Goal: Task Accomplishment & Management: Manage account settings

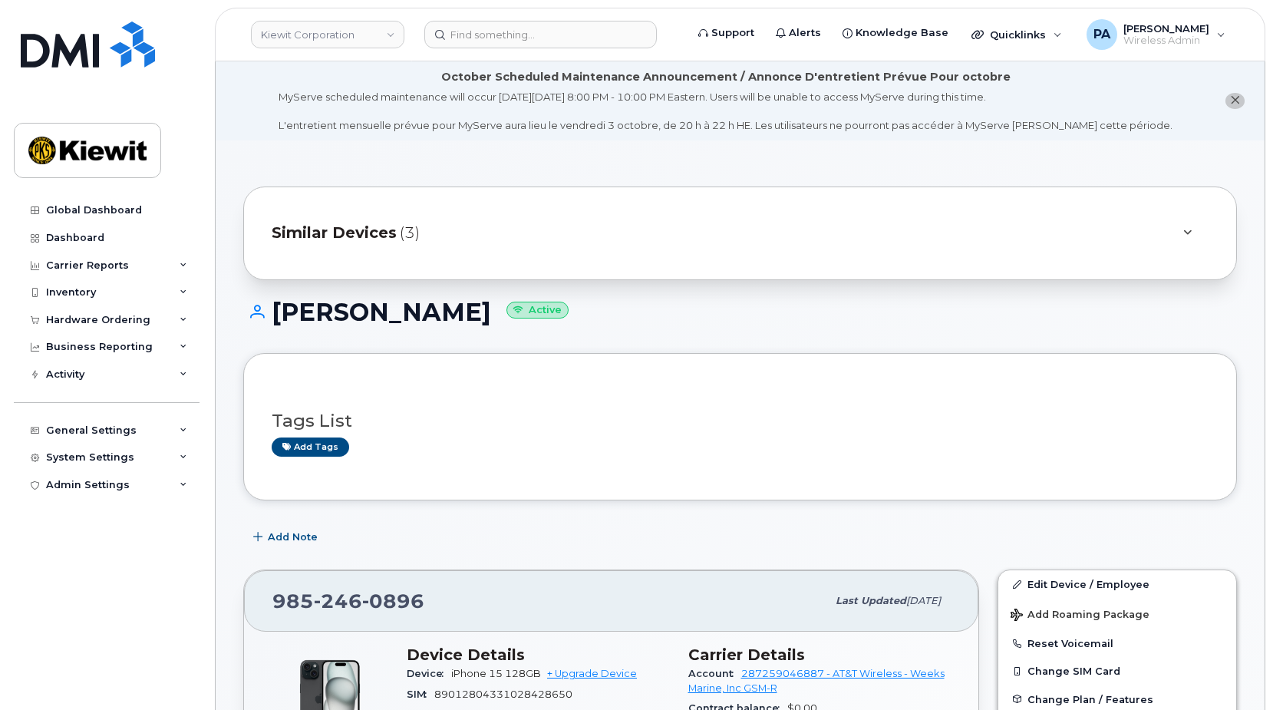
scroll to position [690, 0]
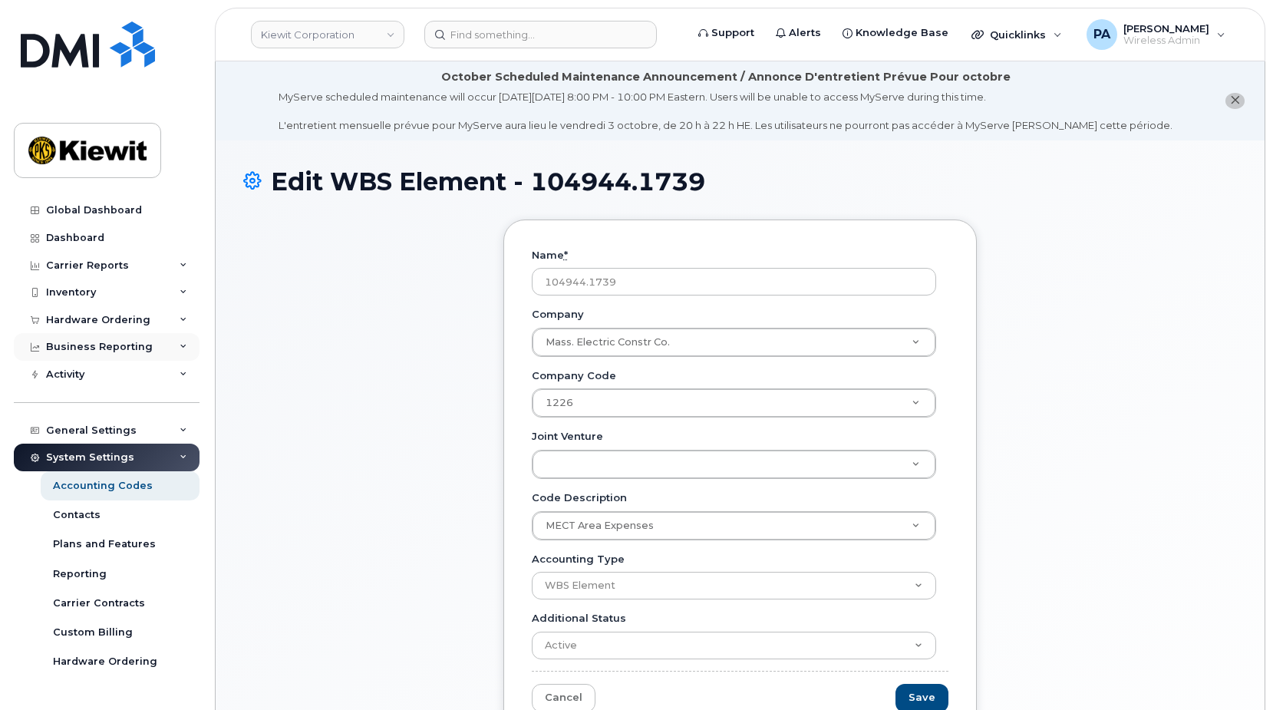
click at [91, 345] on div "Business Reporting" at bounding box center [99, 347] width 107 height 12
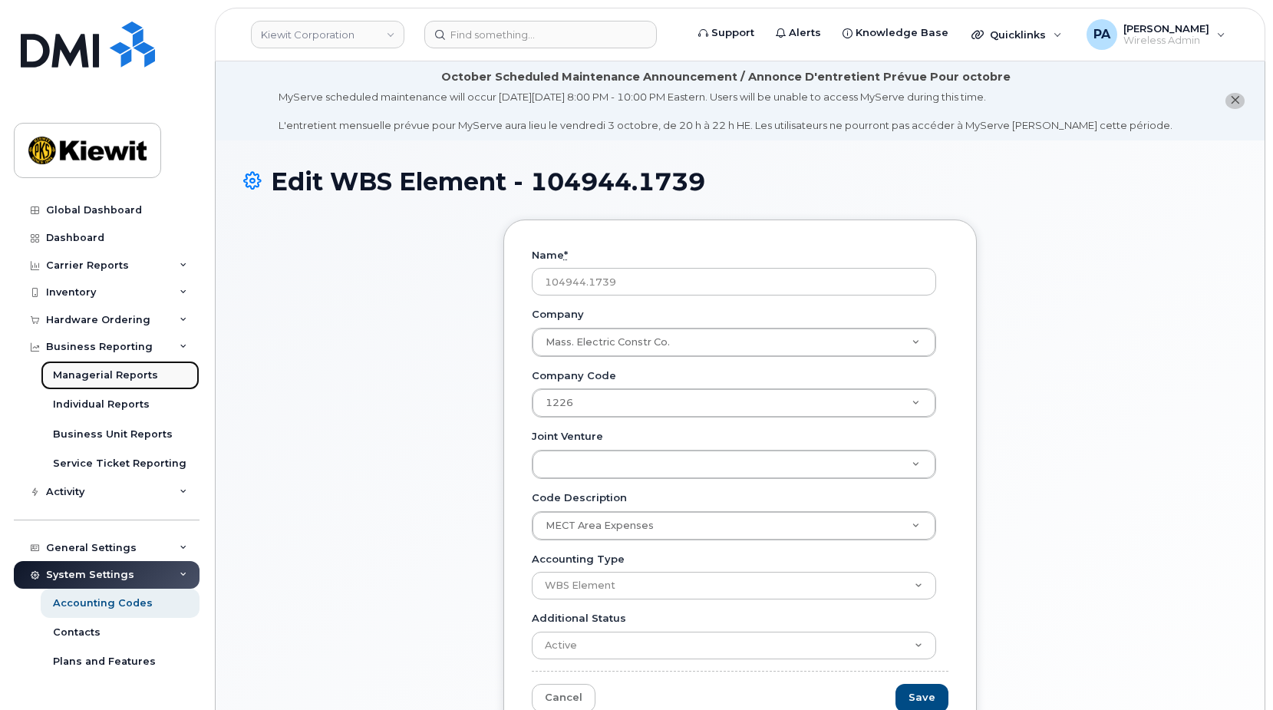
click at [124, 382] on div "Managerial Reports" at bounding box center [105, 375] width 105 height 14
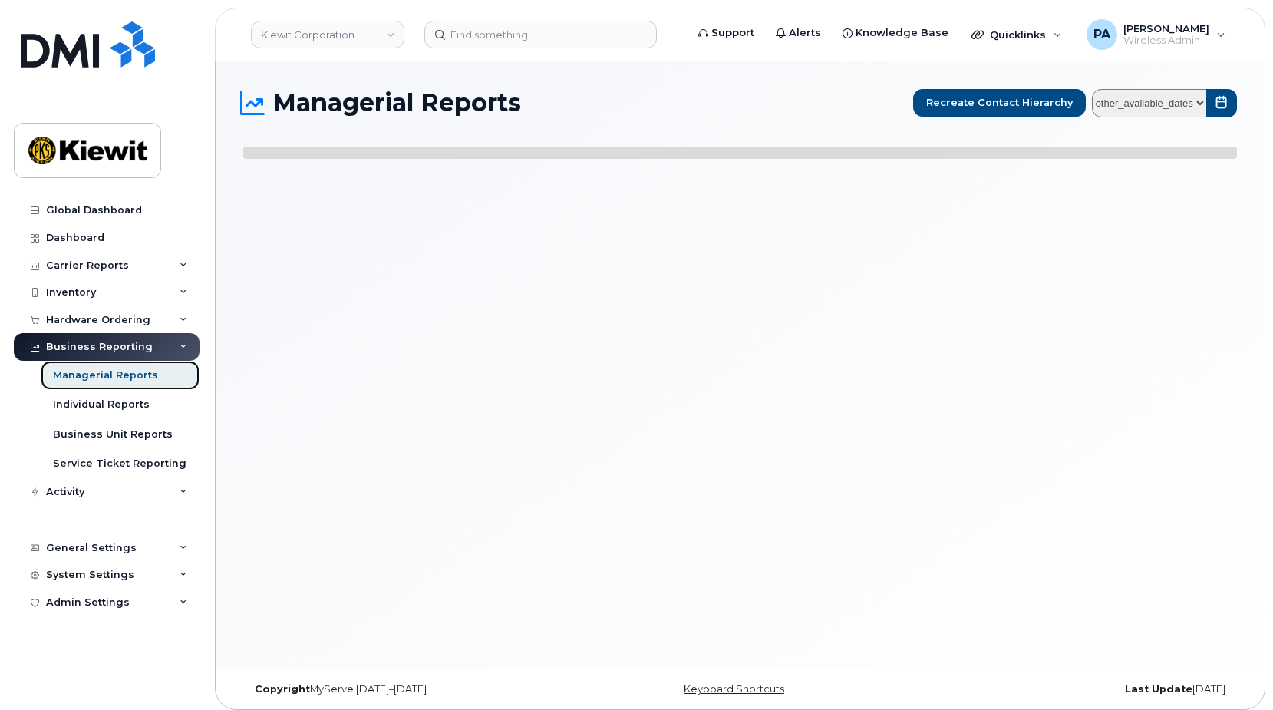
select select
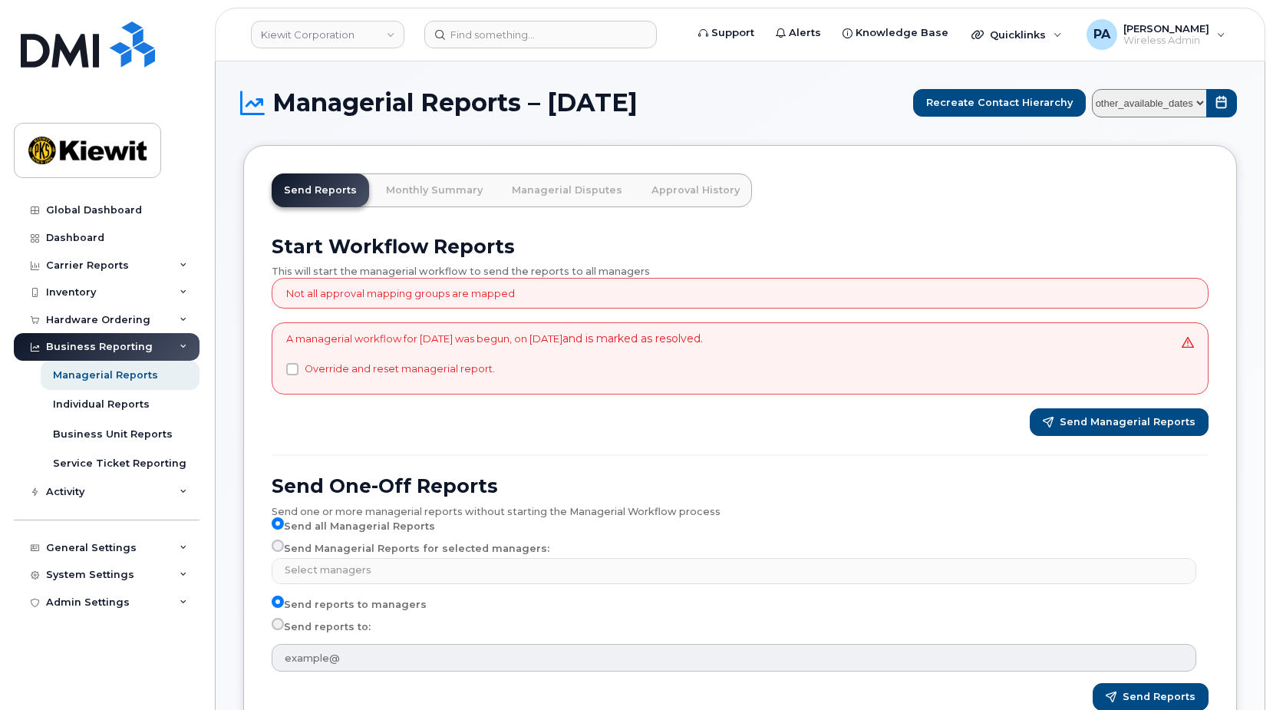
click at [1201, 104] on select "other_available_dates September August July June May April March February Janua…" at bounding box center [1149, 103] width 115 height 28
select select "/customer/0ac1e801-0962-49fa-816d-73c442061bd2/reports/b4e23bf2-7a0f-11f0-9a89-…"
click at [1095, 89] on select "other_available_dates September August July June May April March February Janua…" at bounding box center [1149, 103] width 115 height 28
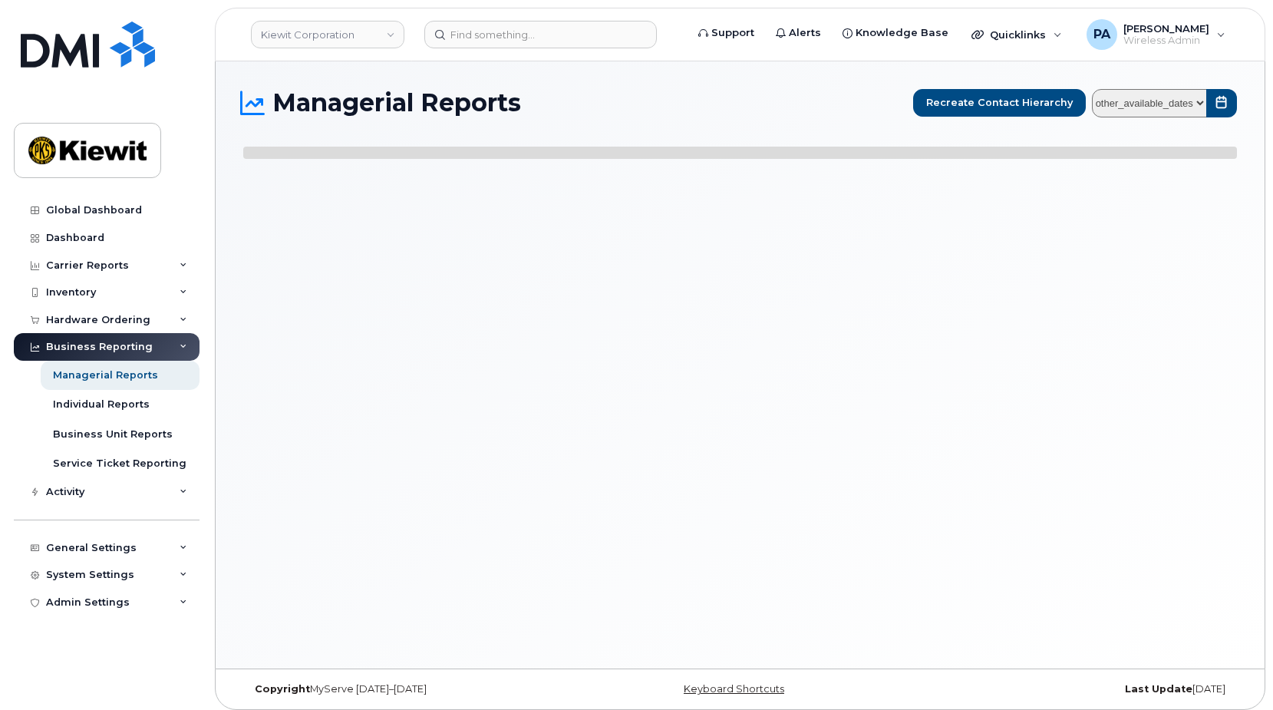
select select
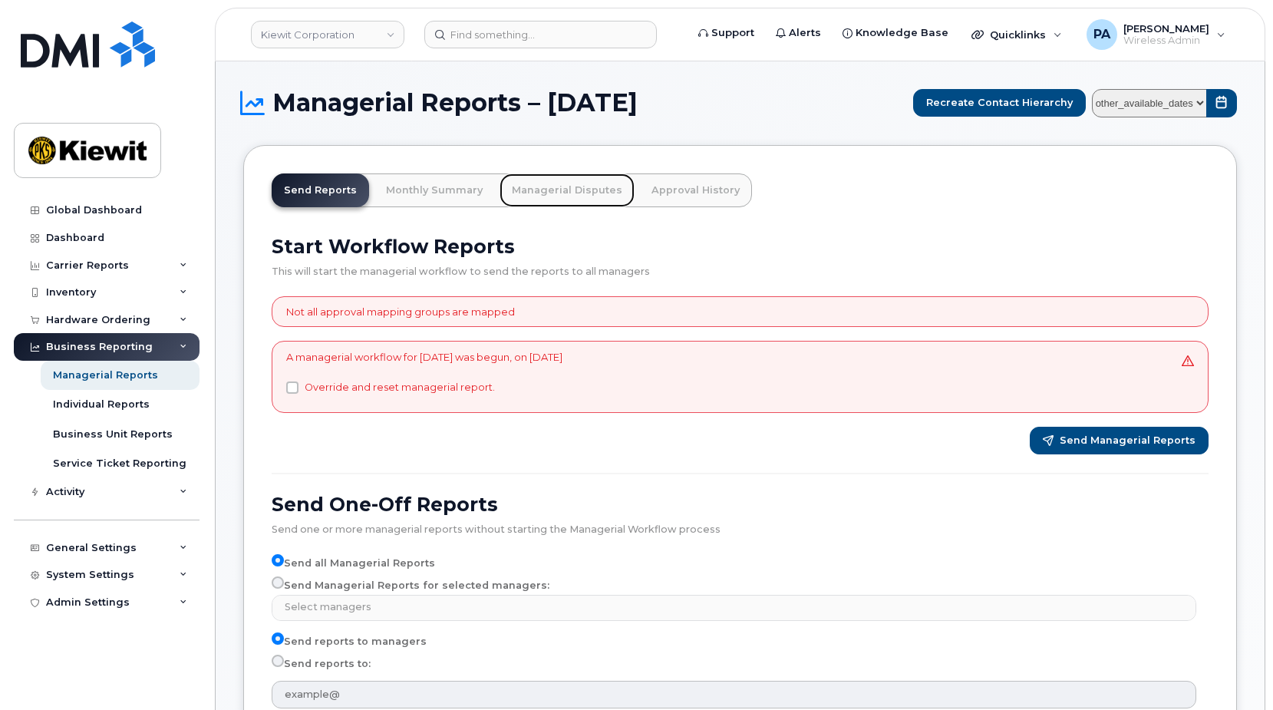
click at [562, 189] on link "Managerial Disputes" at bounding box center [566, 190] width 135 height 34
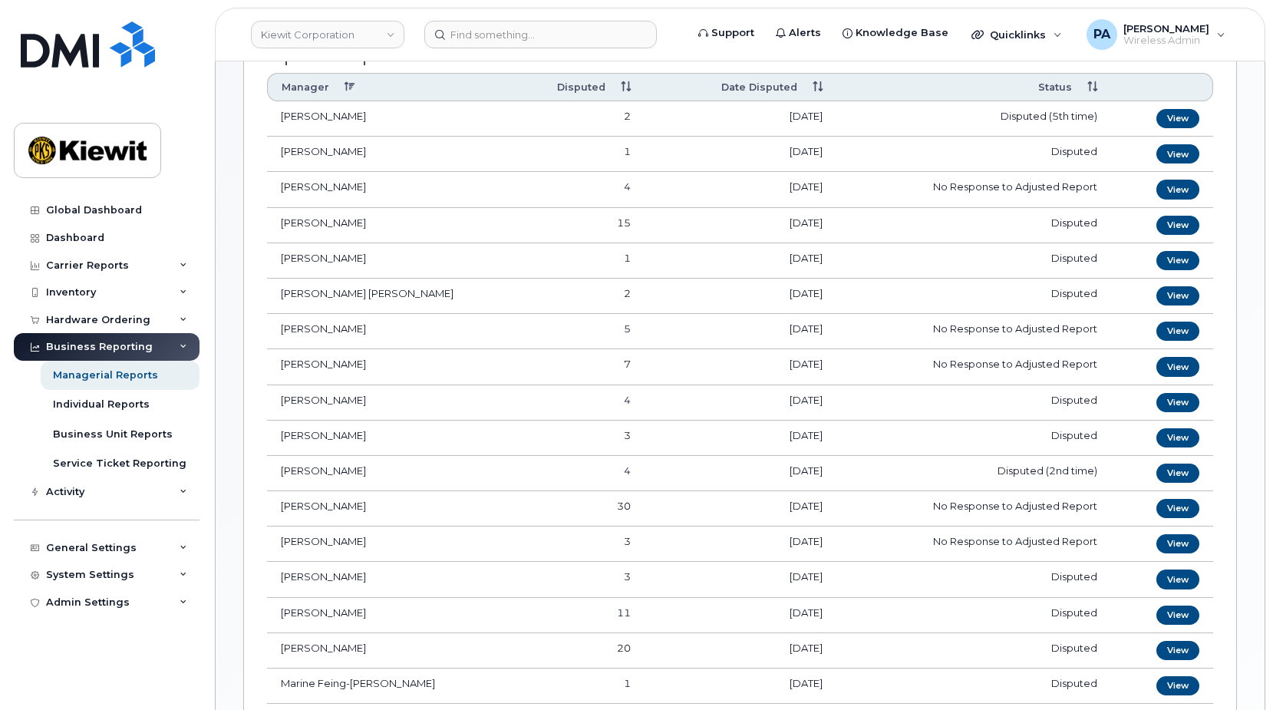
scroll to position [460, 0]
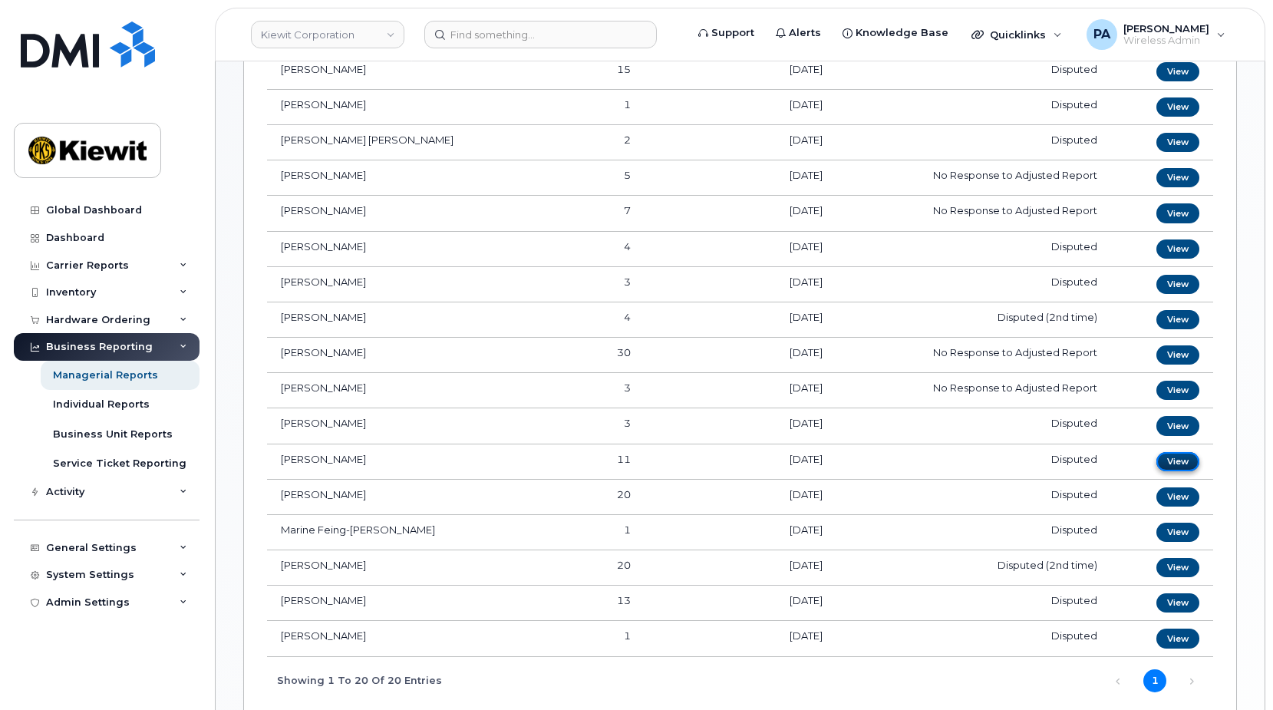
click at [1181, 462] on link "View" at bounding box center [1177, 461] width 43 height 19
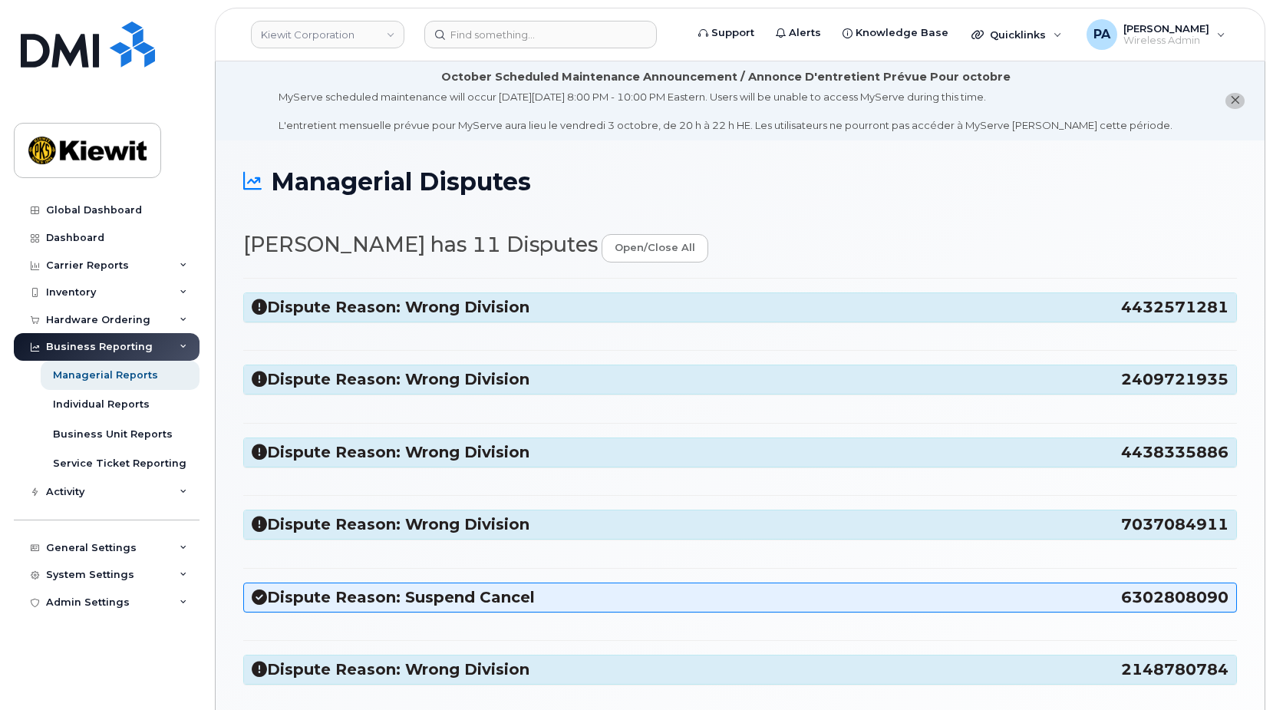
click at [259, 307] on icon at bounding box center [259, 306] width 15 height 15
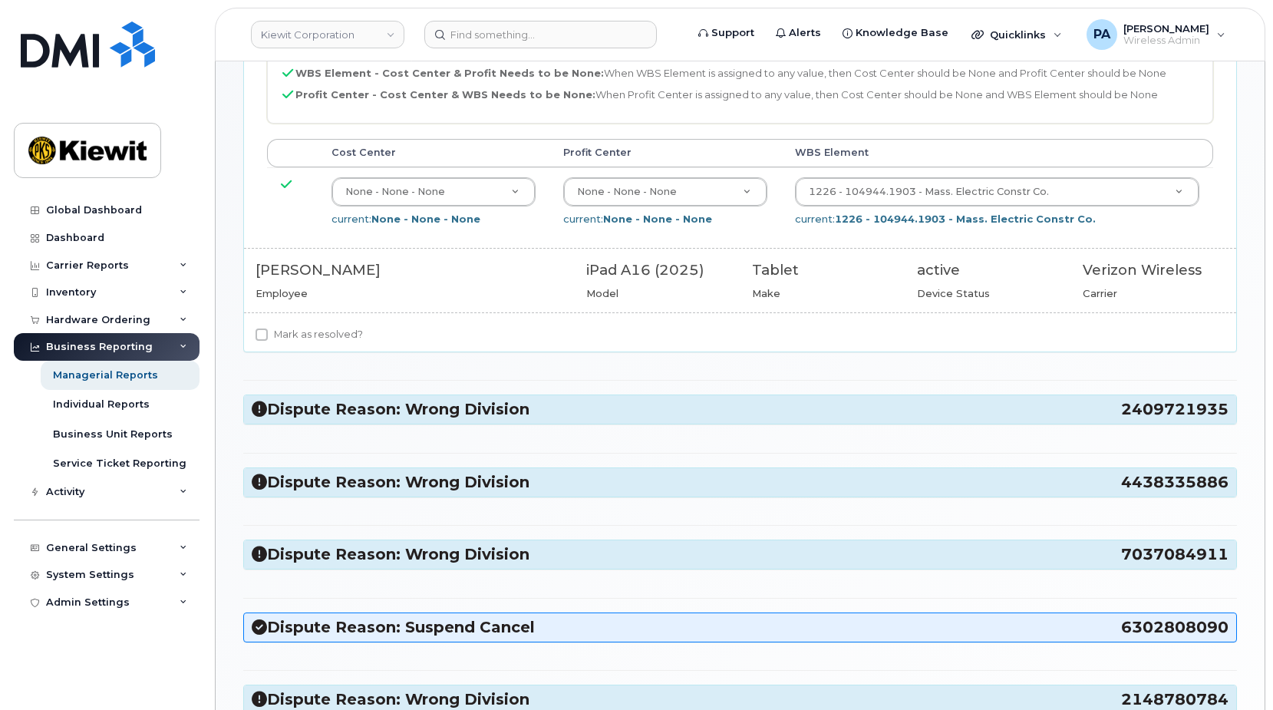
scroll to position [460, 0]
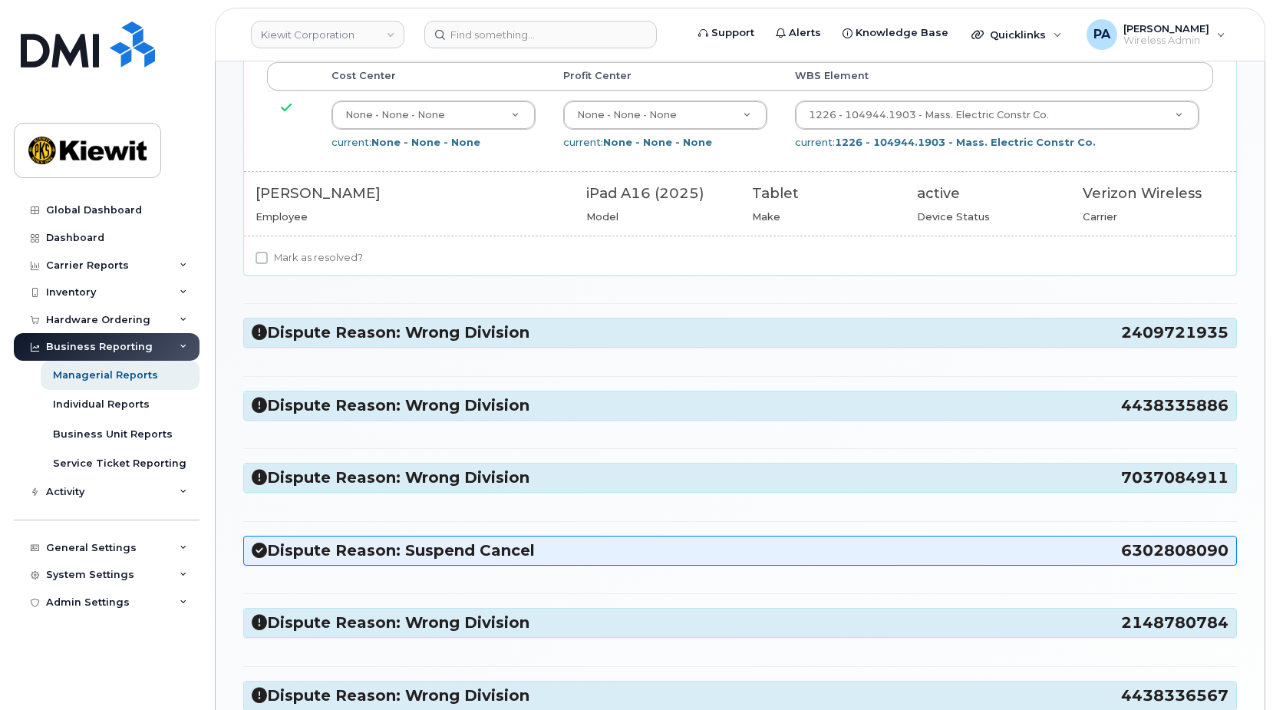
click at [255, 336] on icon at bounding box center [259, 332] width 15 height 15
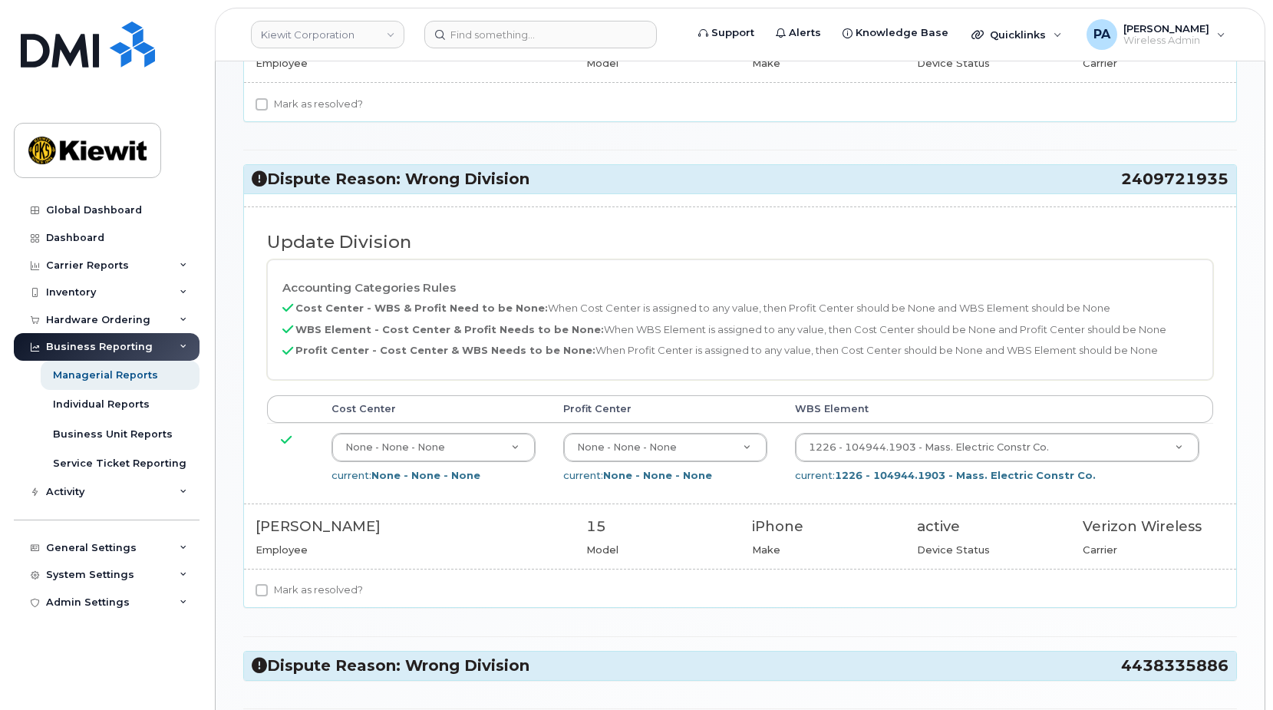
scroll to position [690, 0]
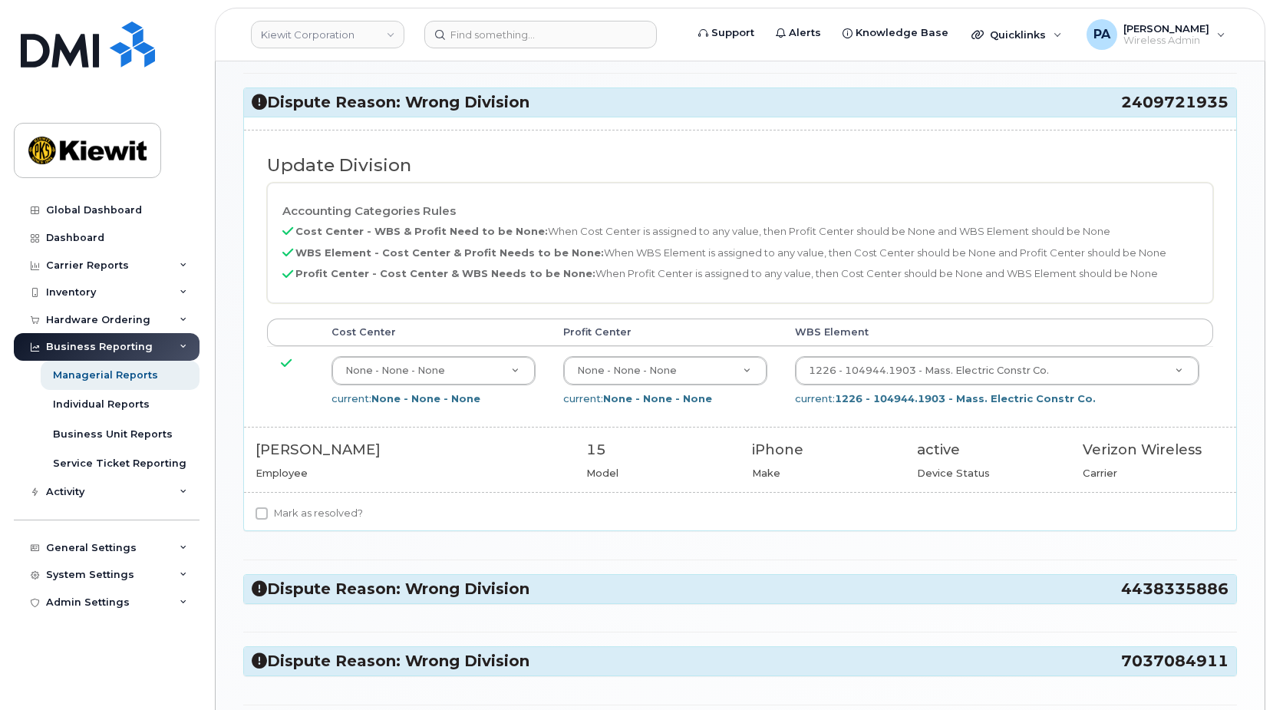
click at [257, 592] on icon at bounding box center [259, 588] width 15 height 15
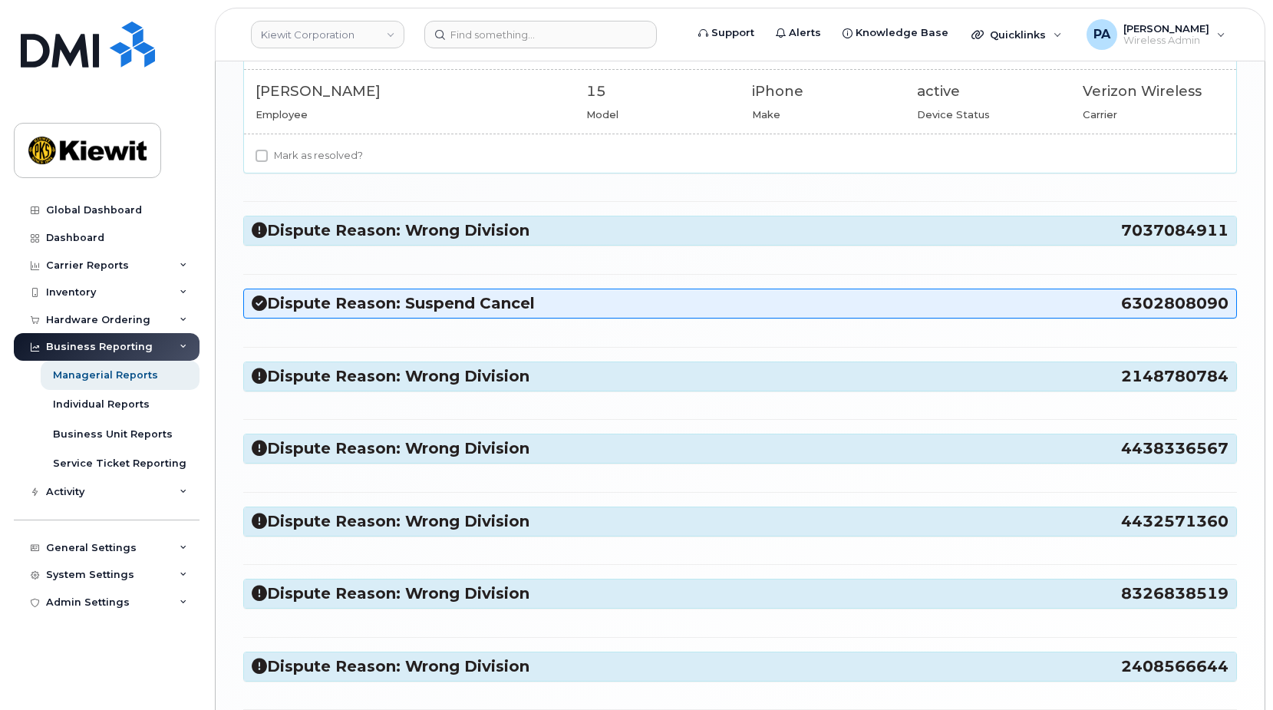
scroll to position [1688, 0]
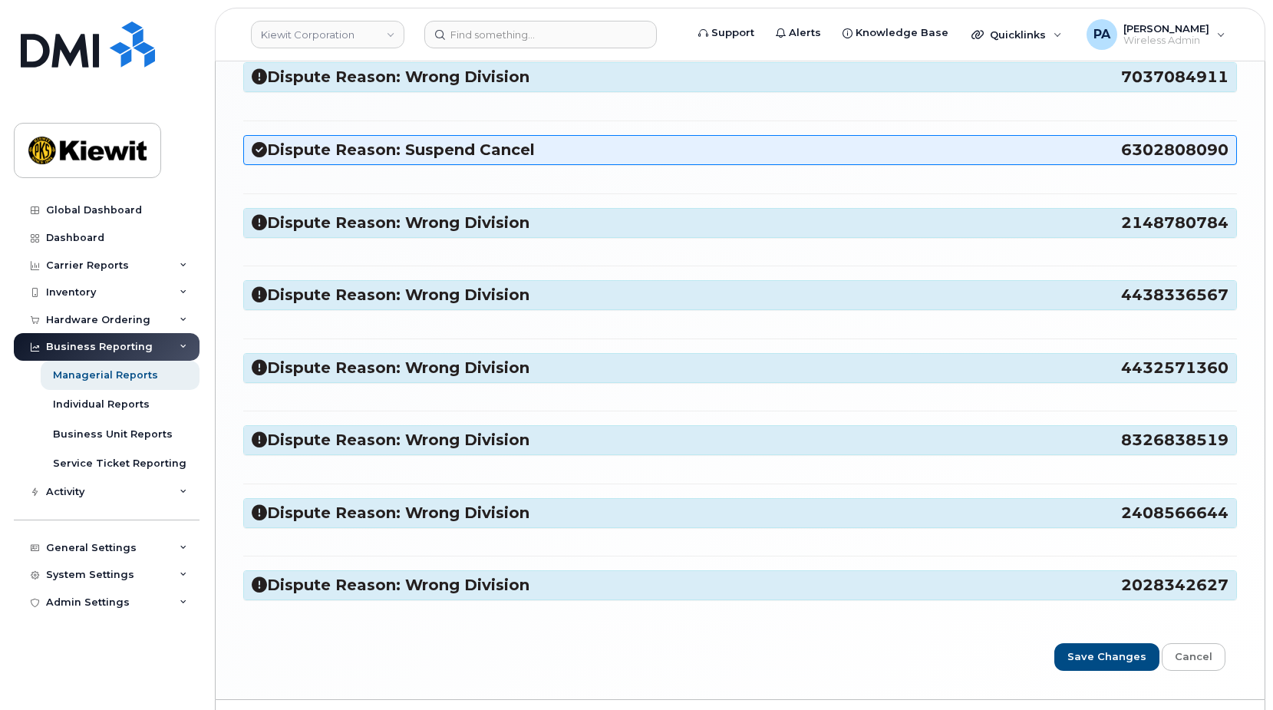
click at [262, 582] on icon at bounding box center [259, 584] width 15 height 15
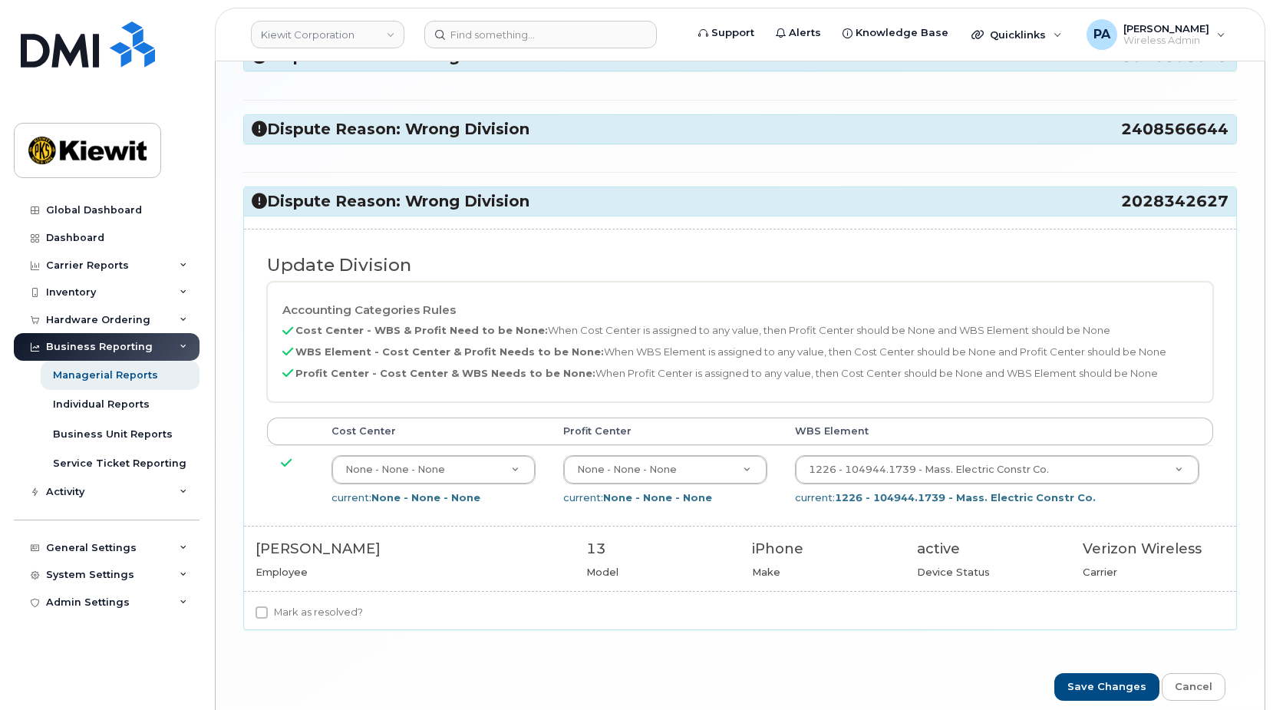
click at [263, 139] on h3 "Dispute Reason: Wrong Division 2408566644" at bounding box center [740, 129] width 977 height 21
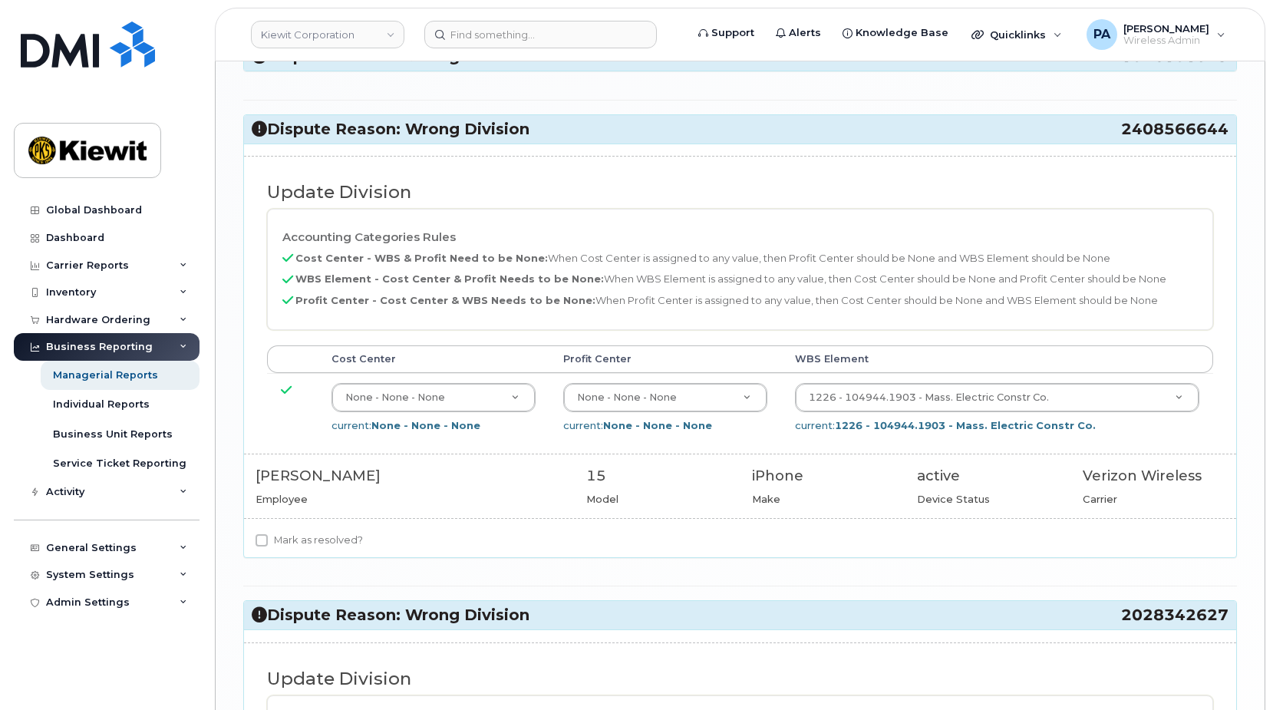
scroll to position [1918, 0]
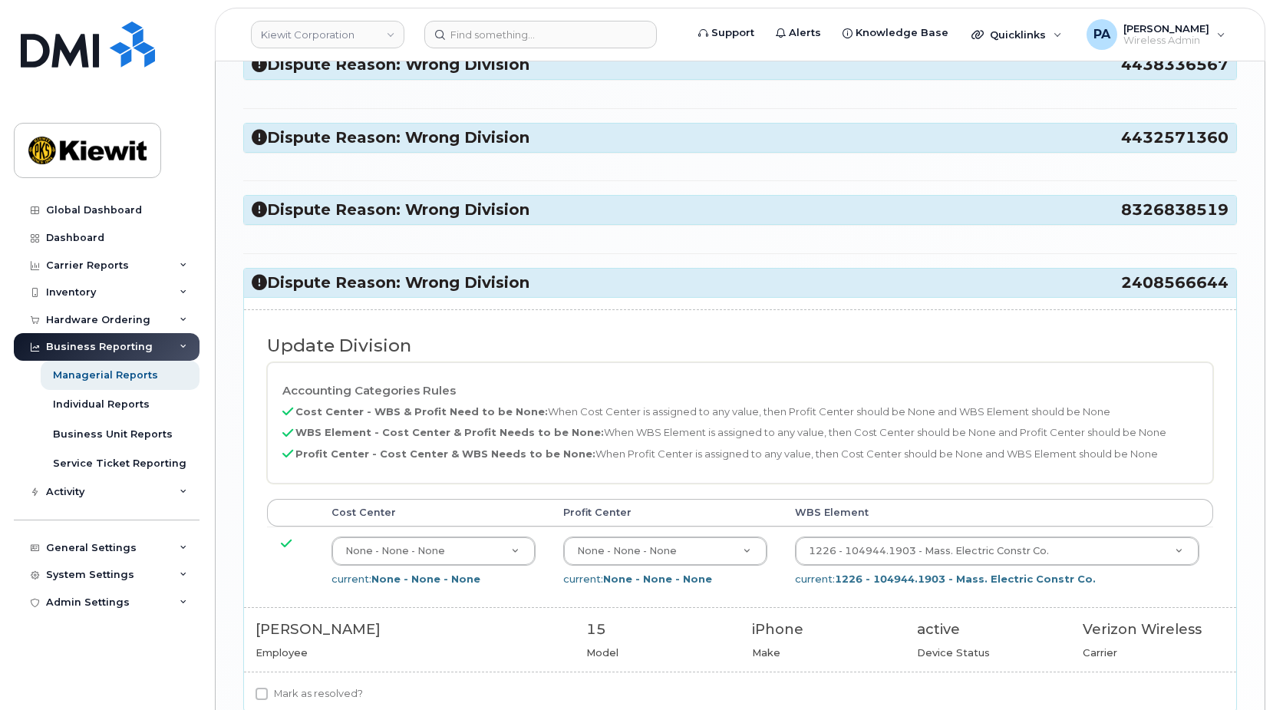
click at [259, 209] on icon at bounding box center [259, 209] width 15 height 15
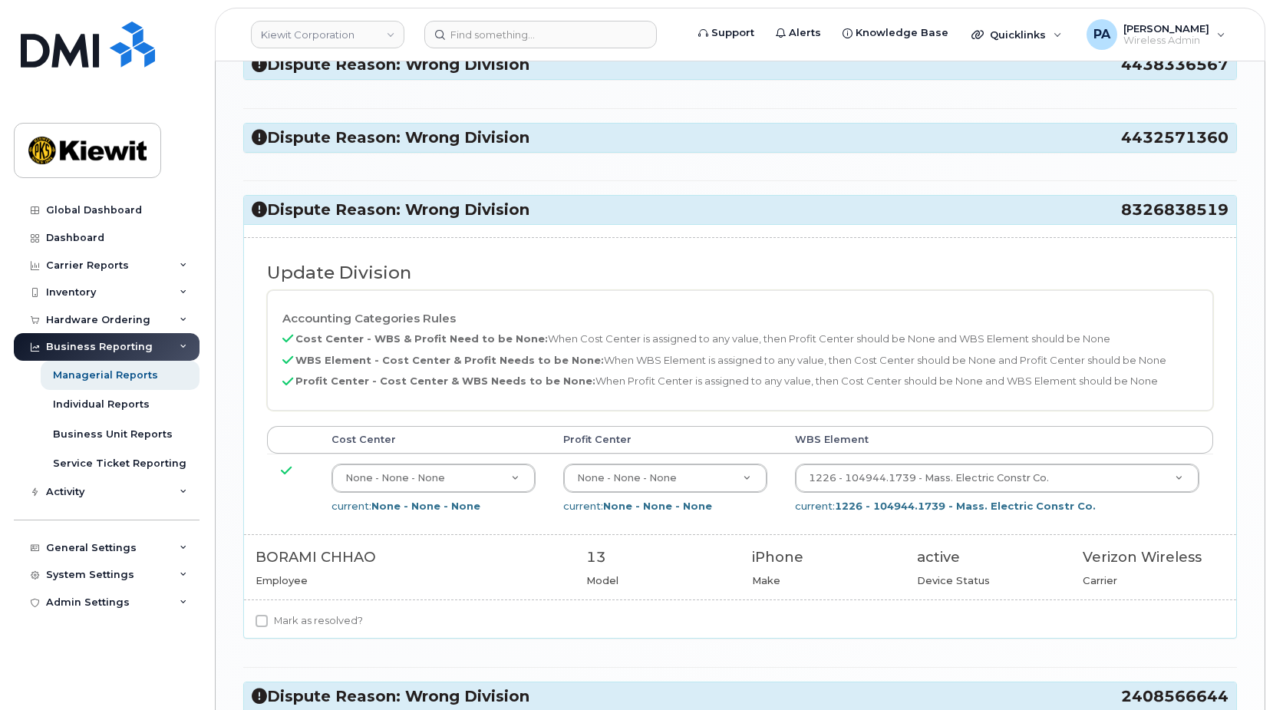
click at [253, 133] on icon at bounding box center [259, 137] width 15 height 15
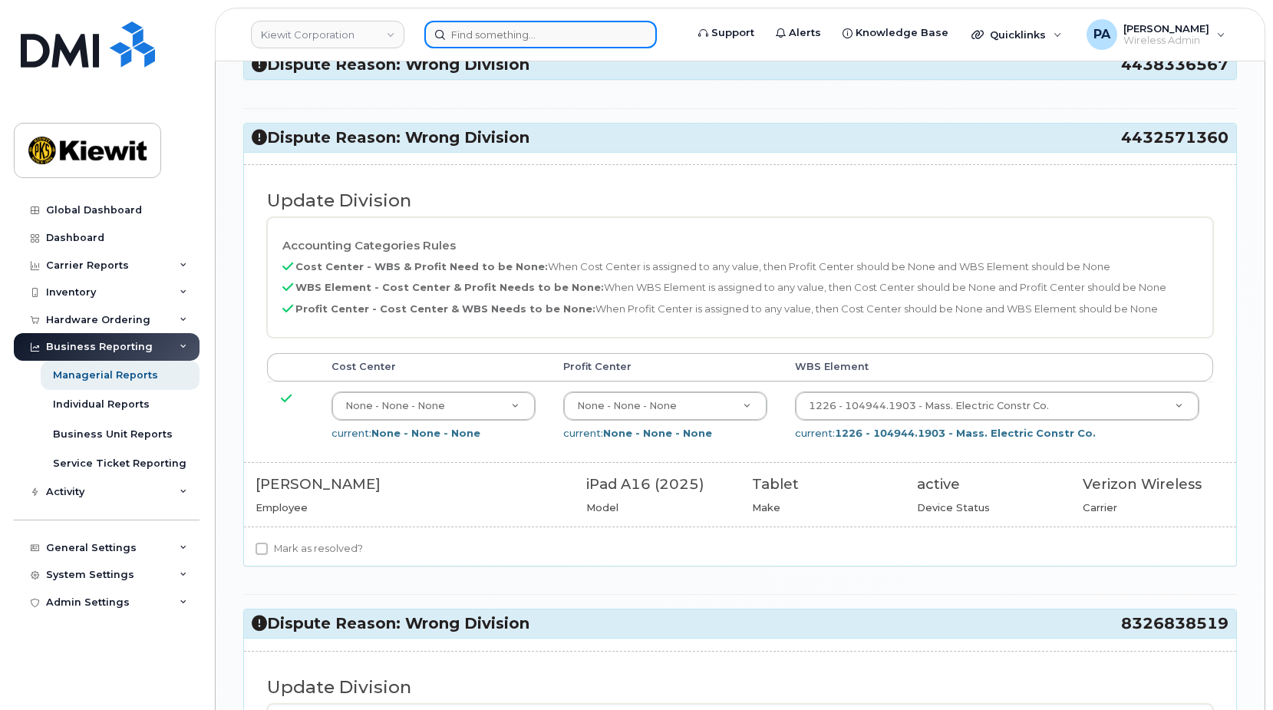
click at [532, 34] on input at bounding box center [540, 35] width 232 height 28
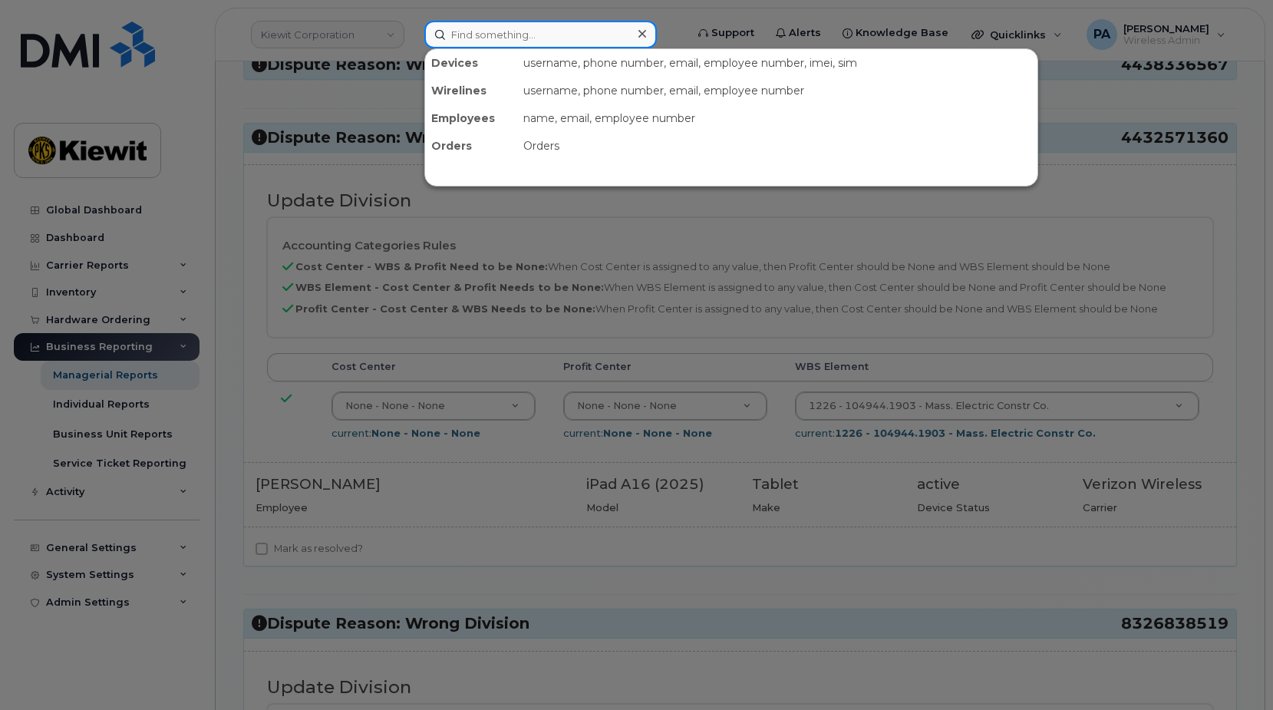
paste input "3072628669"
type input "3072628669"
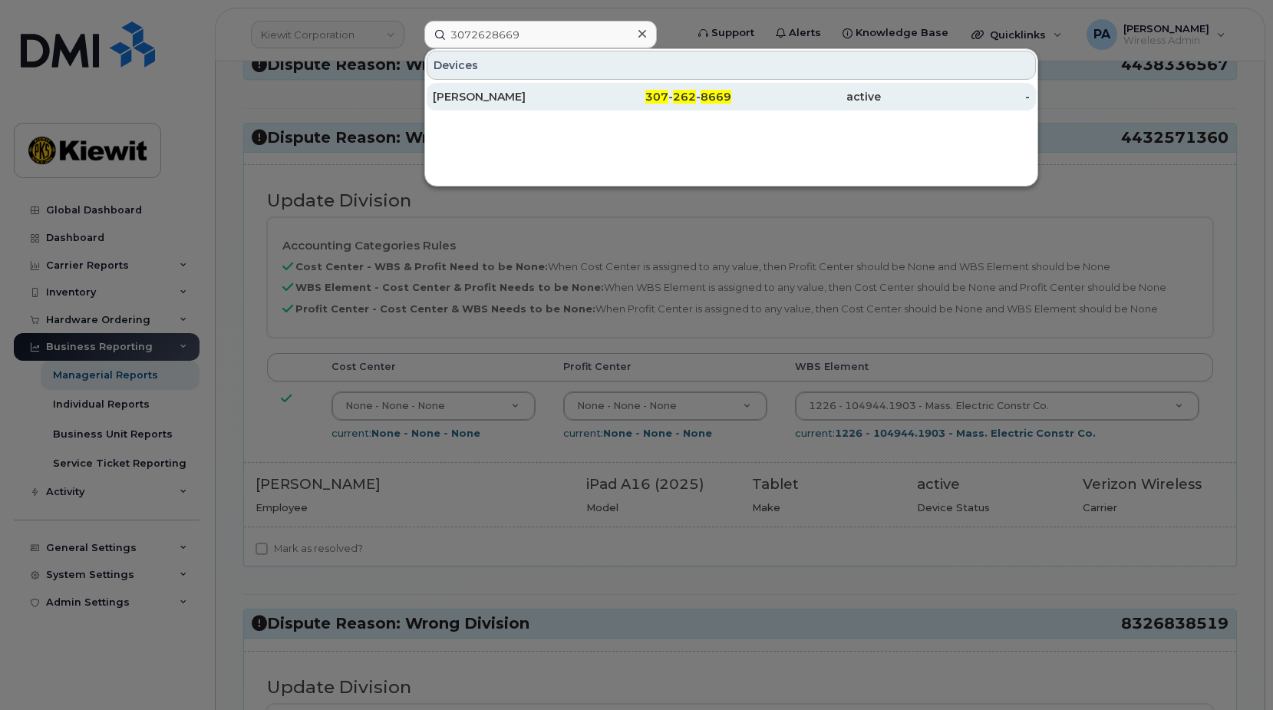
click at [476, 97] on div "MIKE BURRIS" at bounding box center [508, 96] width 150 height 15
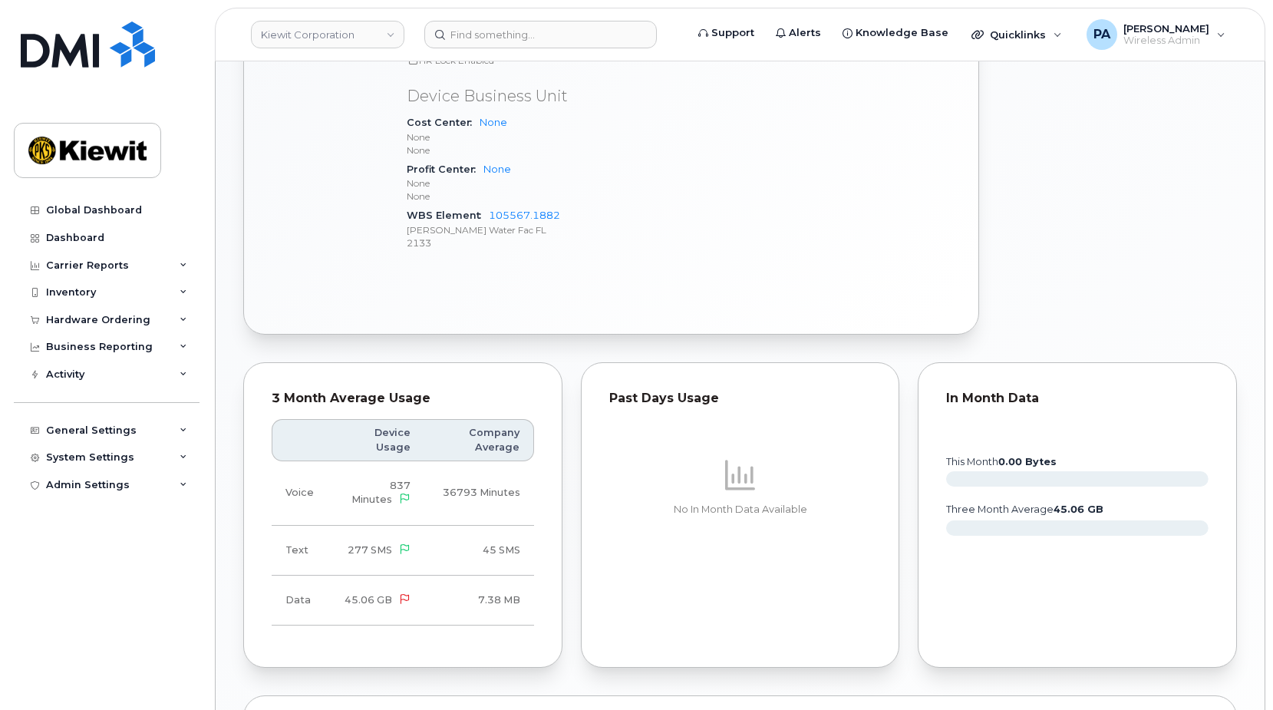
scroll to position [614, 0]
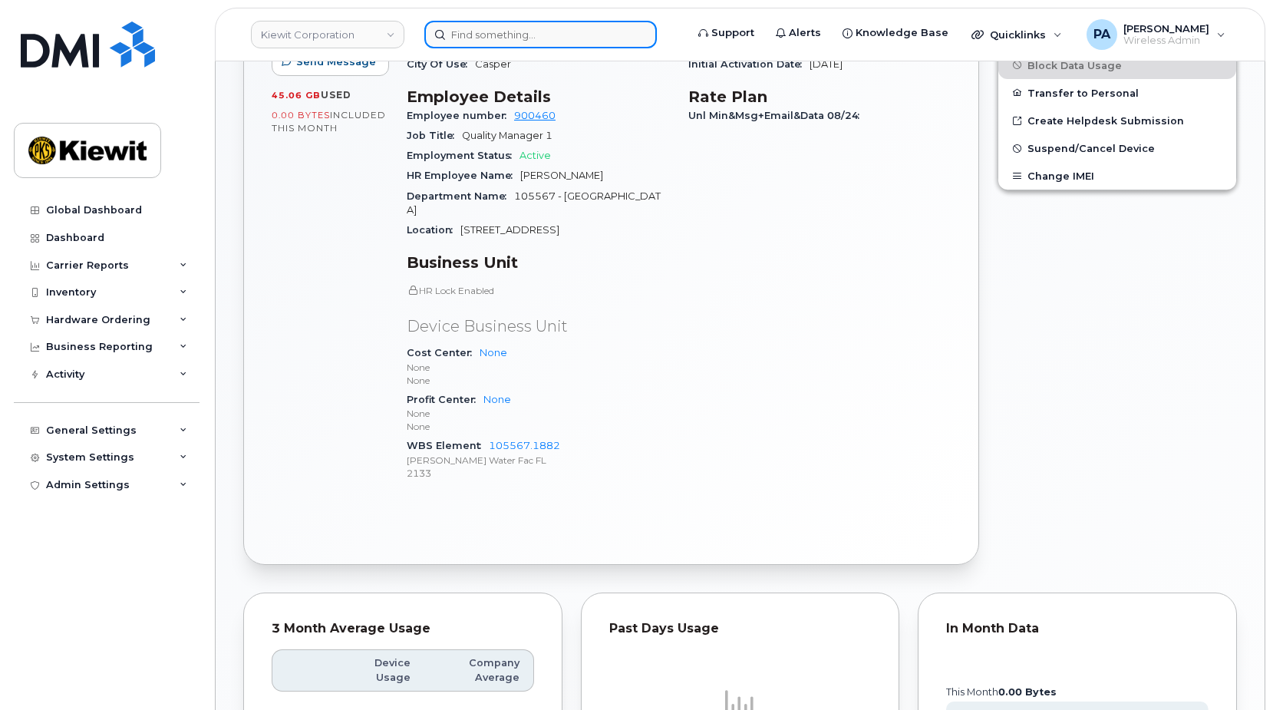
click at [524, 38] on input at bounding box center [540, 35] width 232 height 28
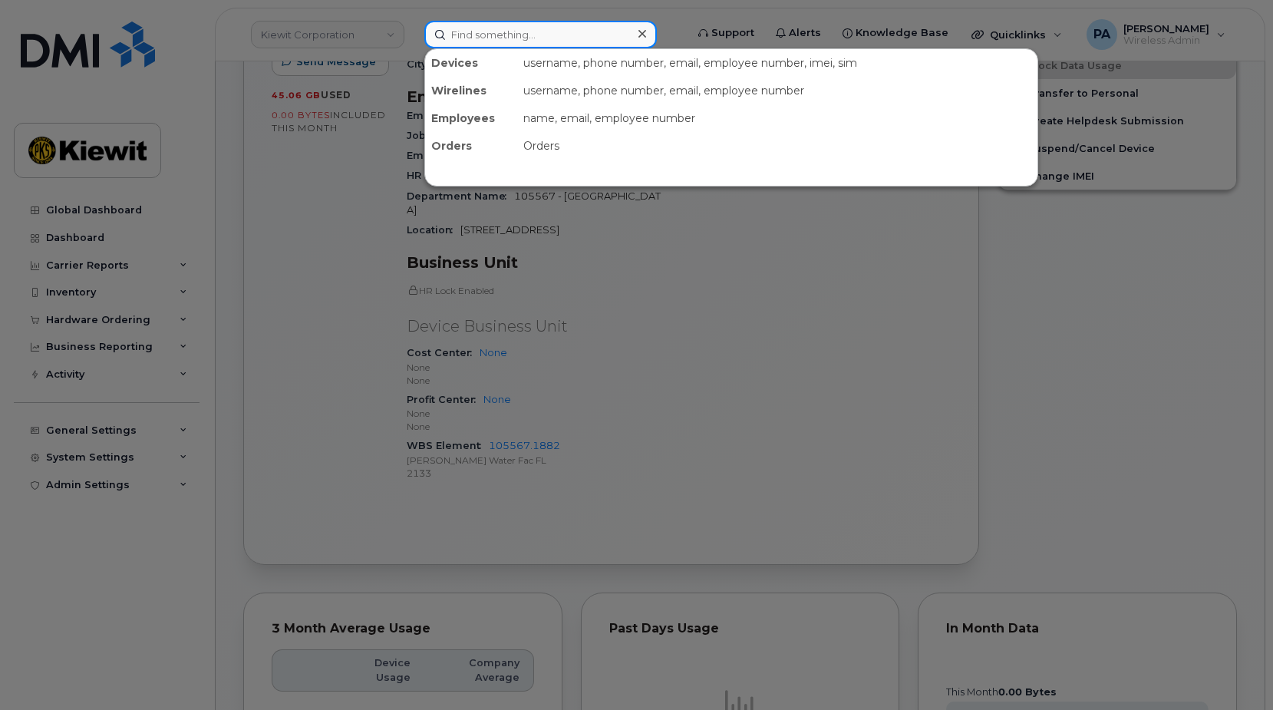
paste input "9797103029"
type input "9797103029"
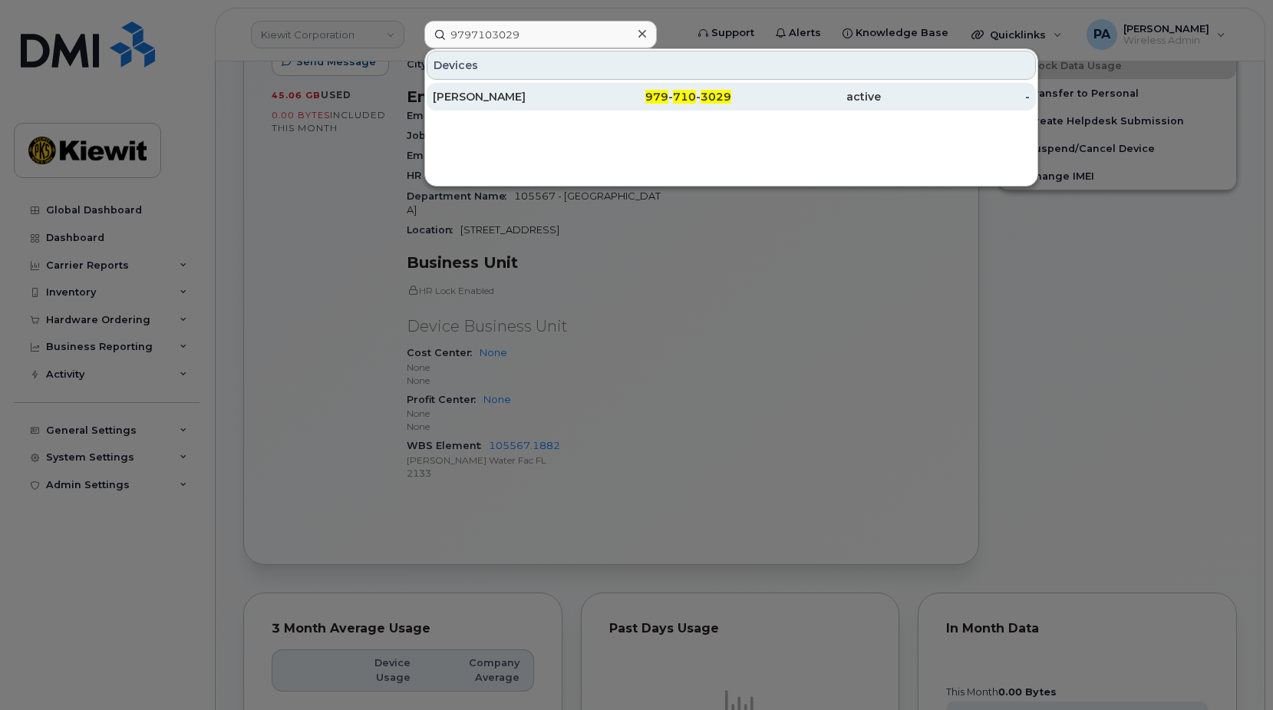
click at [708, 84] on div "979 - 710 - 3029" at bounding box center [657, 97] width 150 height 28
click at [710, 96] on span "3029" at bounding box center [715, 97] width 31 height 14
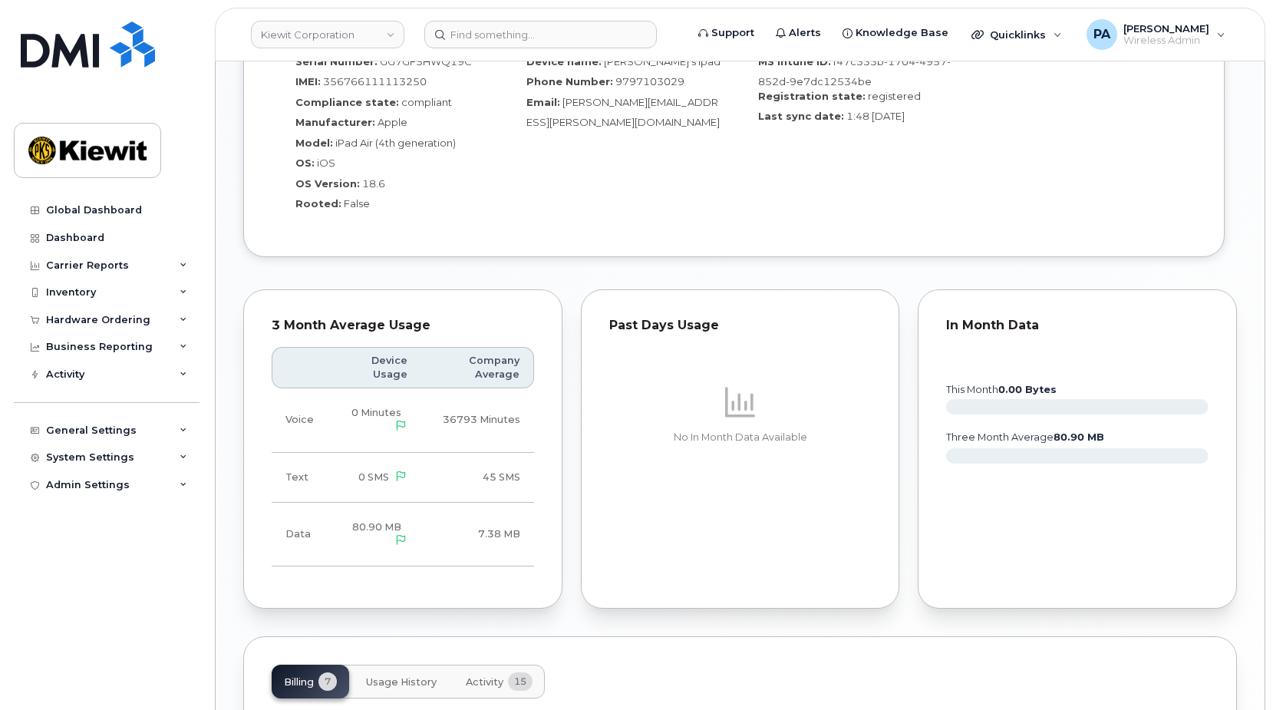
scroll to position [1688, 0]
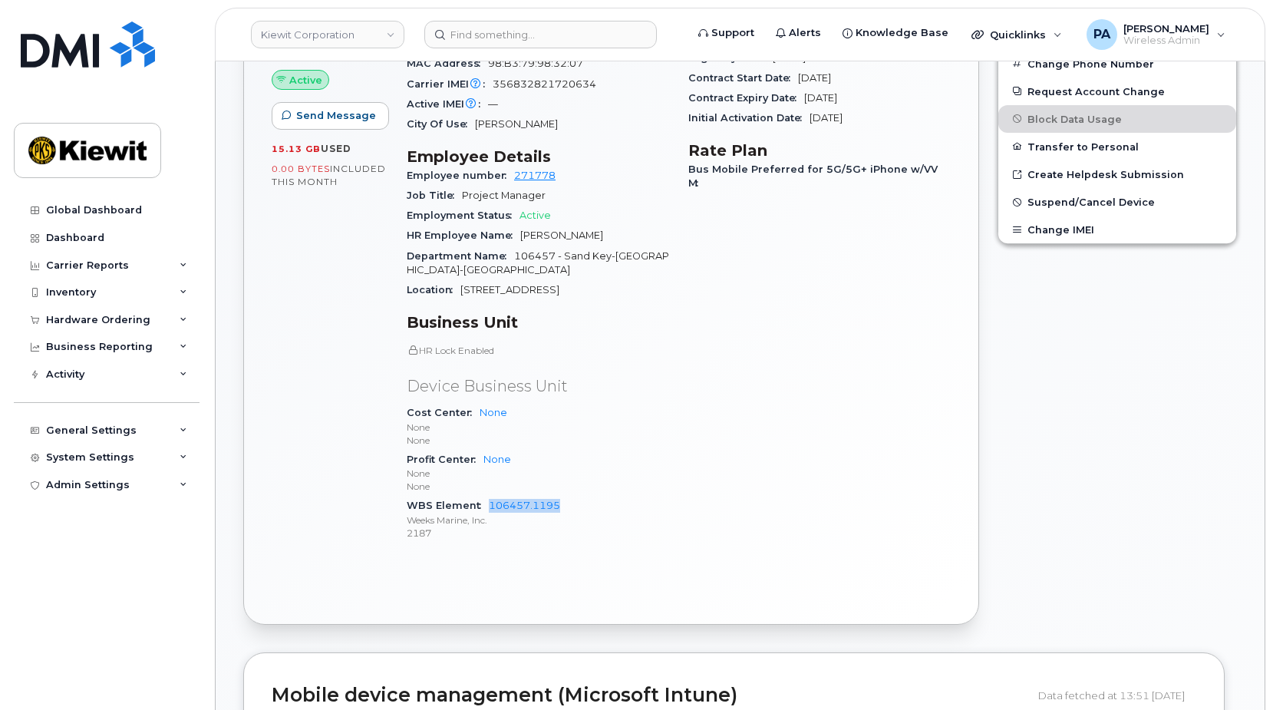
scroll to position [690, 0]
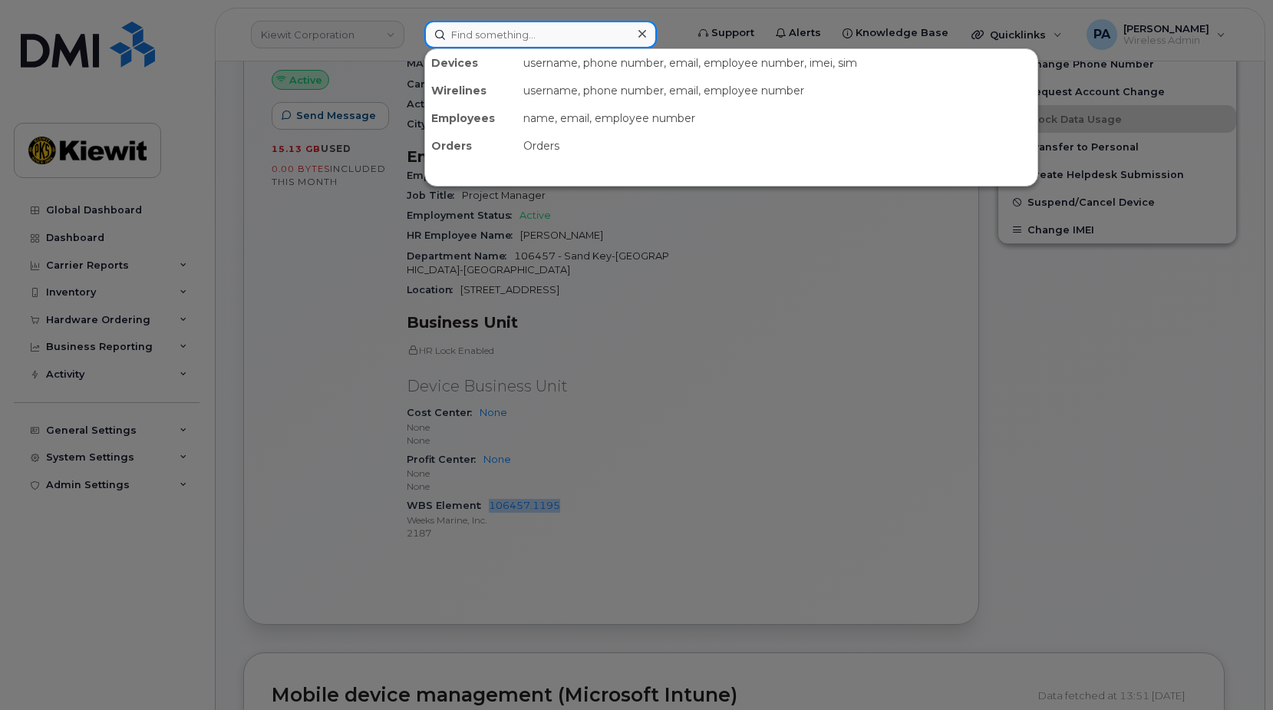
click at [499, 37] on input at bounding box center [540, 35] width 232 height 28
paste input "9562785392"
type input "9562785392"
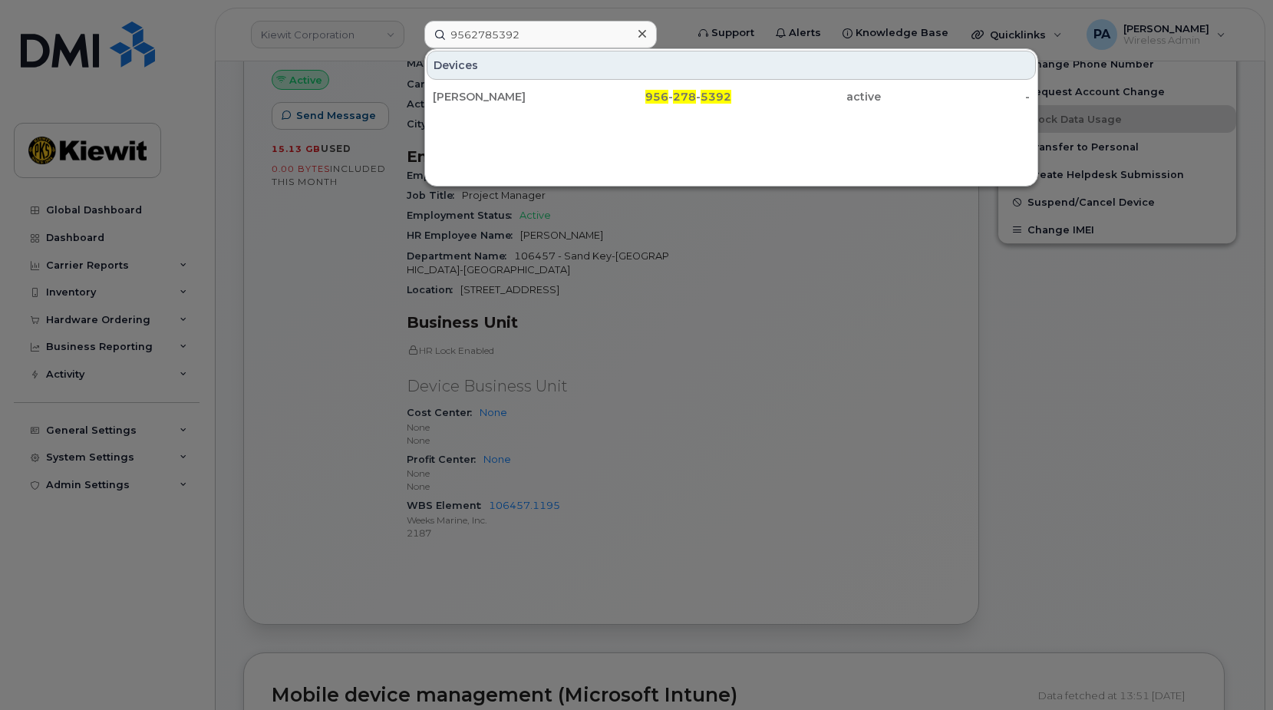
click at [475, 96] on div "[PERSON_NAME]" at bounding box center [508, 96] width 150 height 15
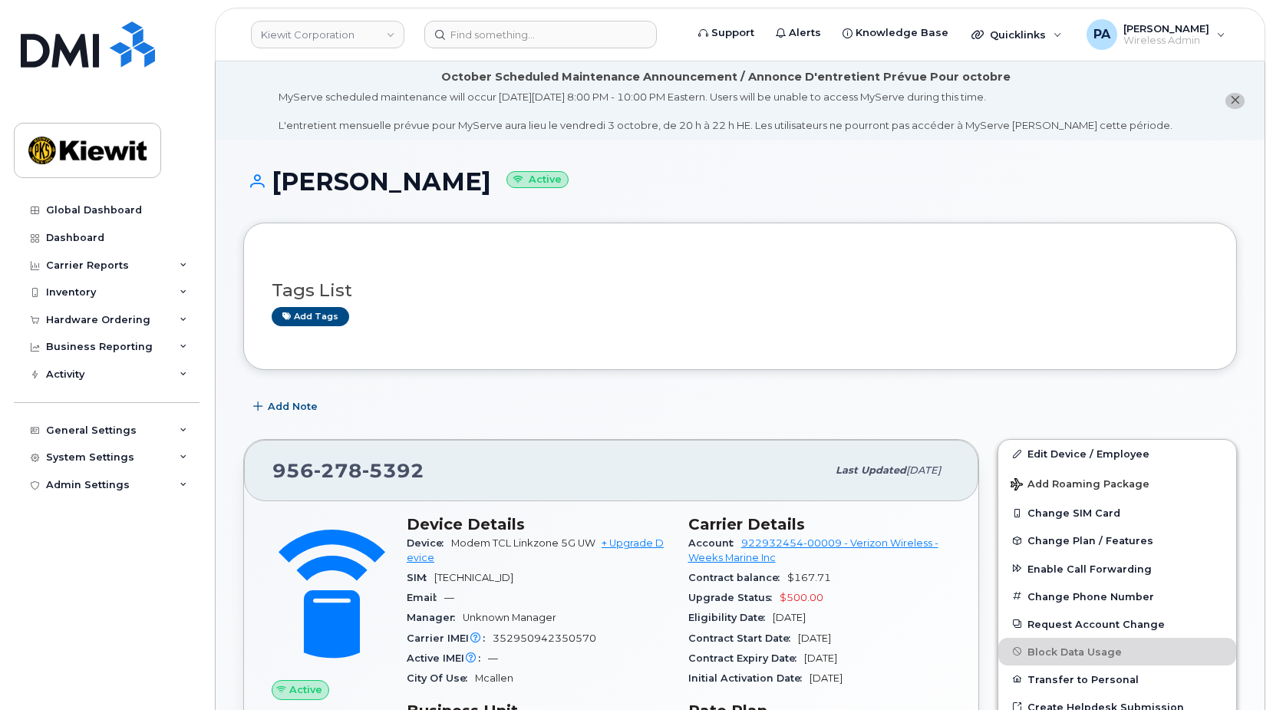
click at [786, 289] on h3 "Tags List" at bounding box center [740, 290] width 937 height 19
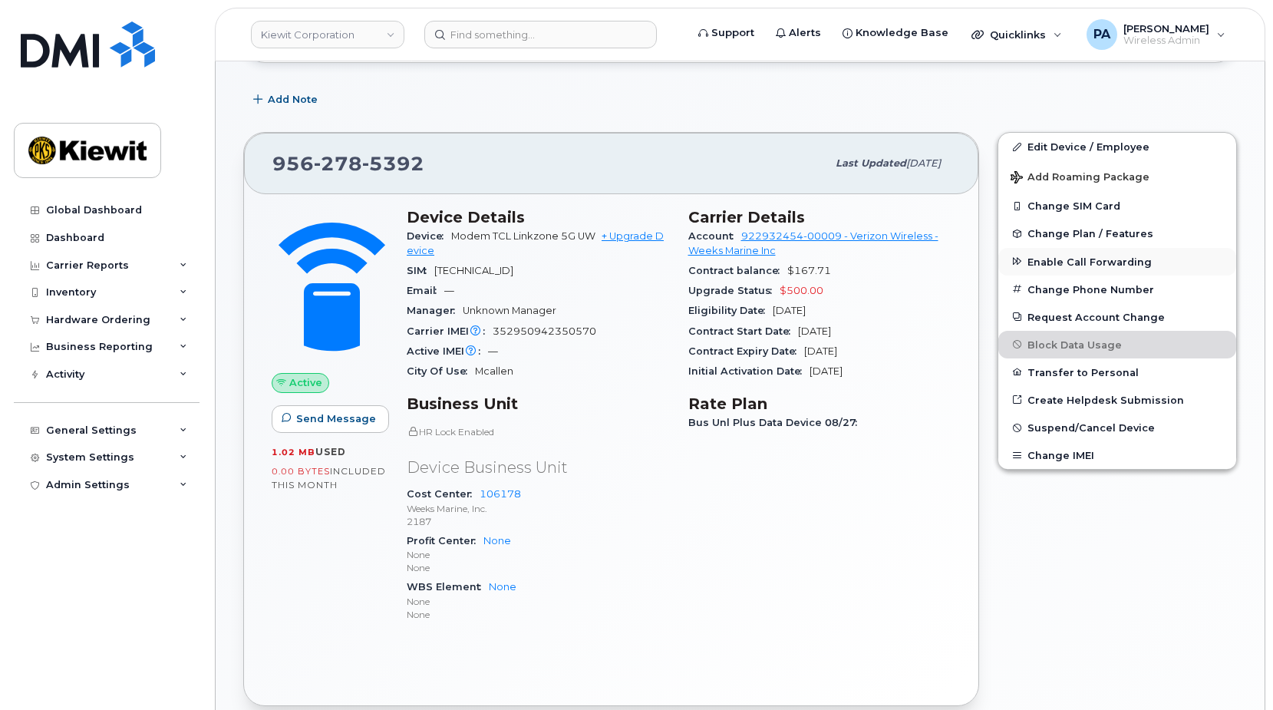
scroll to position [230, 0]
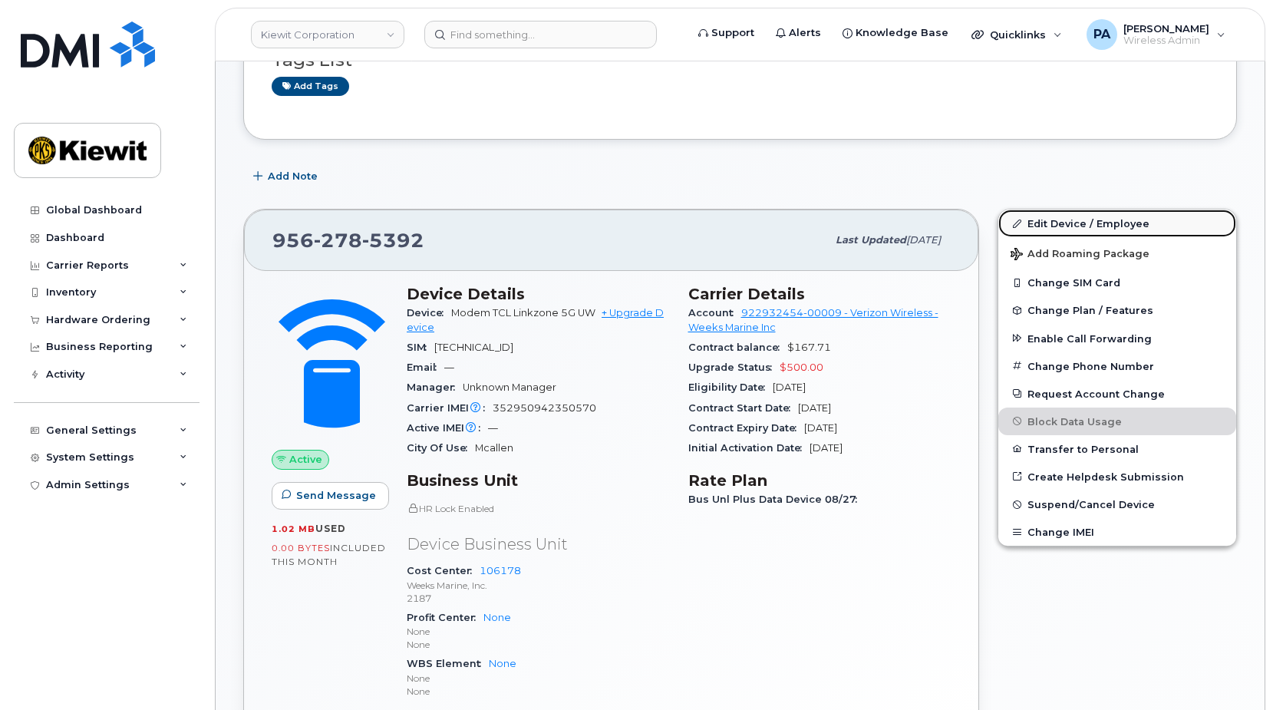
click at [1076, 218] on link "Edit Device / Employee" at bounding box center [1117, 223] width 238 height 28
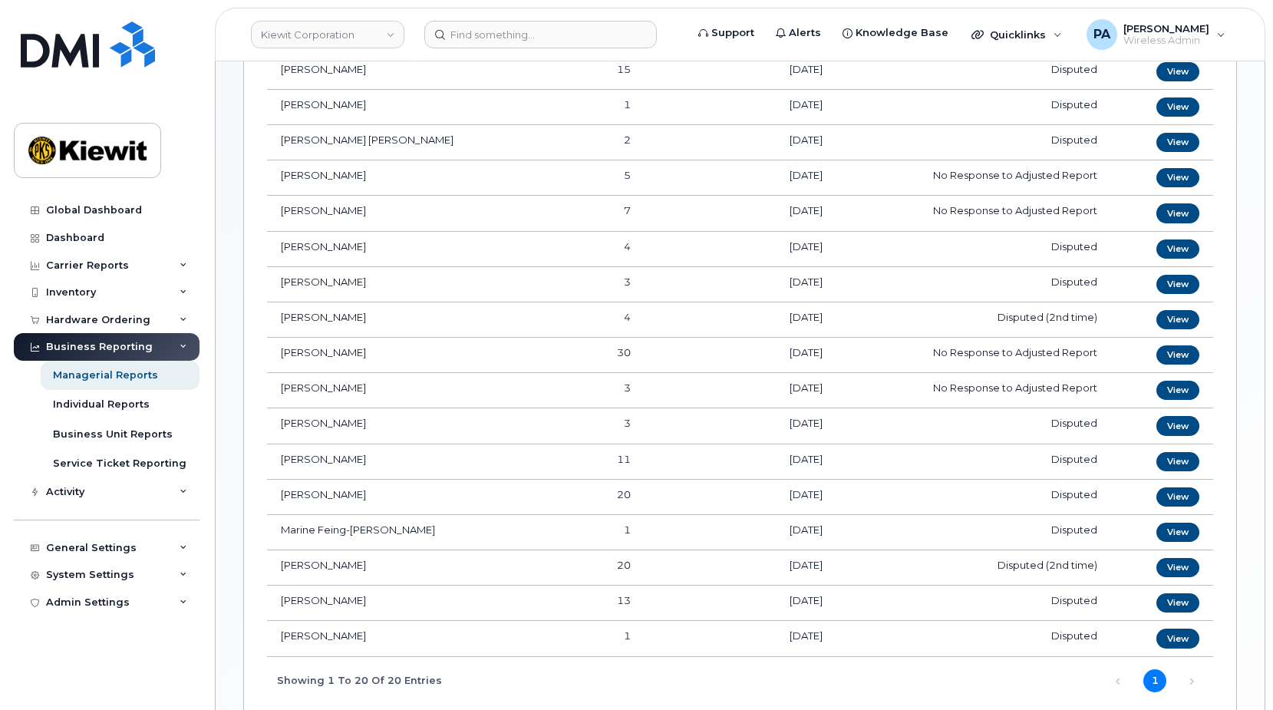
scroll to position [460, 0]
click at [77, 286] on div "Inventory" at bounding box center [71, 292] width 50 height 12
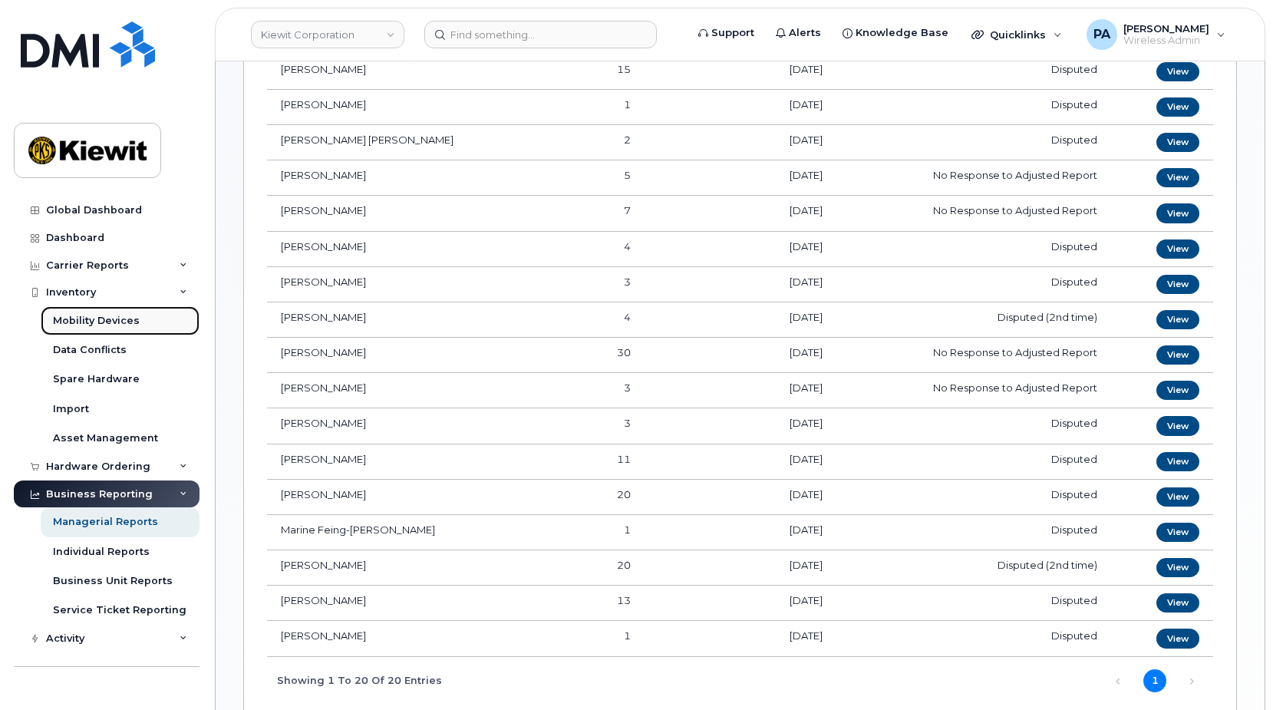
click at [96, 320] on div "Mobility Devices" at bounding box center [96, 321] width 87 height 14
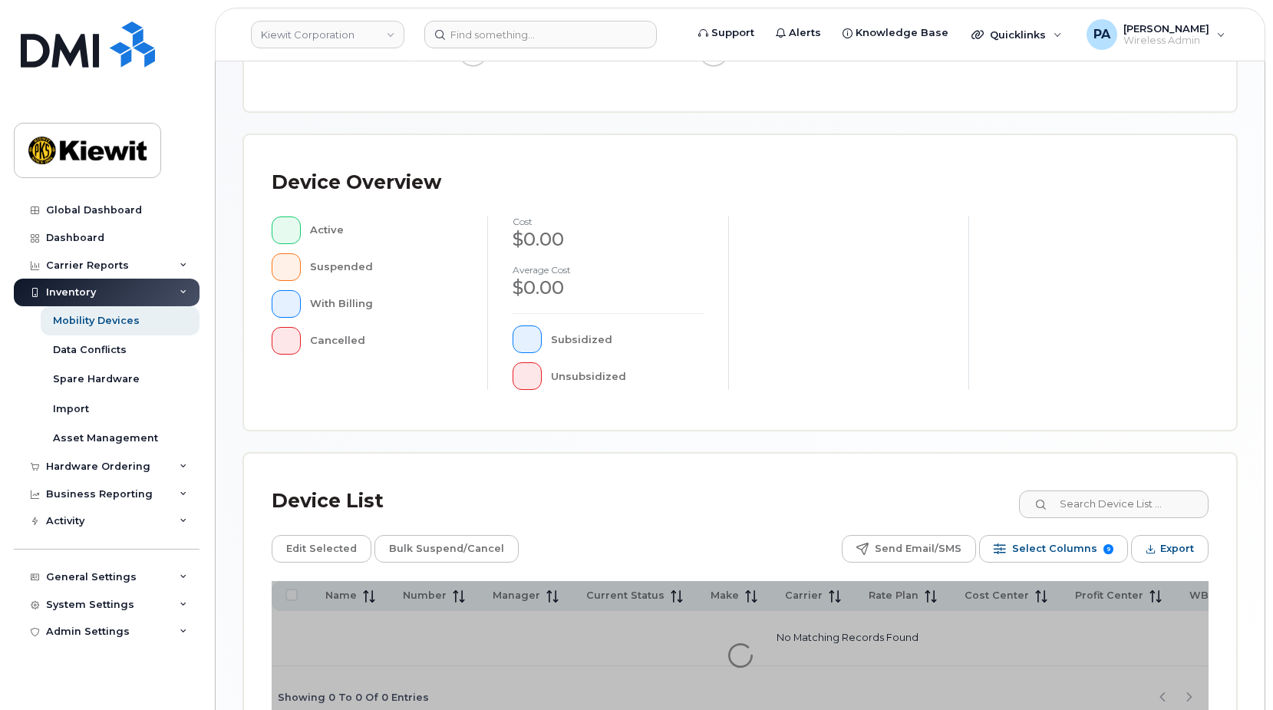
scroll to position [384, 0]
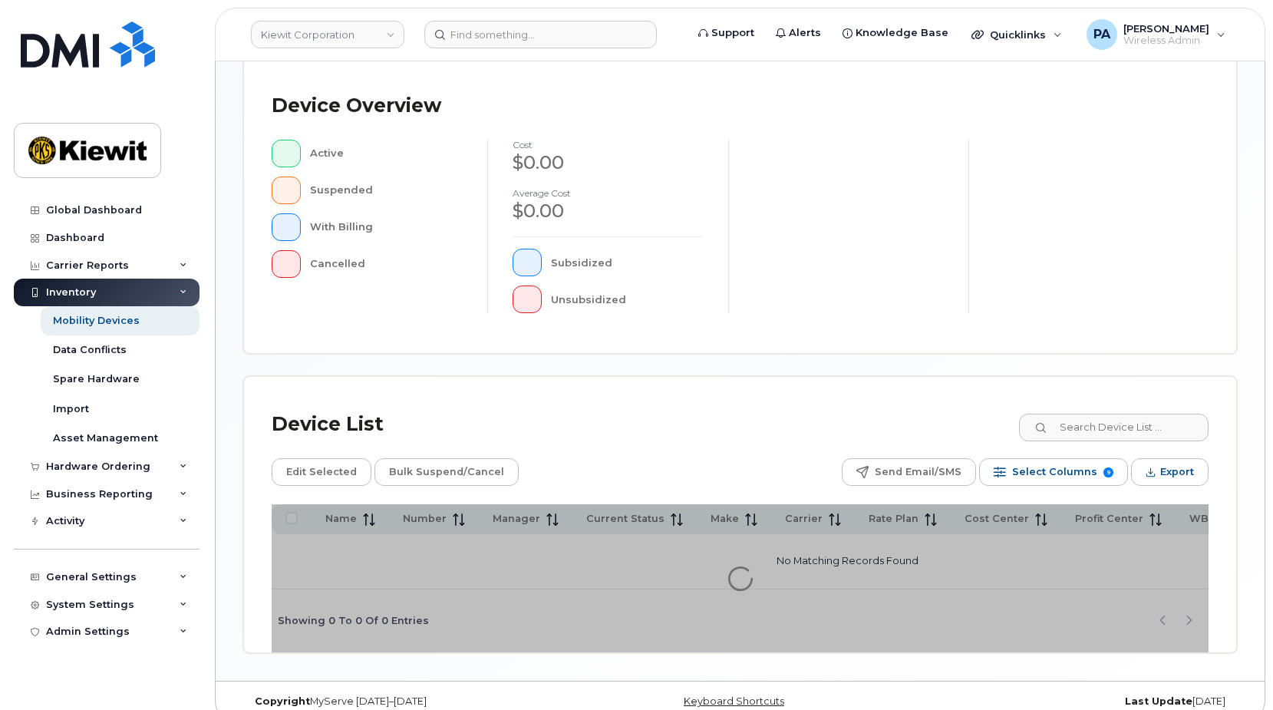
click at [1093, 354] on div "Device Overview Active Suspended With Billing Cancelled cost $0.00 Average cost…" at bounding box center [740, 205] width 992 height 295
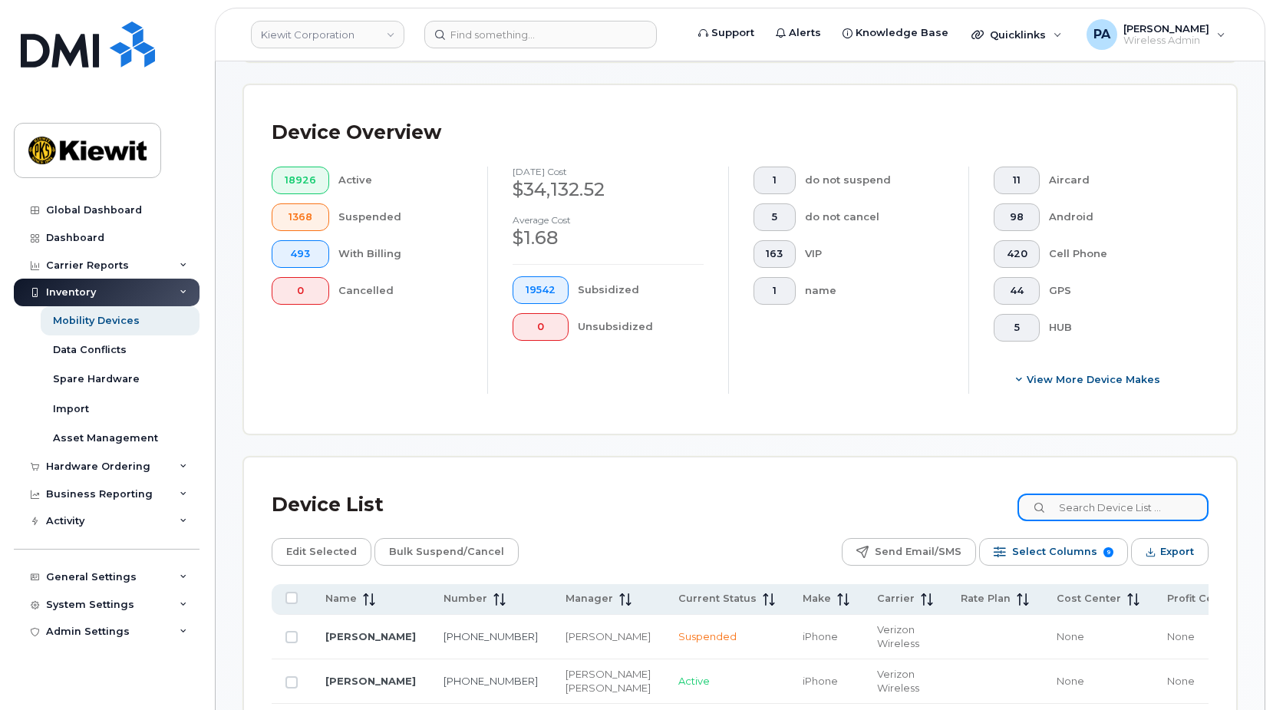
click at [1142, 505] on input at bounding box center [1112, 507] width 191 height 28
paste input "106178"
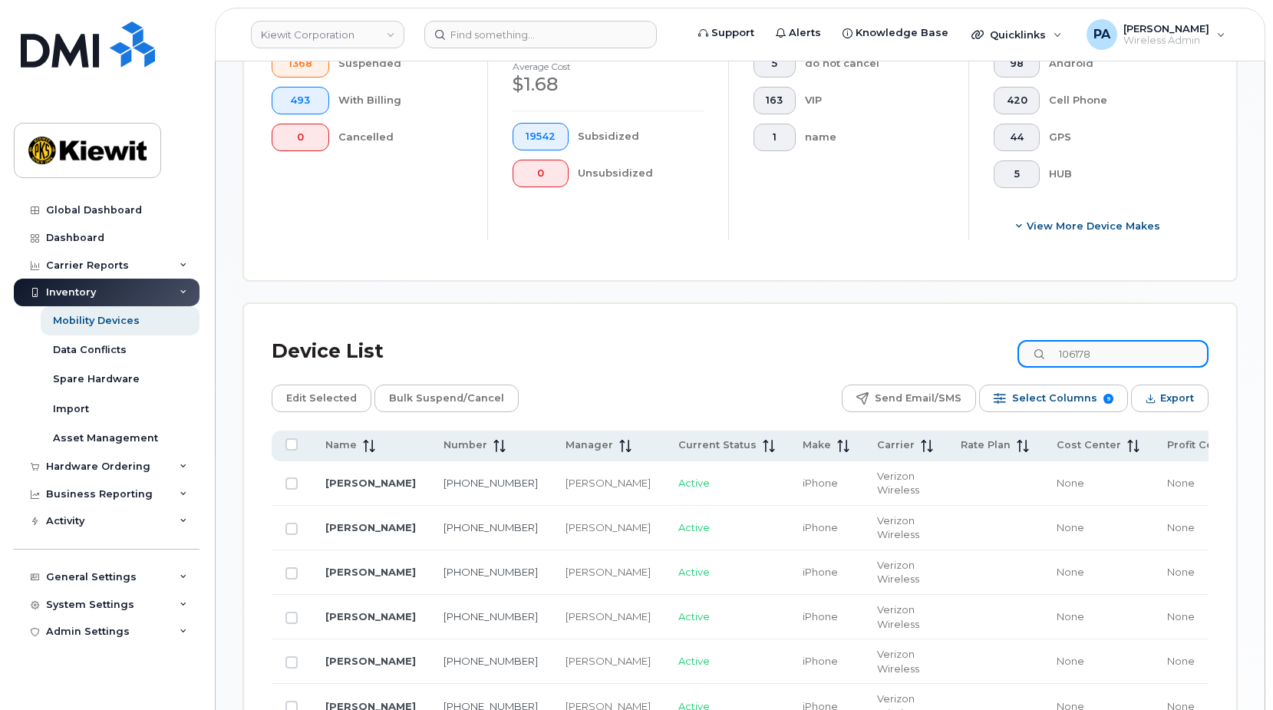
scroll to position [690, 0]
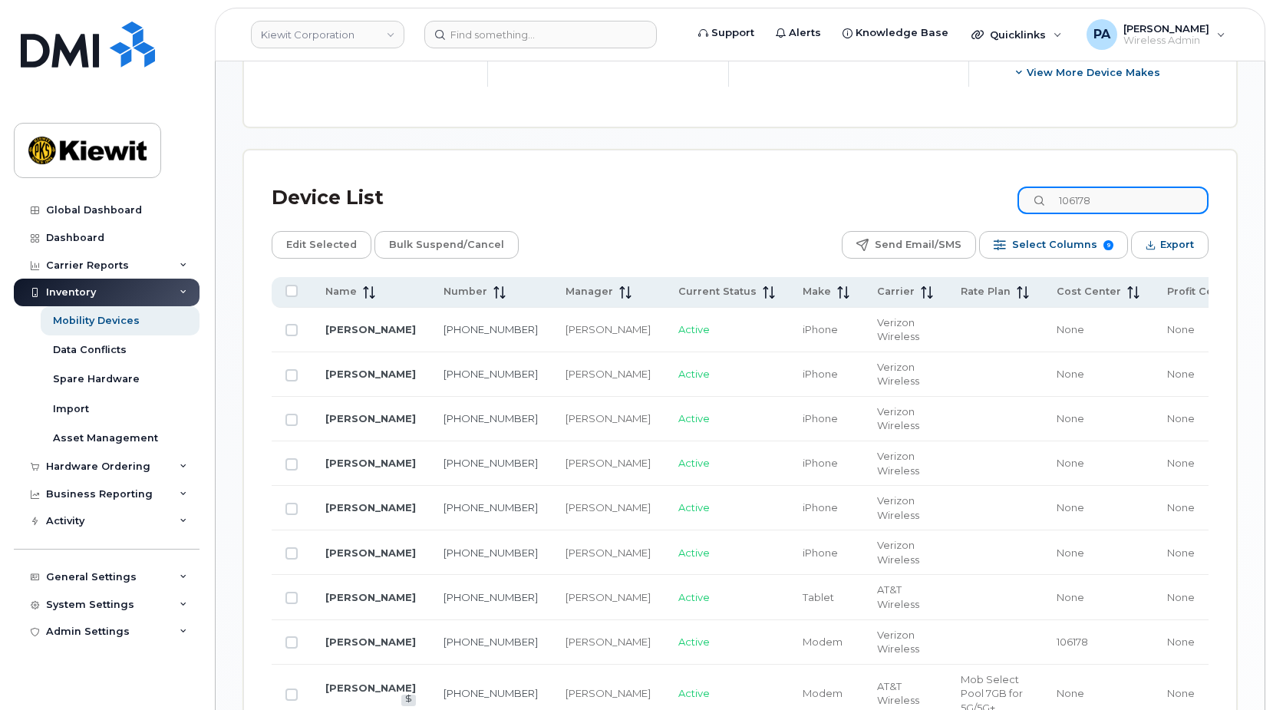
type input "106178"
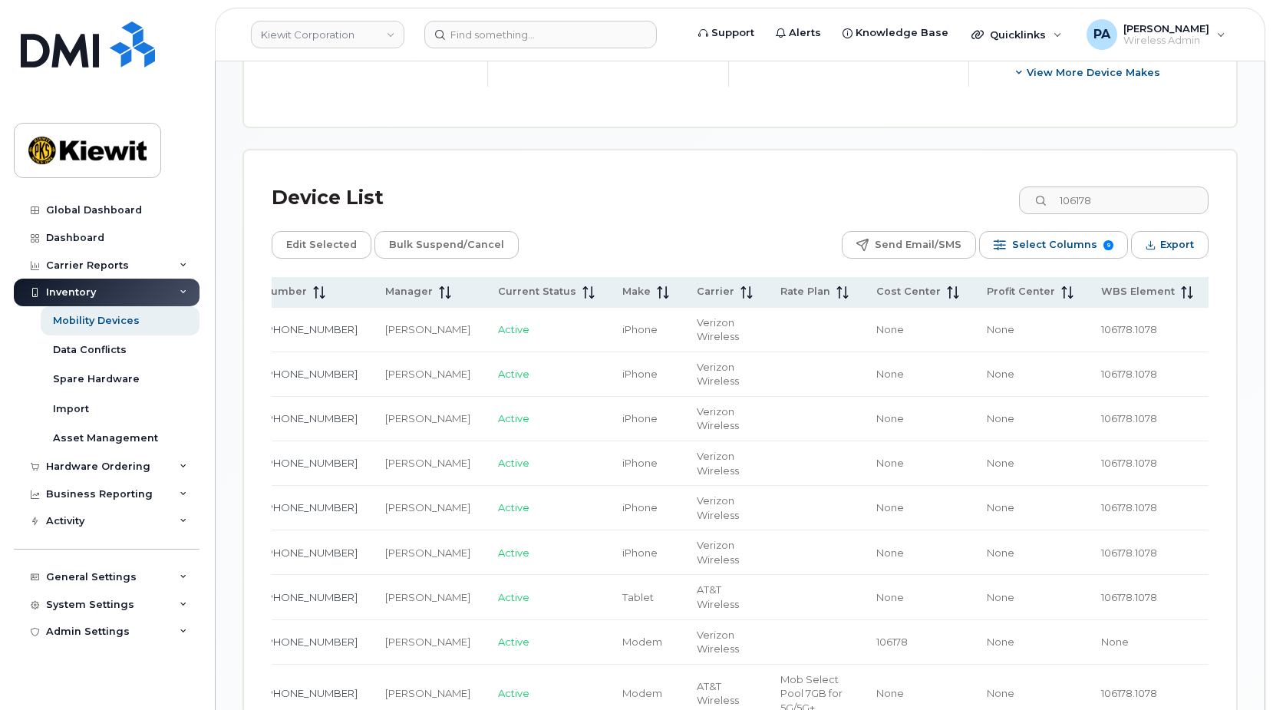
scroll to position [0, 206]
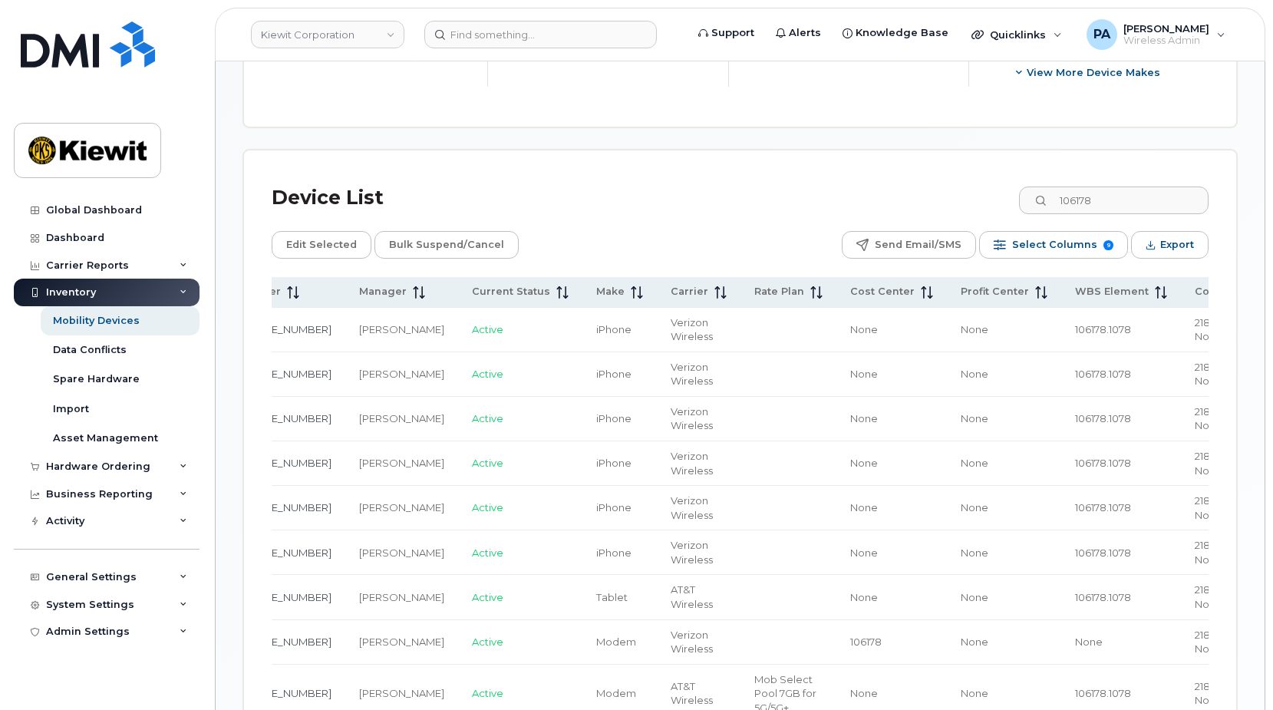
drag, startPoint x: 1137, startPoint y: 515, endPoint x: 1245, endPoint y: 496, distance: 109.9
click at [1245, 496] on div "Mobility Devices Devices Save Report Import from CSV Export to CSV Add Device F…" at bounding box center [740, 455] width 1049 height 2168
drag, startPoint x: 1047, startPoint y: 373, endPoint x: 968, endPoint y: 370, distance: 79.1
click at [1061, 370] on td "106178.1078" at bounding box center [1121, 374] width 120 height 44
copy span "106178.1078"
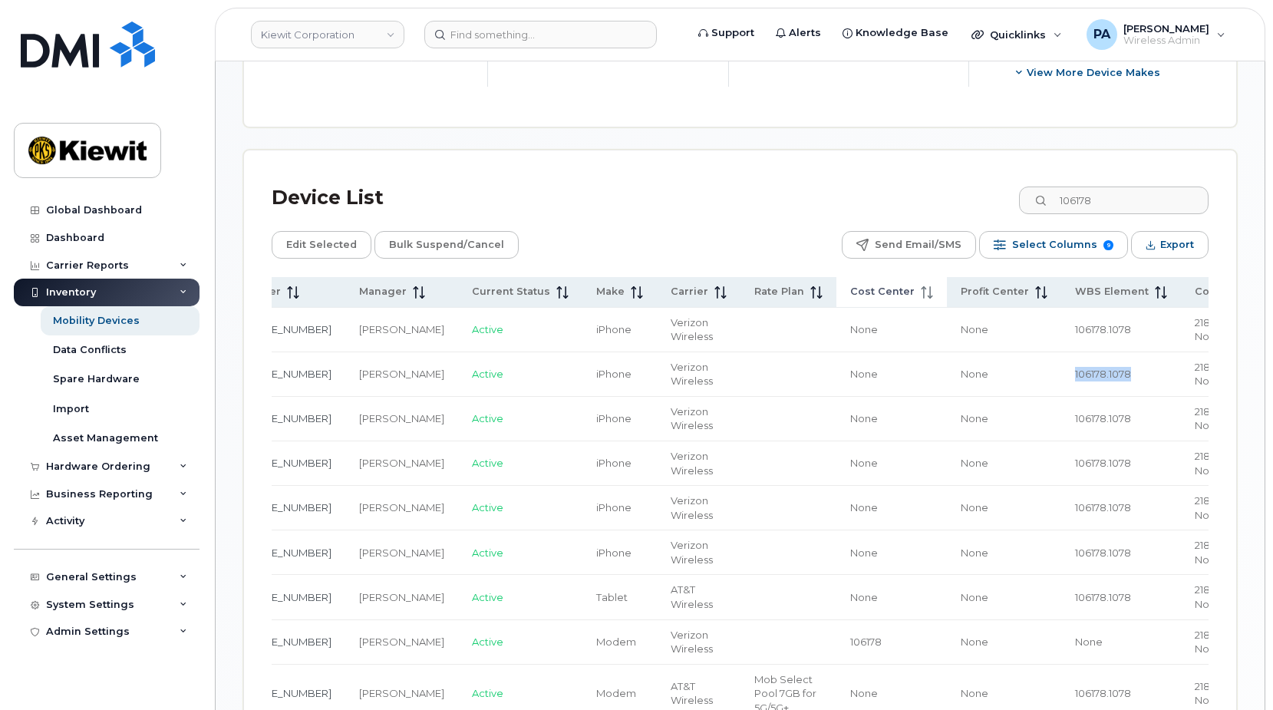
click at [836, 284] on th "Cost Center" at bounding box center [891, 292] width 110 height 30
click at [850, 294] on span "Cost Center" at bounding box center [882, 292] width 64 height 14
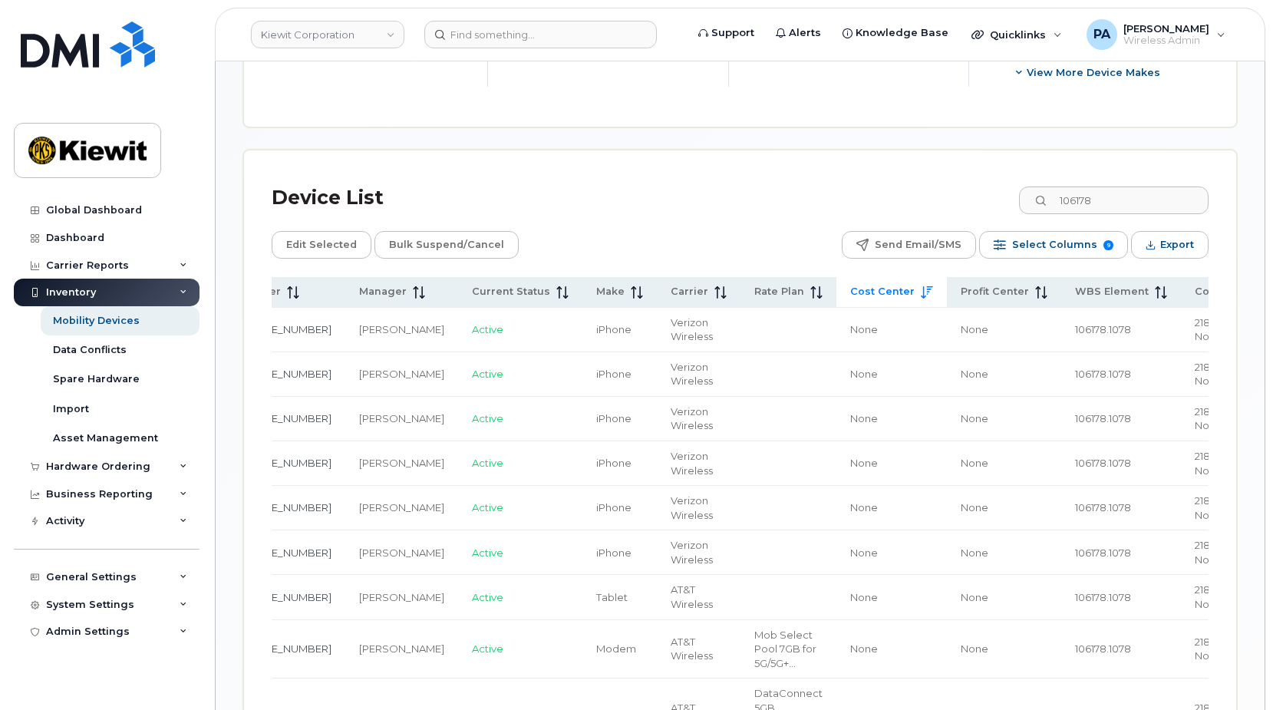
click at [850, 296] on span "Cost Center" at bounding box center [882, 292] width 64 height 14
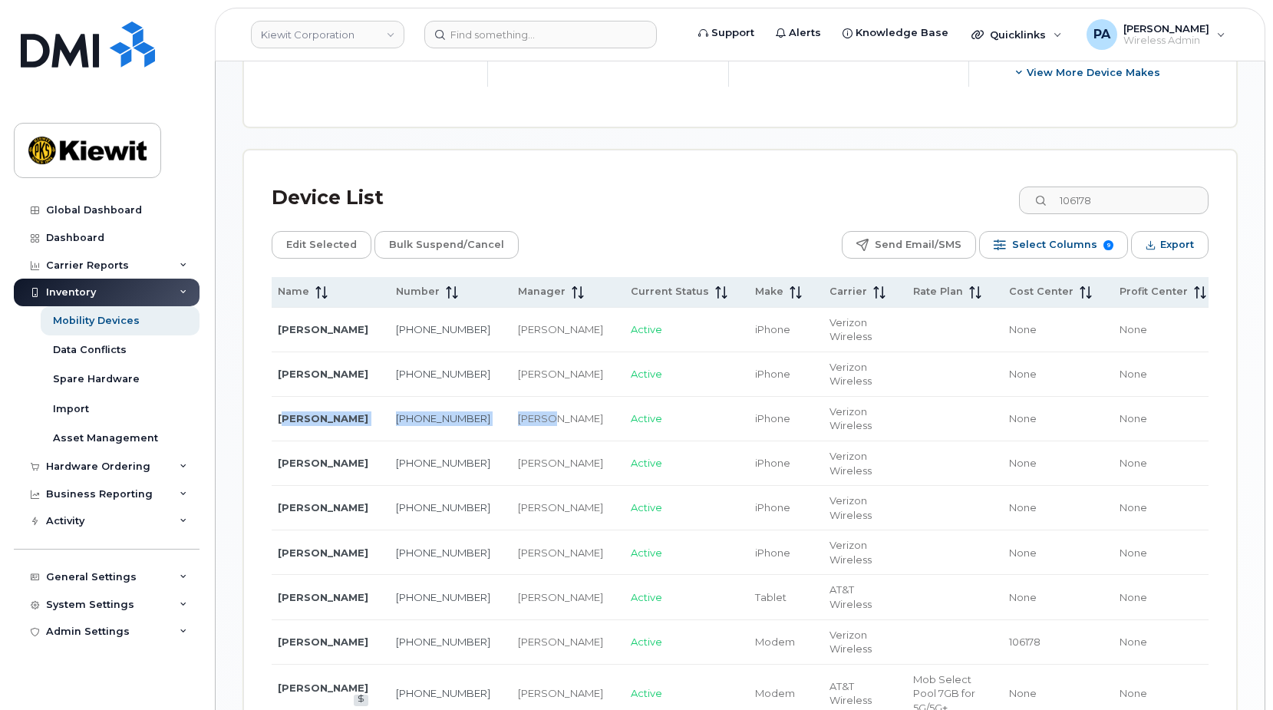
scroll to position [0, 0]
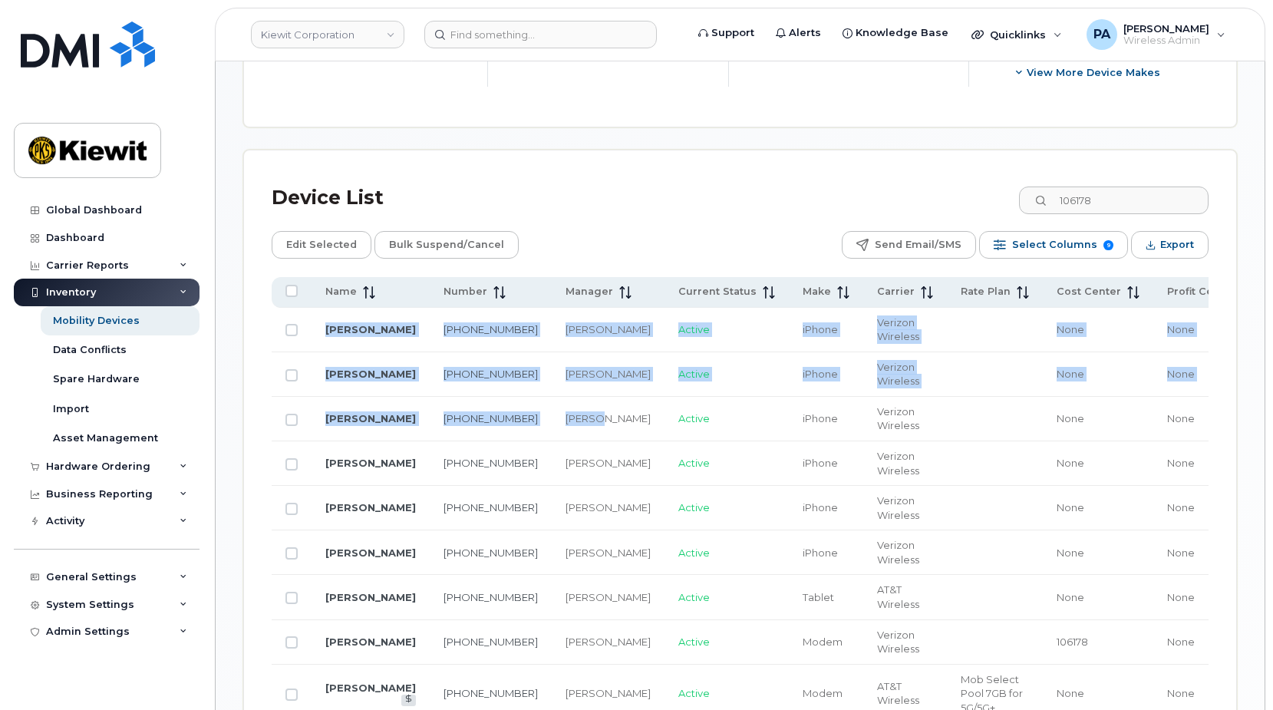
drag, startPoint x: 336, startPoint y: 415, endPoint x: 231, endPoint y: 417, distance: 105.1
click at [231, 417] on div "Mobility Devices Devices Save Report Import from CSV Export to CSV Add Device F…" at bounding box center [740, 455] width 1049 height 2168
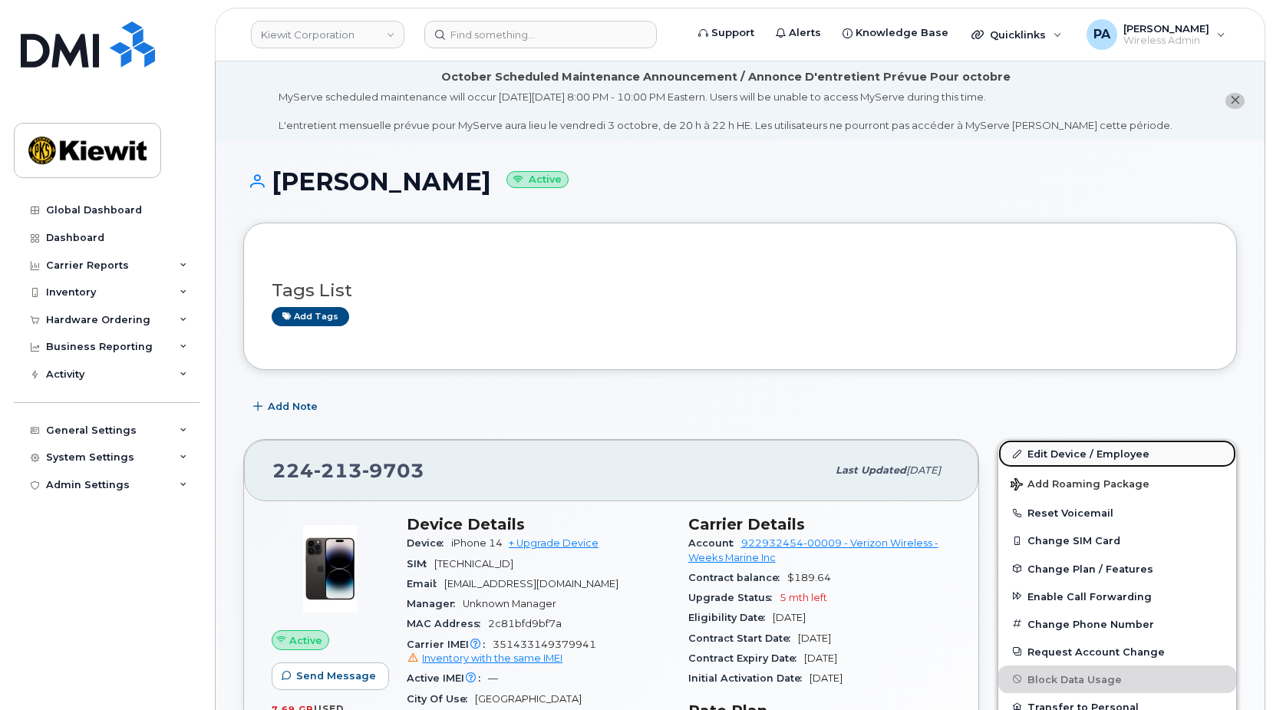
click at [1080, 452] on link "Edit Device / Employee" at bounding box center [1117, 454] width 238 height 28
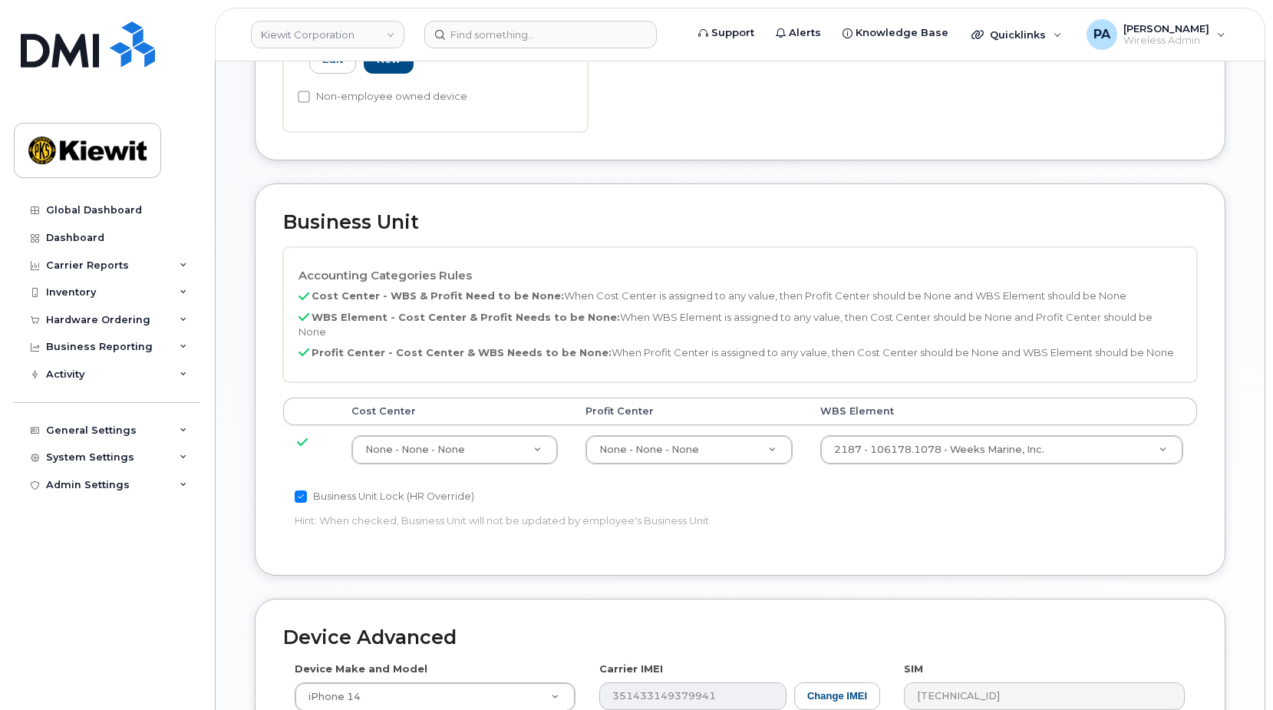
scroll to position [946, 0]
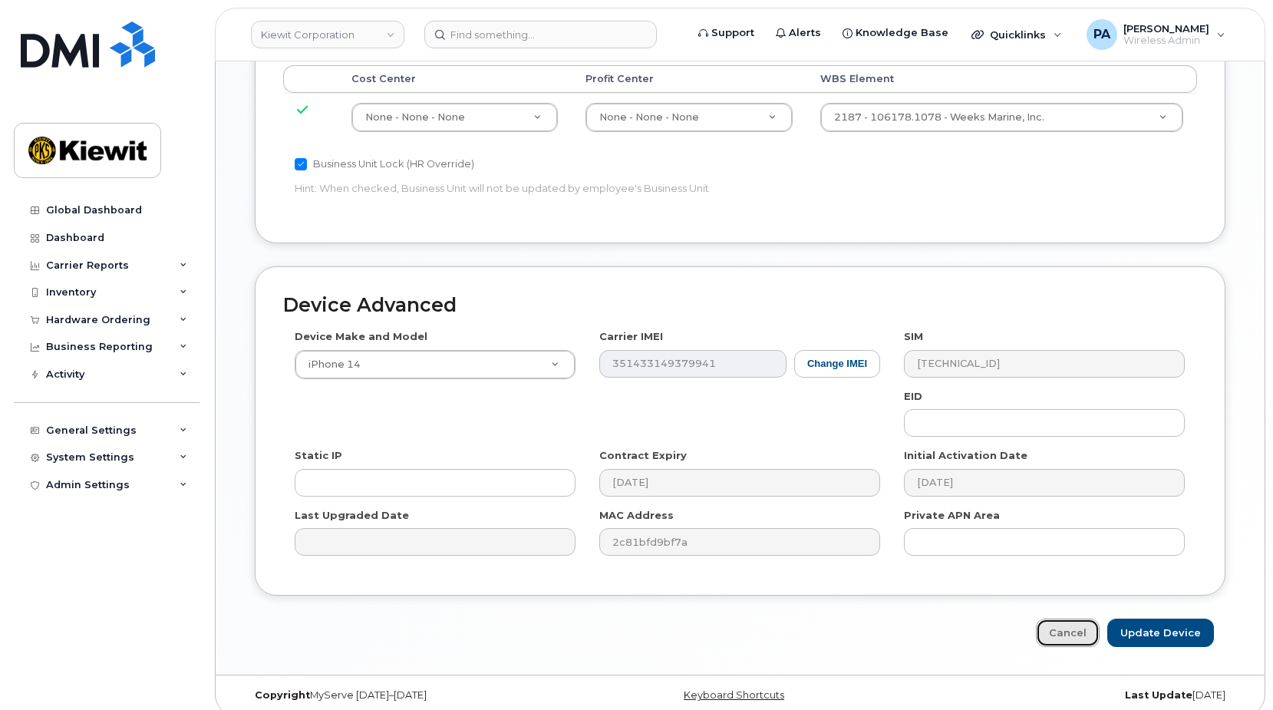
click at [1048, 624] on link "Cancel" at bounding box center [1068, 632] width 64 height 28
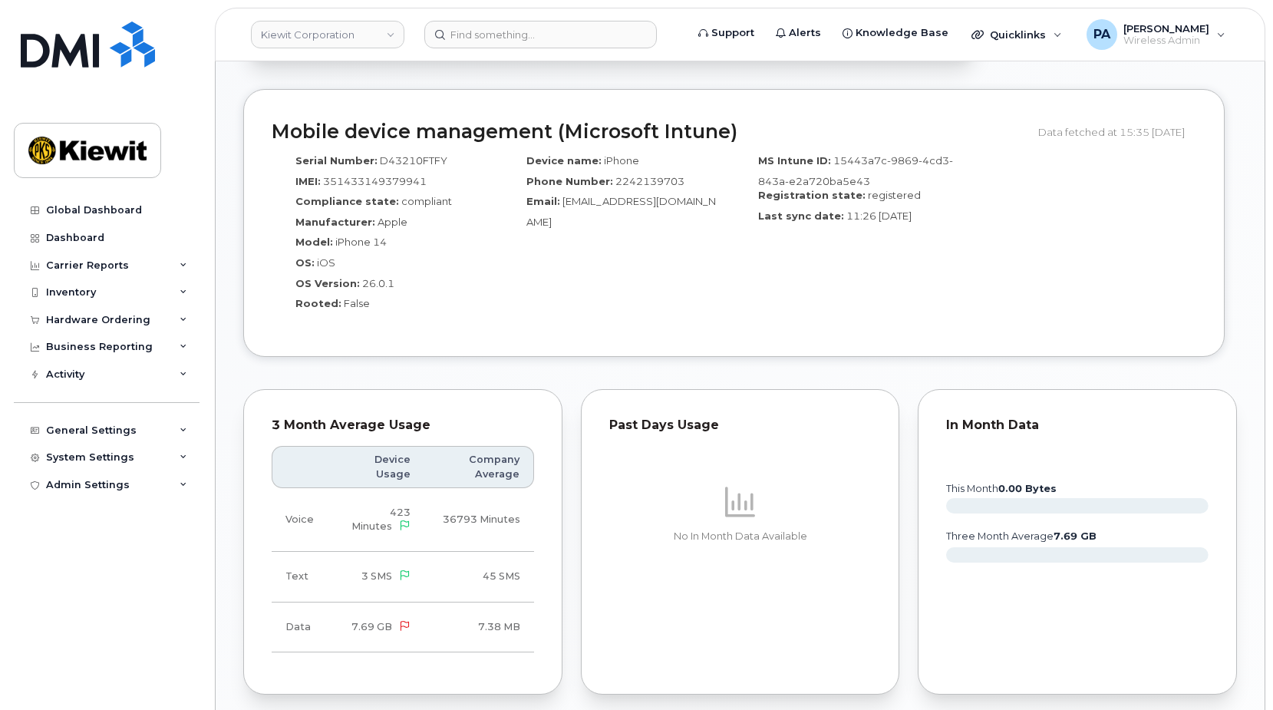
scroll to position [1444, 0]
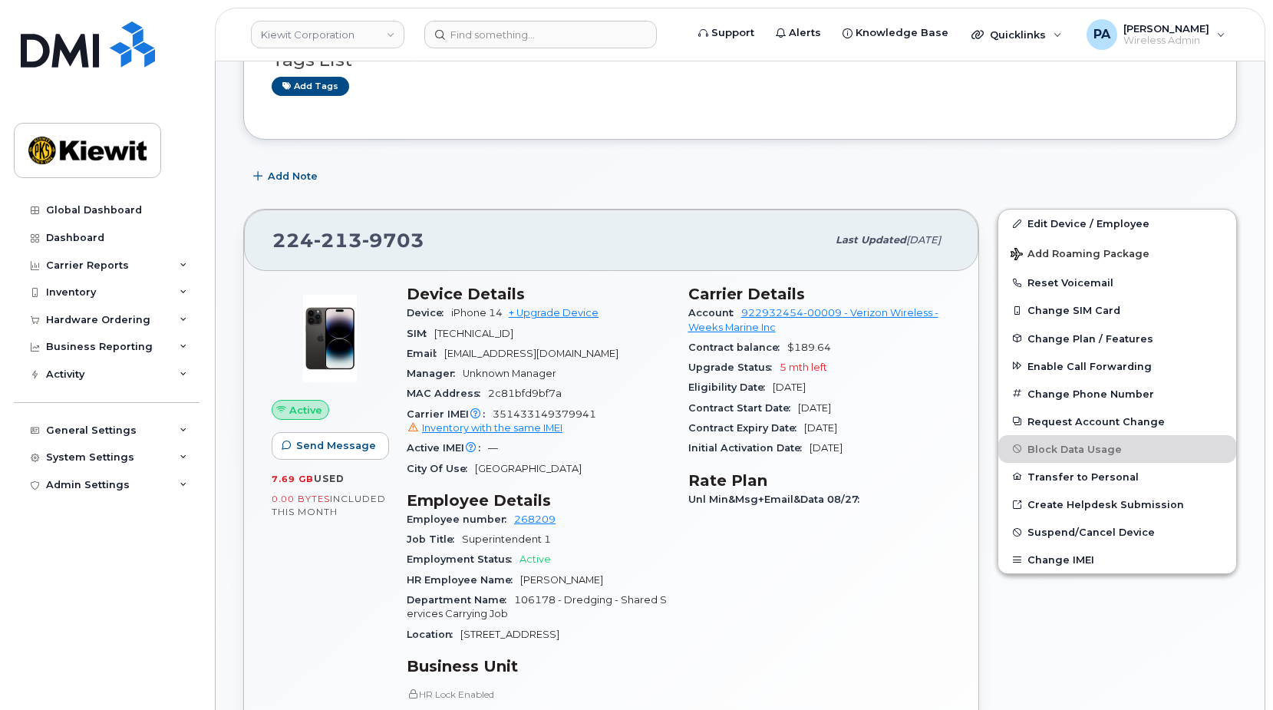
scroll to position [307, 0]
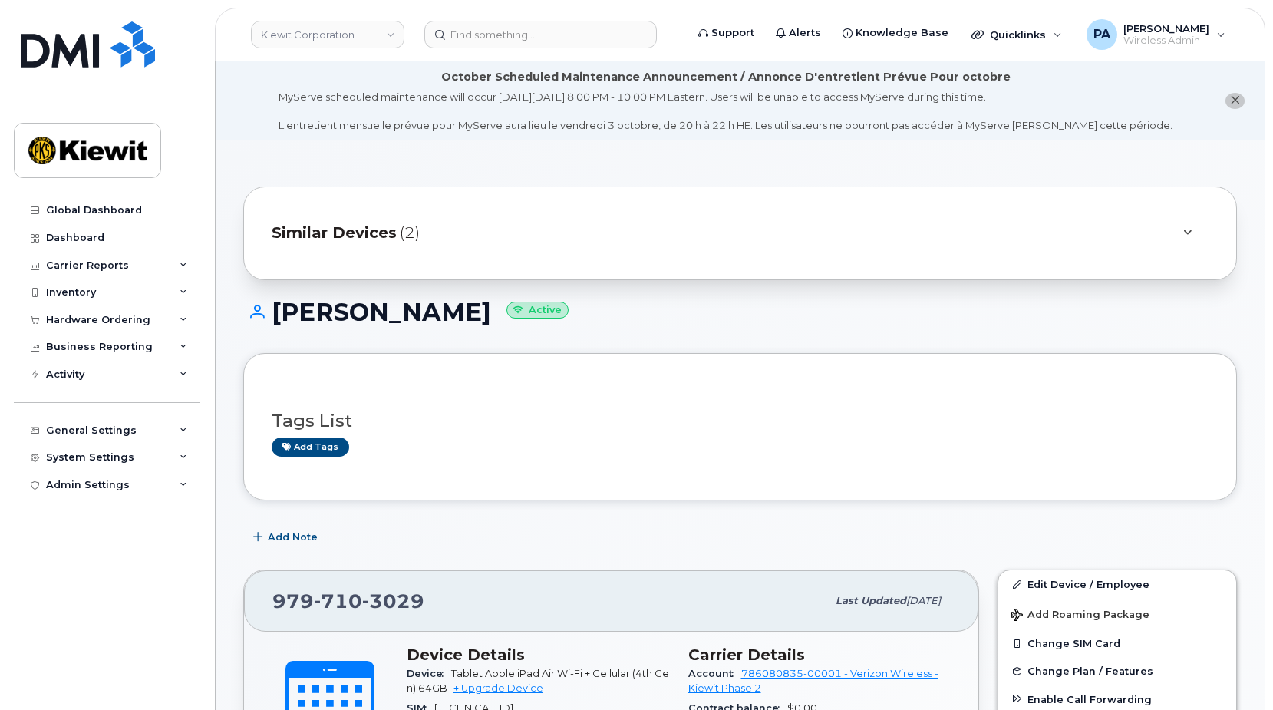
scroll to position [1688, 0]
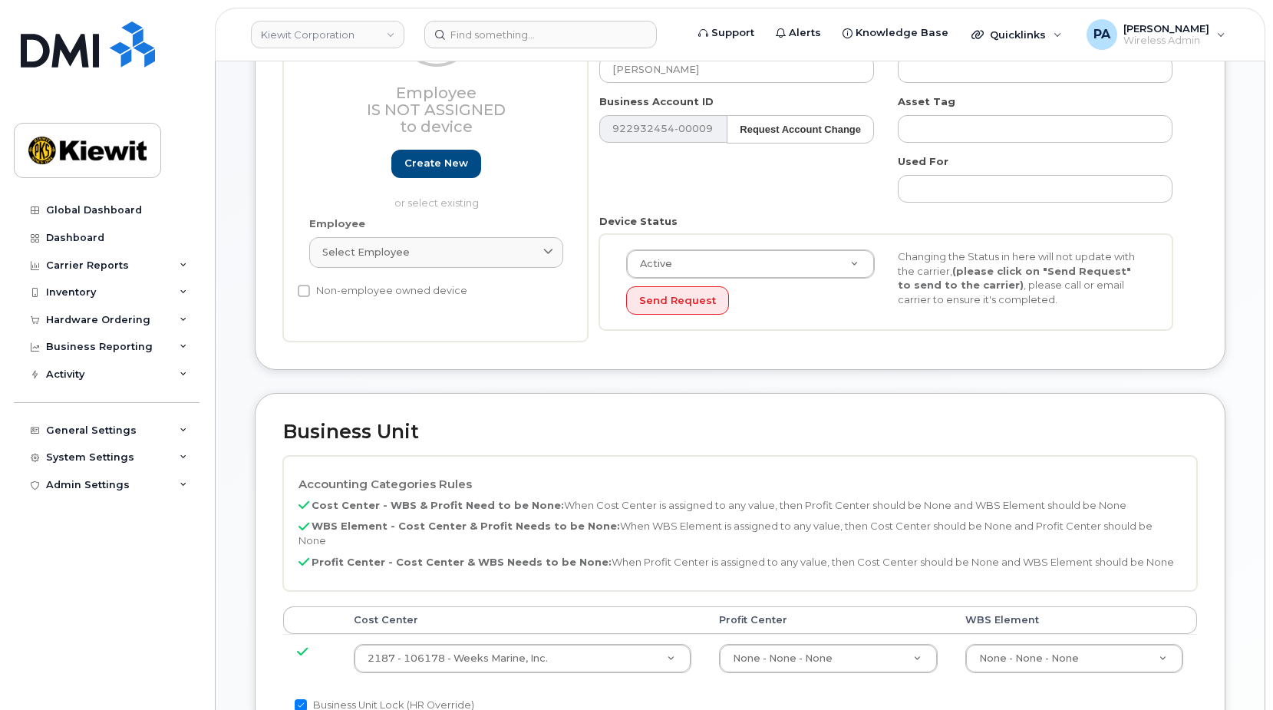
scroll to position [614, 0]
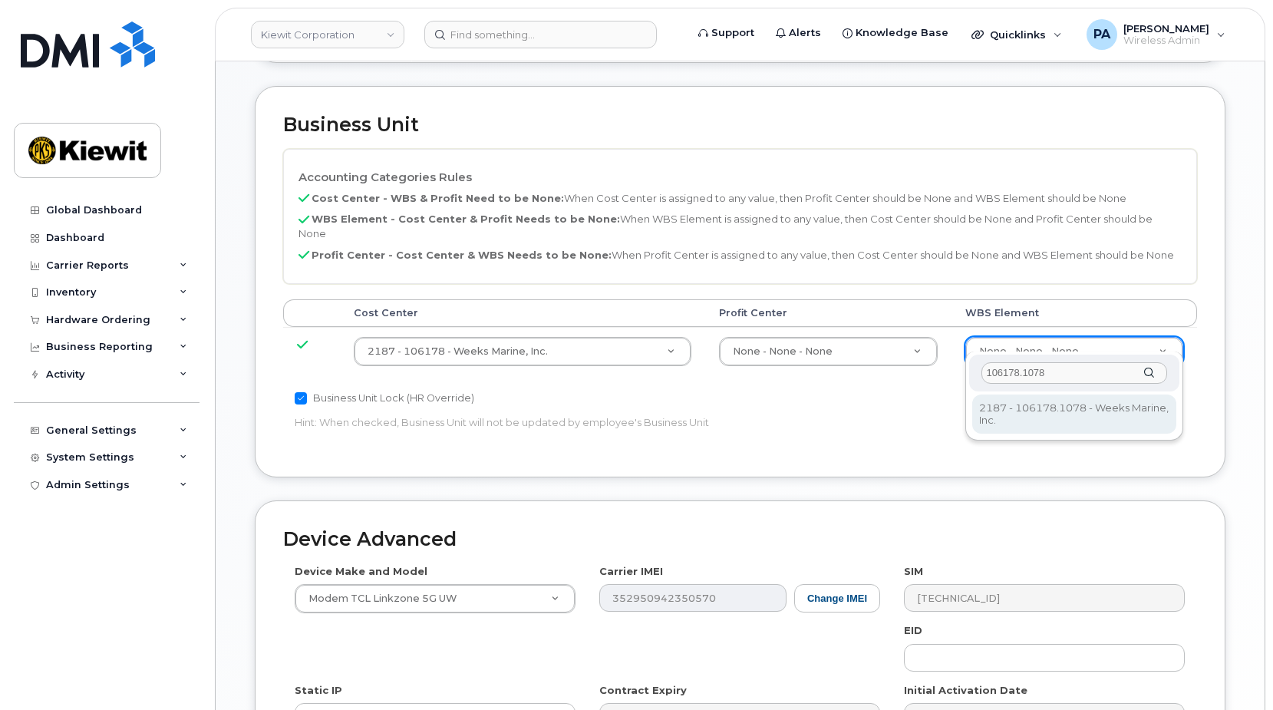
type input "106178.1078"
type input "33504331"
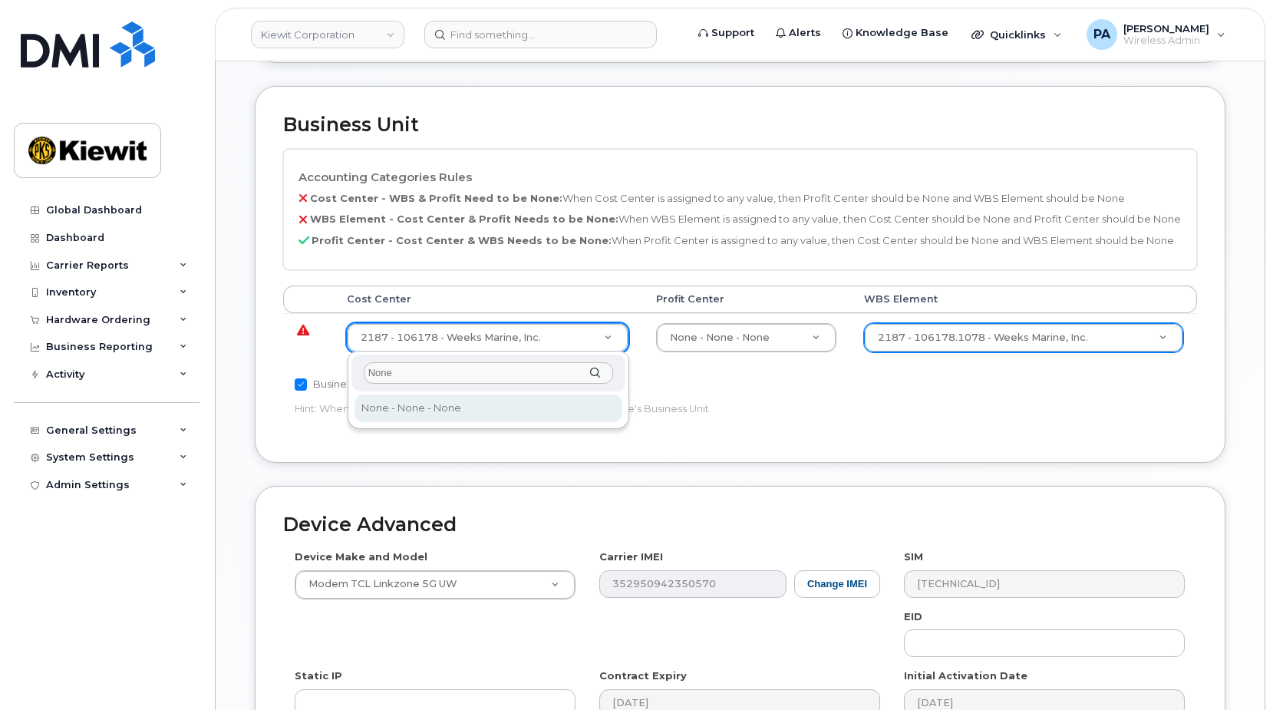
type input "None"
type input "29629358"
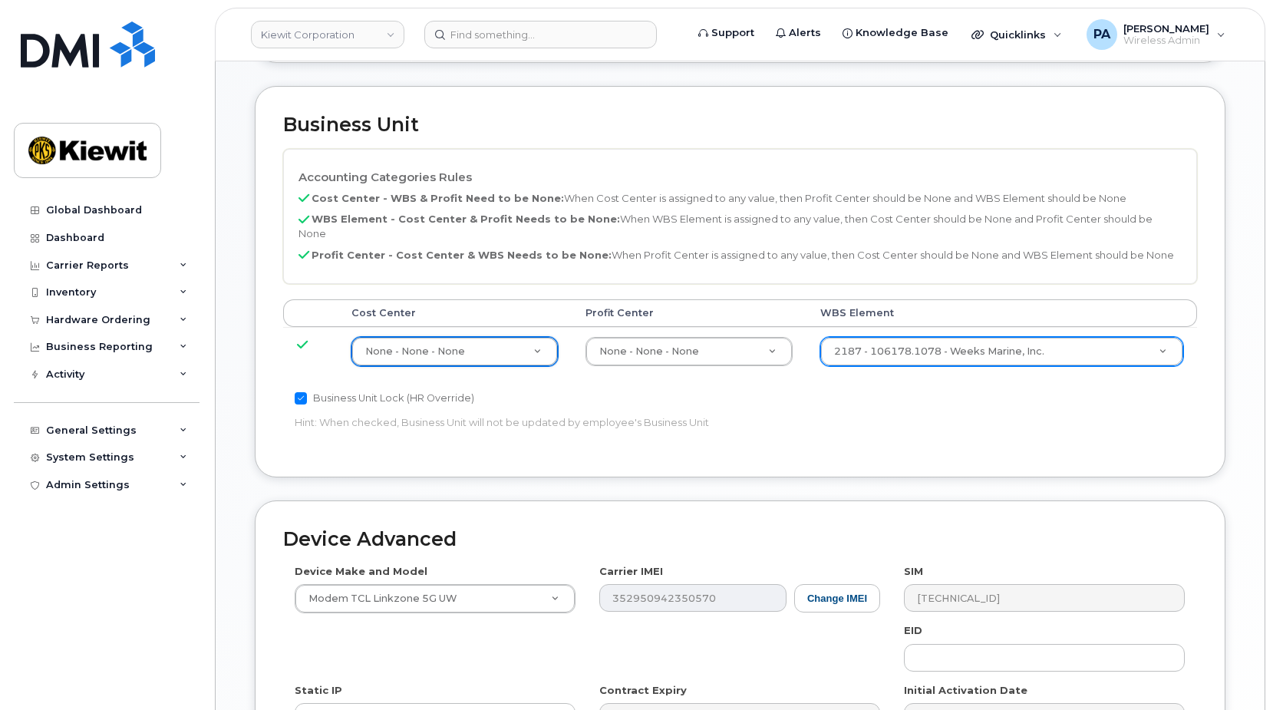
scroll to position [848, 0]
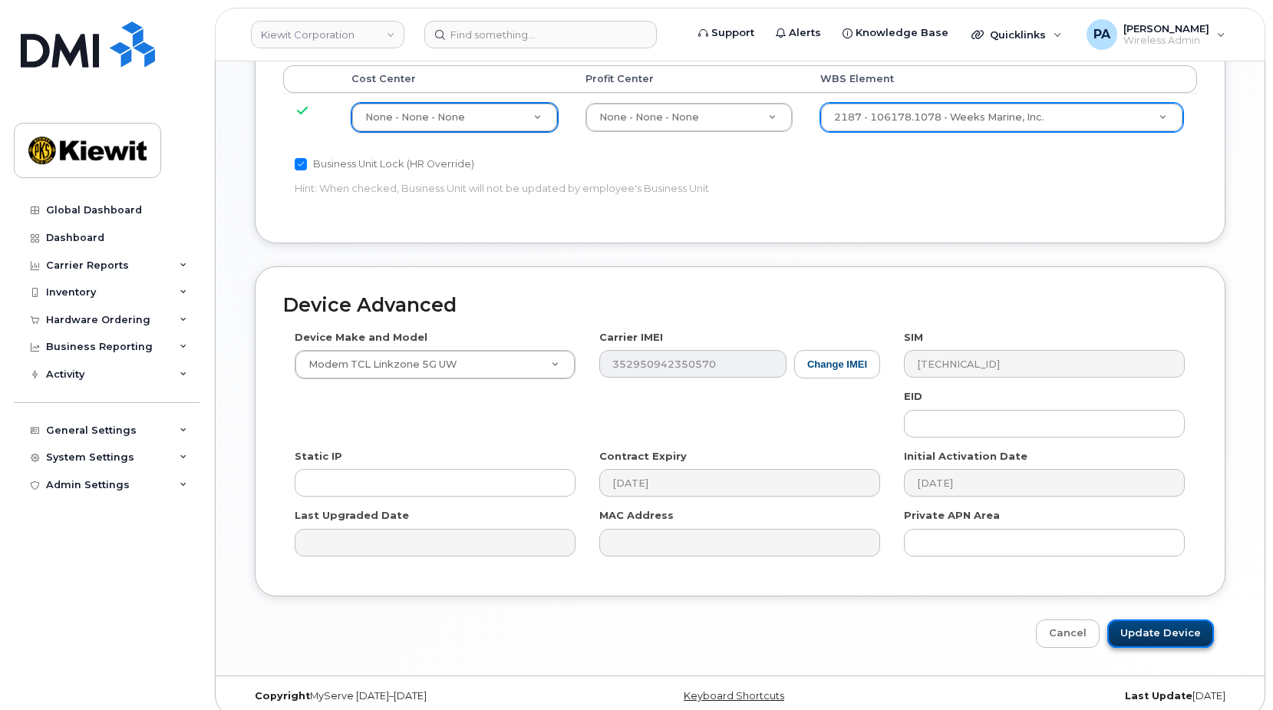
click at [1136, 619] on input "Update Device" at bounding box center [1160, 633] width 107 height 28
type input "Saving..."
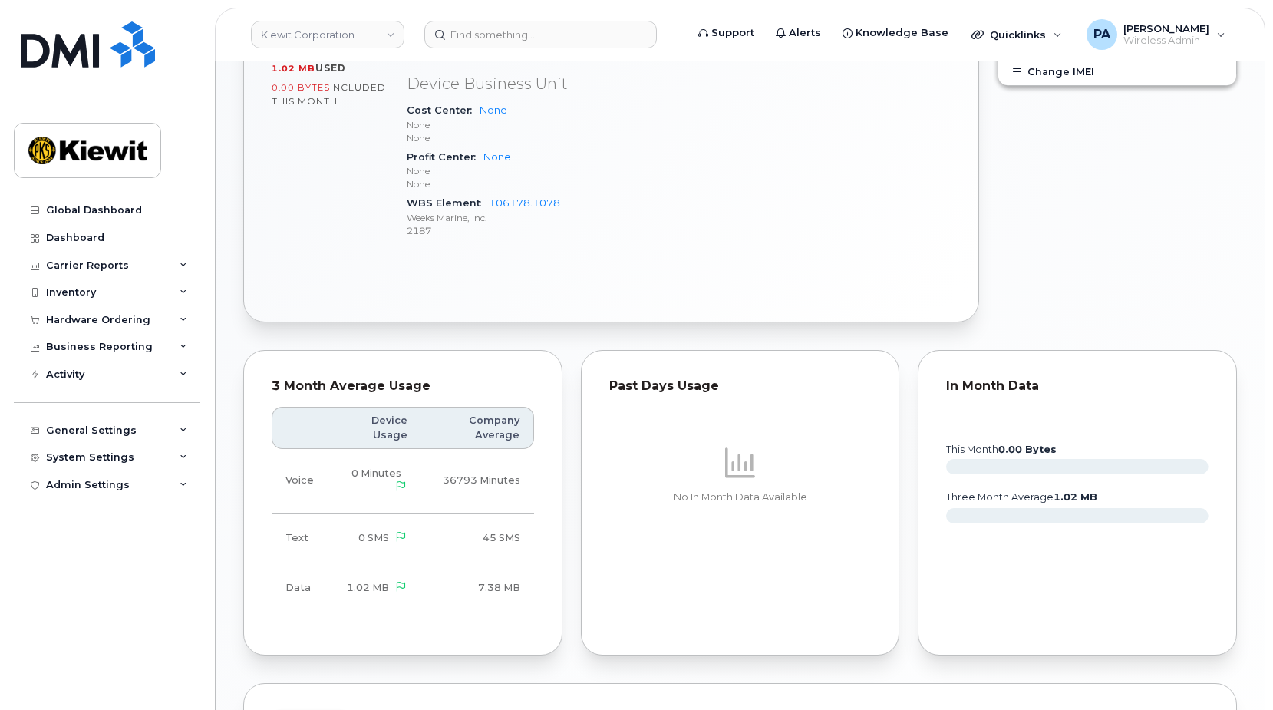
scroll to position [997, 0]
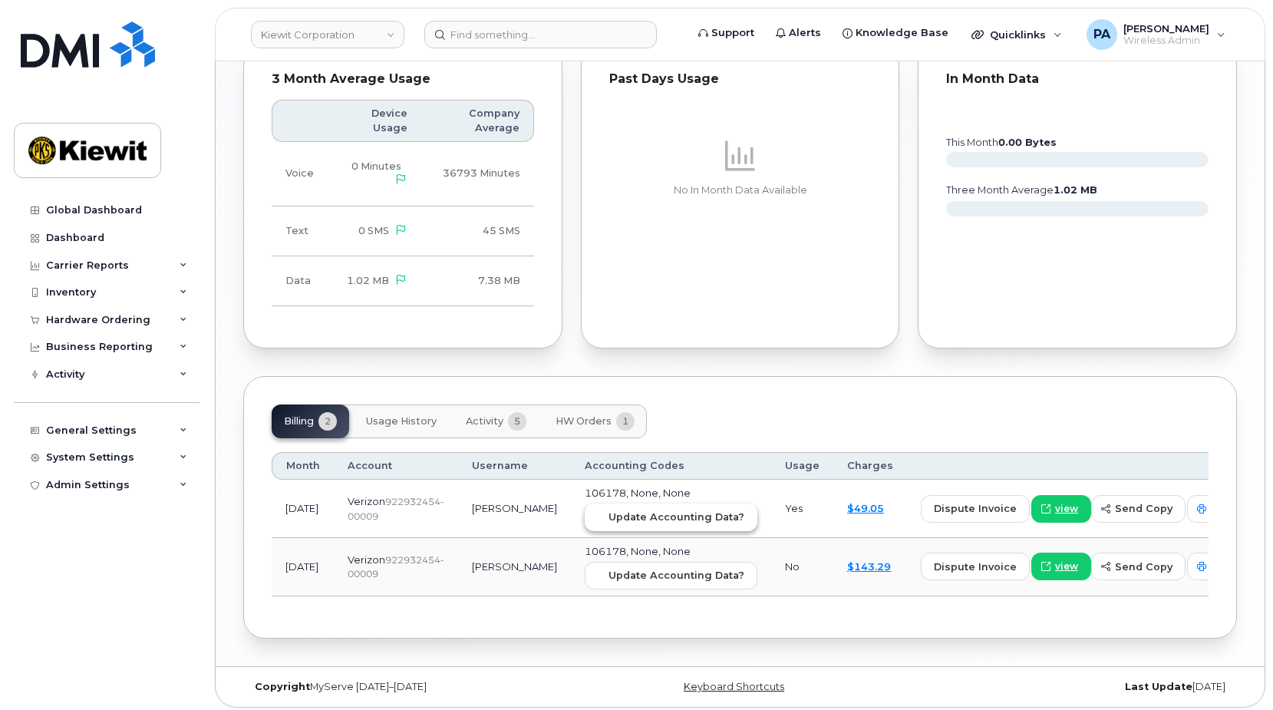
click at [628, 512] on span "Update Accounting Data?" at bounding box center [676, 516] width 136 height 15
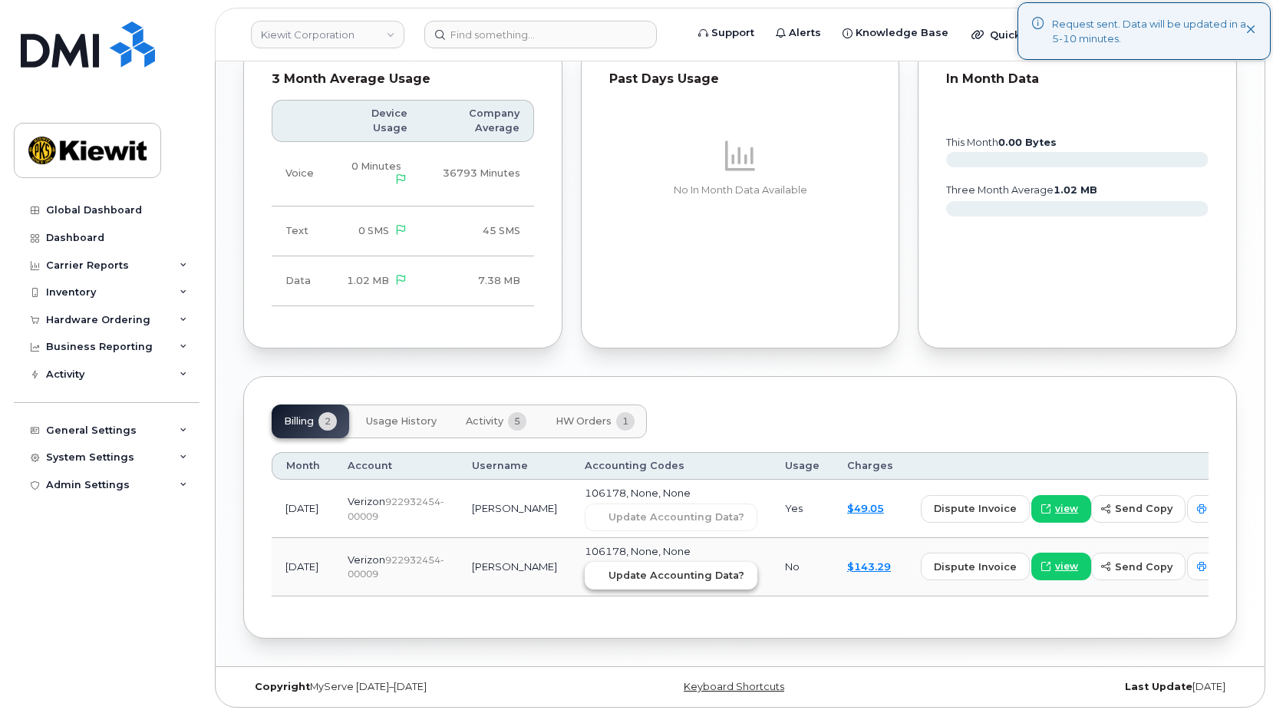
click at [641, 580] on span "Update Accounting Data?" at bounding box center [676, 575] width 136 height 15
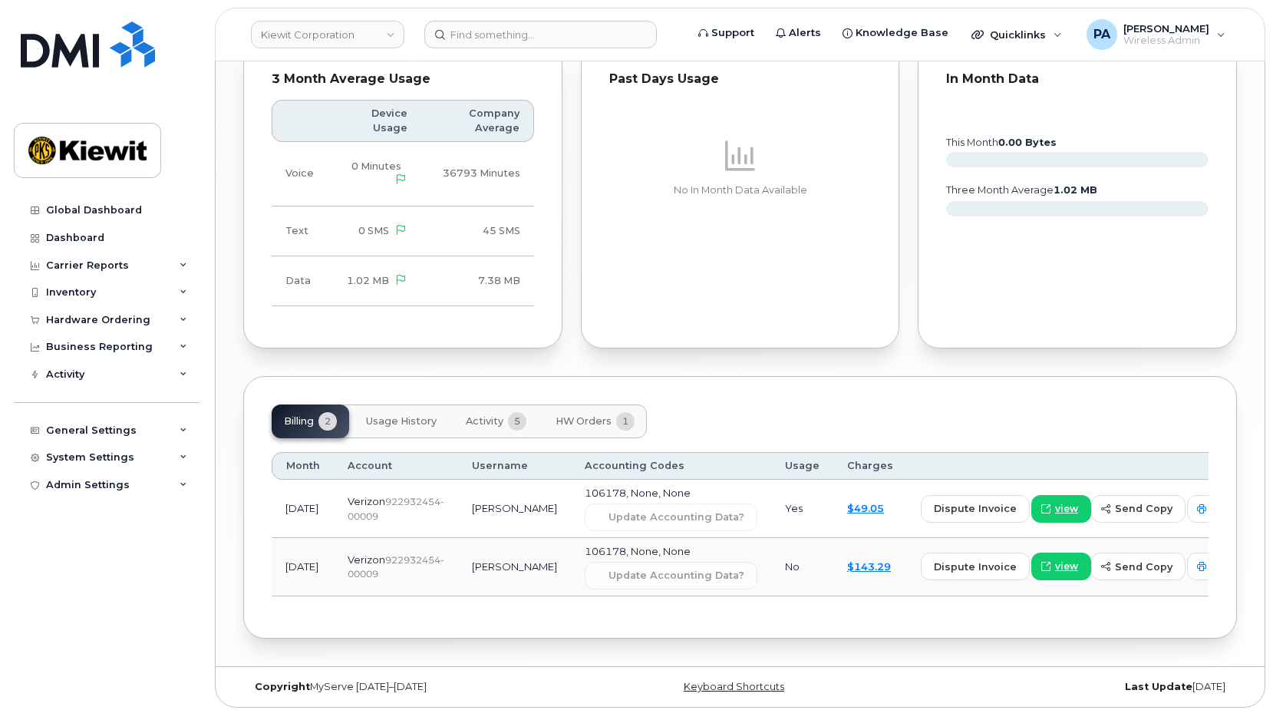
scroll to position [537, 0]
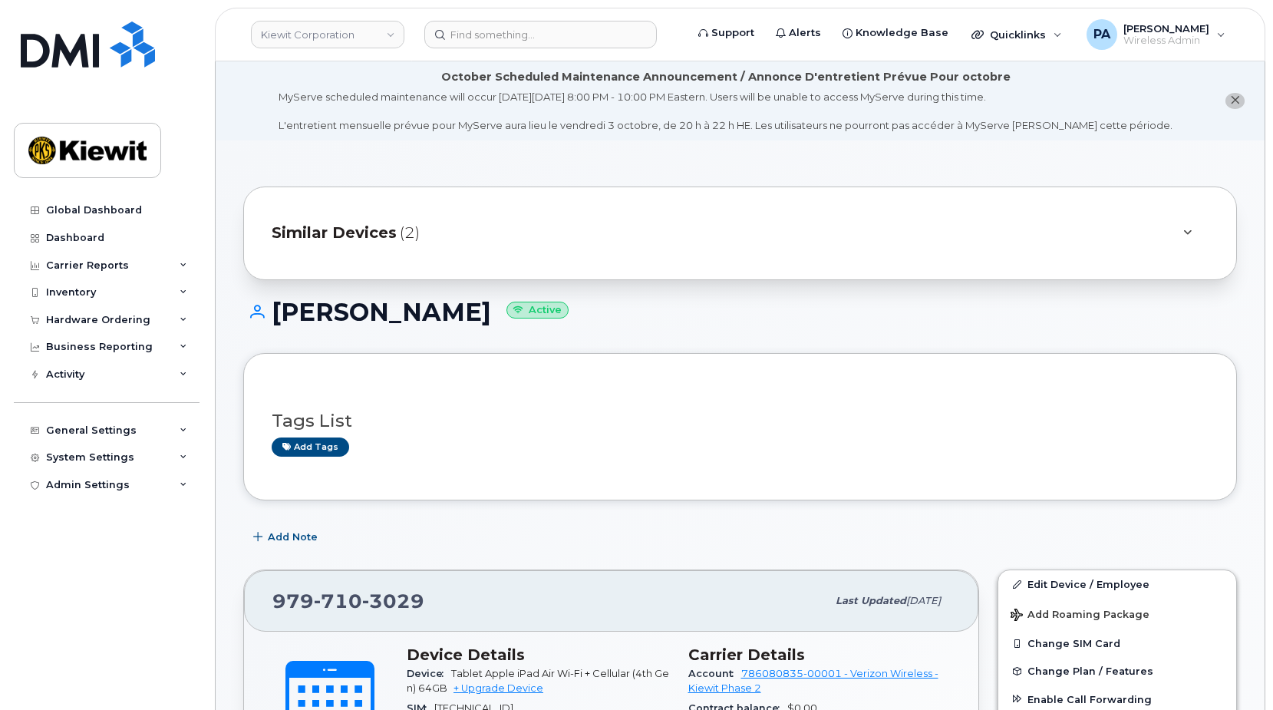
scroll to position [1688, 0]
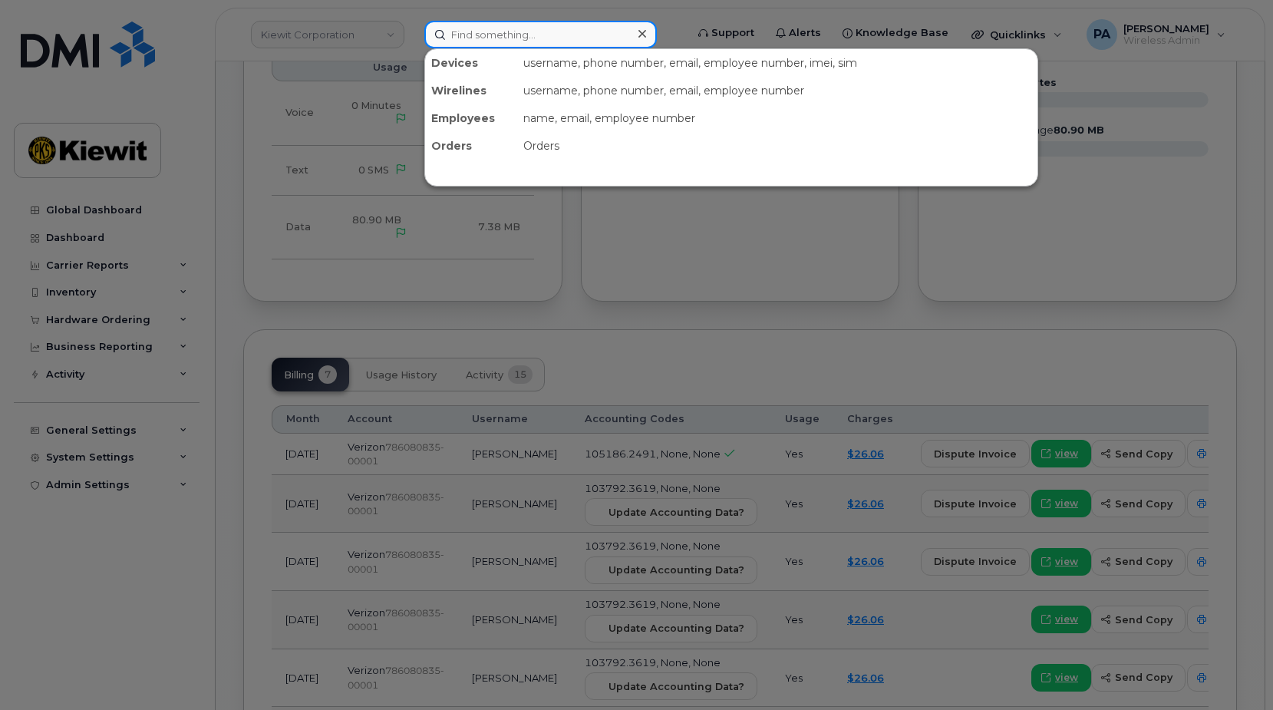
click at [530, 37] on input at bounding box center [540, 35] width 232 height 28
paste input "6828041166"
type input "6828041166"
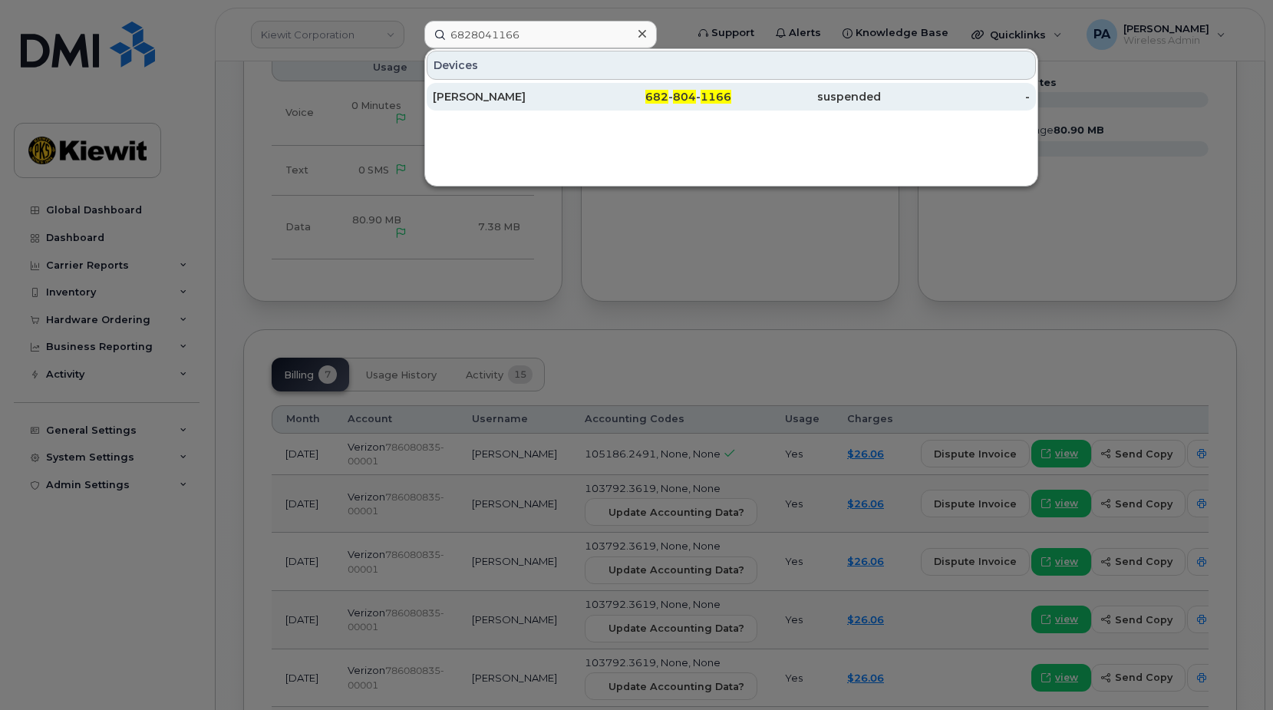
click at [545, 102] on div "LOUIS COLEMAN" at bounding box center [508, 96] width 150 height 15
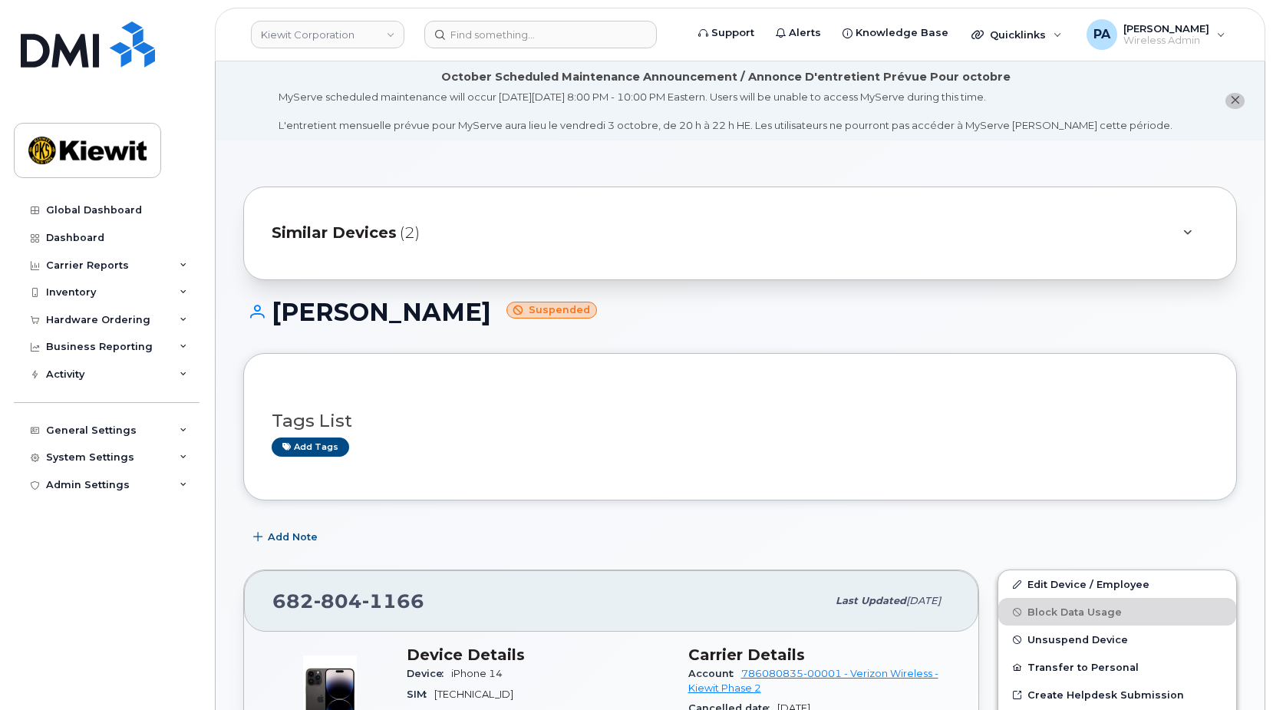
click at [832, 326] on div "[PERSON_NAME] Suspended" at bounding box center [740, 325] width 994 height 54
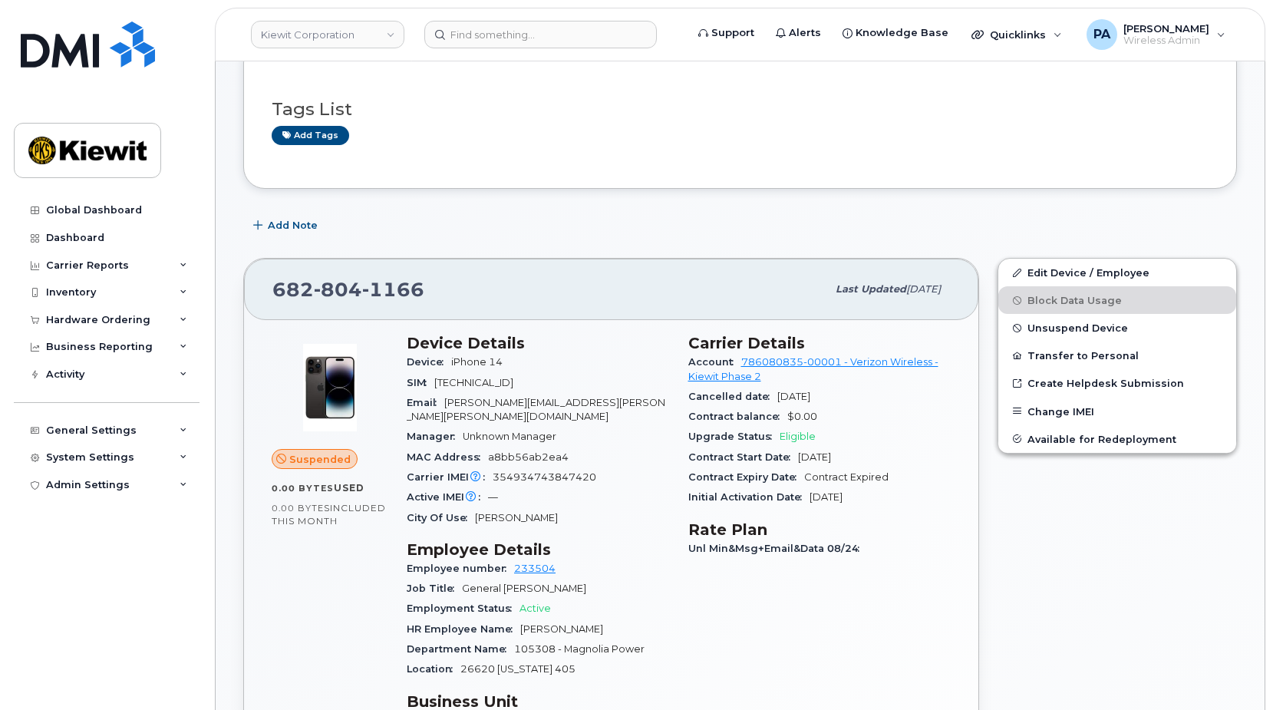
scroll to position [5, 0]
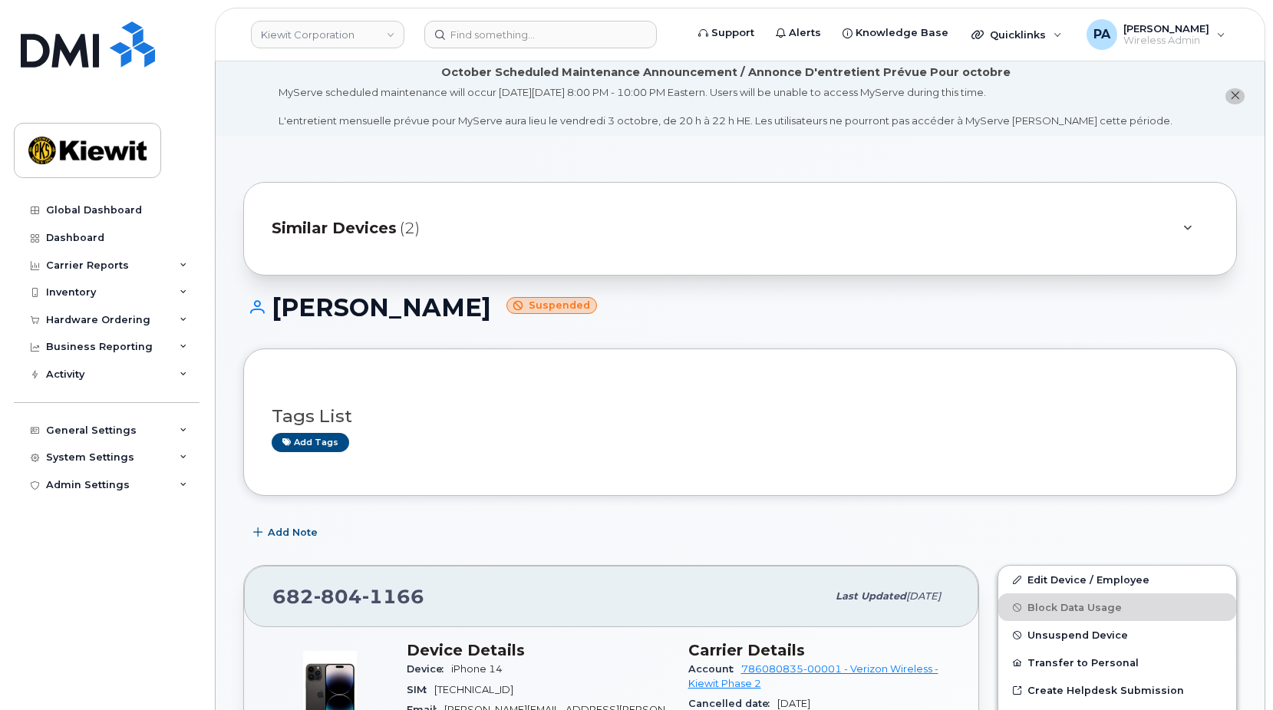
click at [408, 236] on span "(2)" at bounding box center [410, 228] width 20 height 22
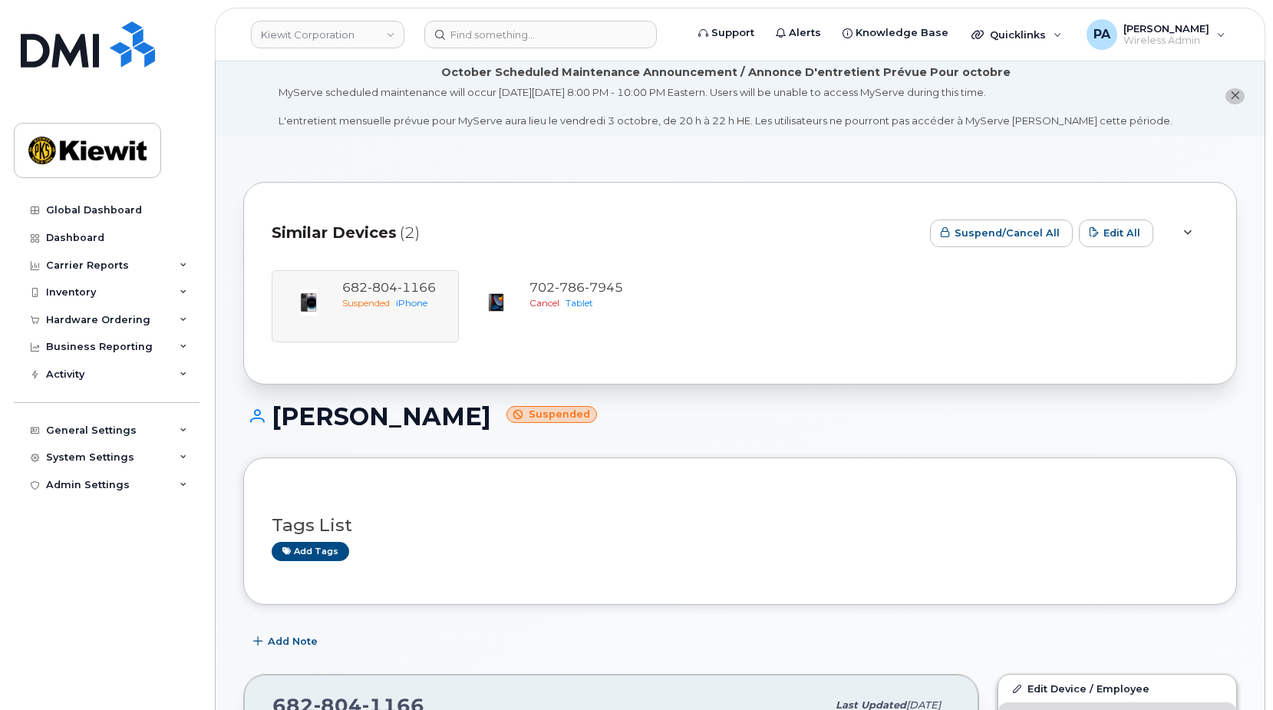
click at [503, 220] on div "Similar Devices (2)" at bounding box center [595, 233] width 646 height 46
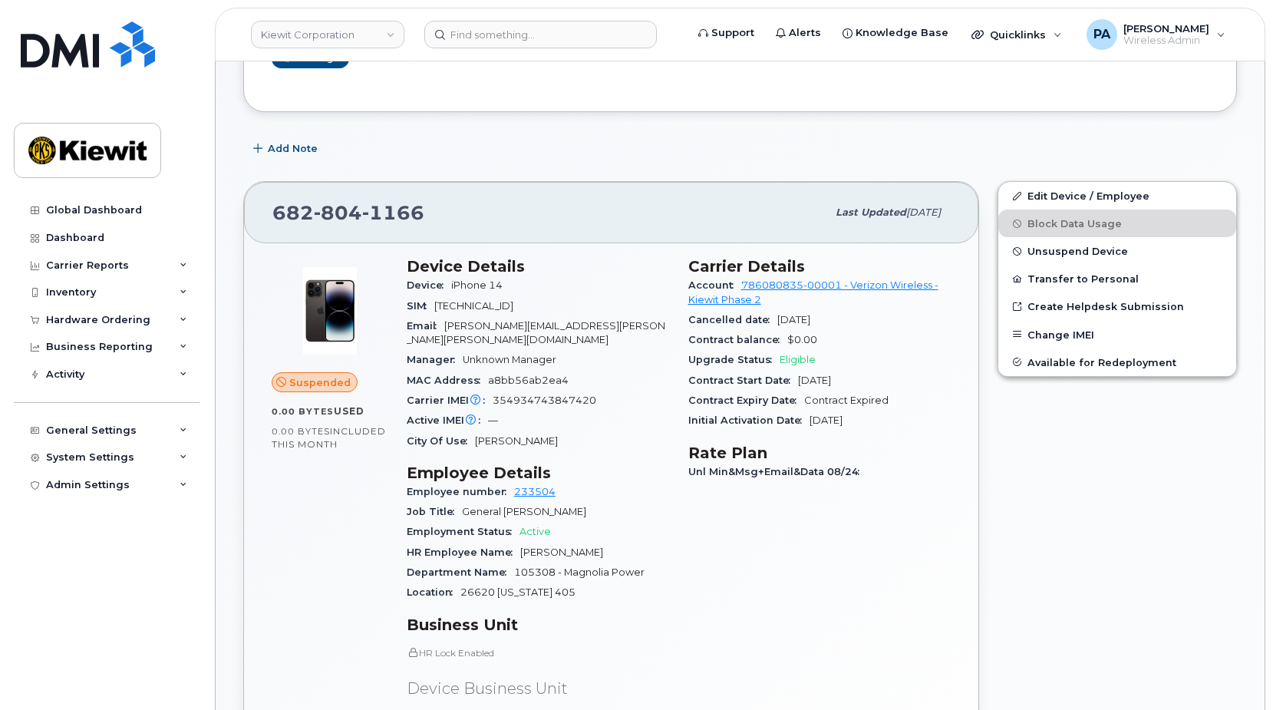
scroll to position [235, 0]
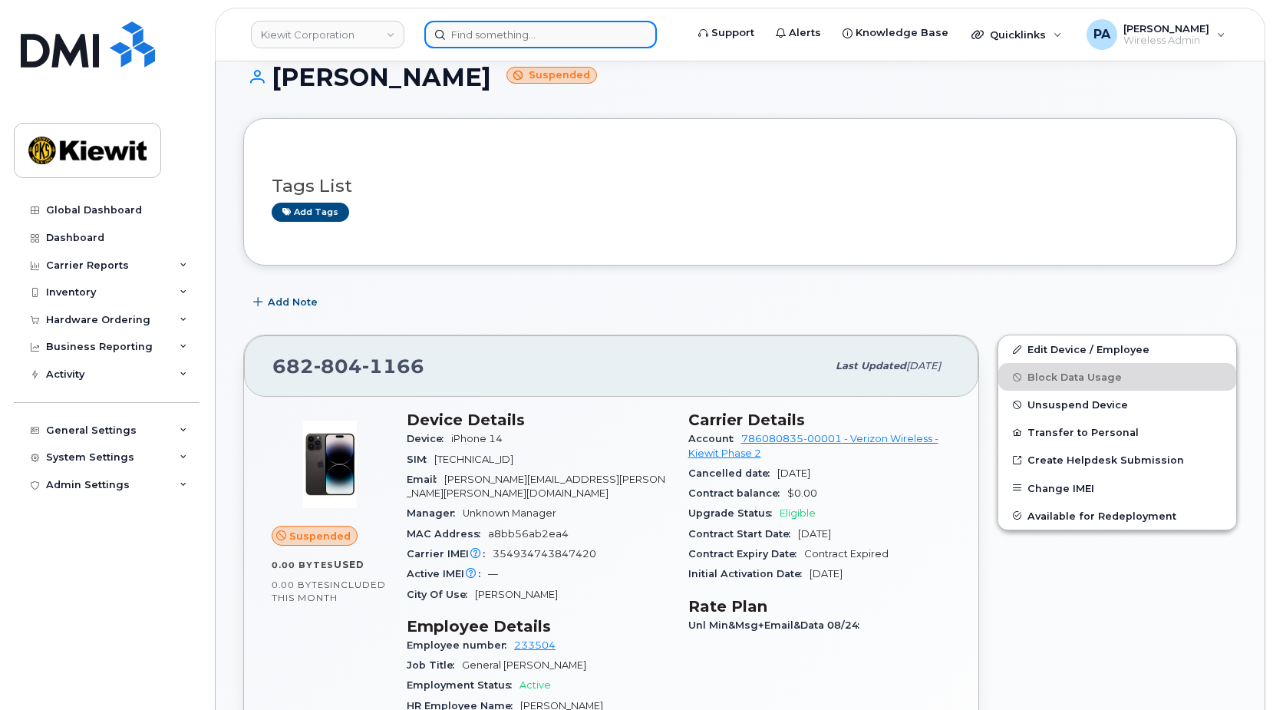
click at [566, 38] on input at bounding box center [540, 35] width 232 height 28
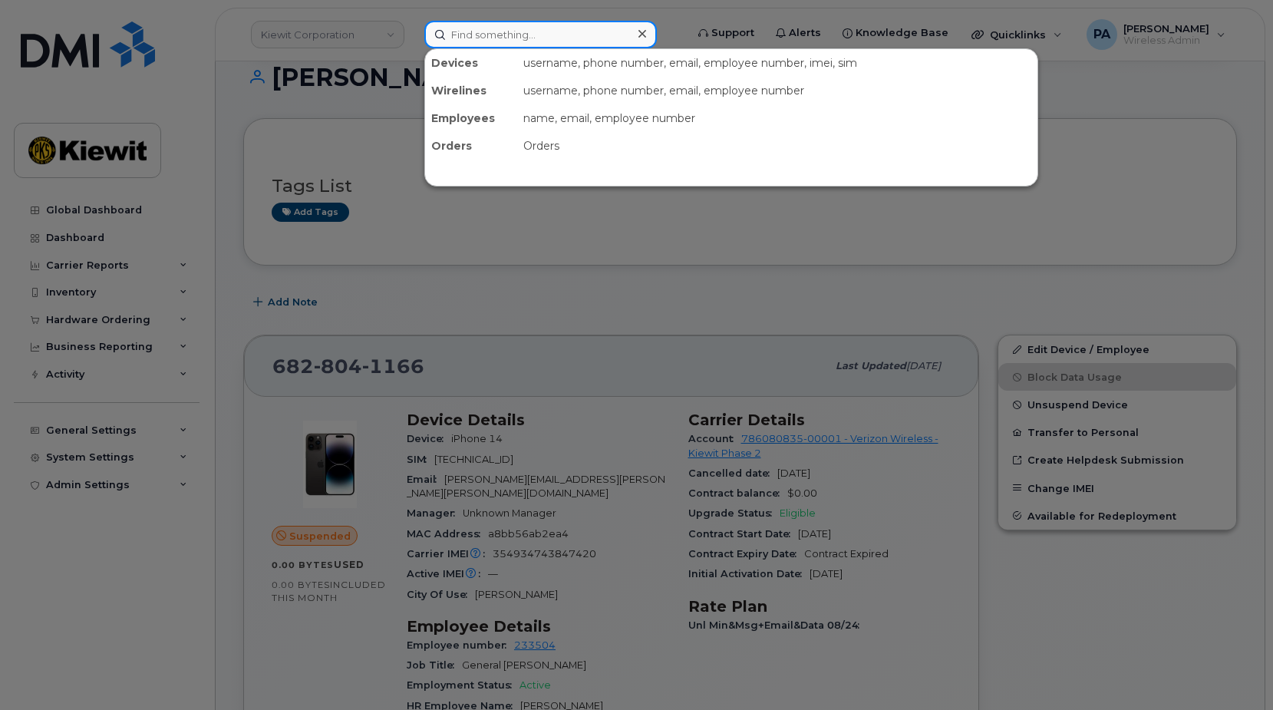
paste input "8382674221"
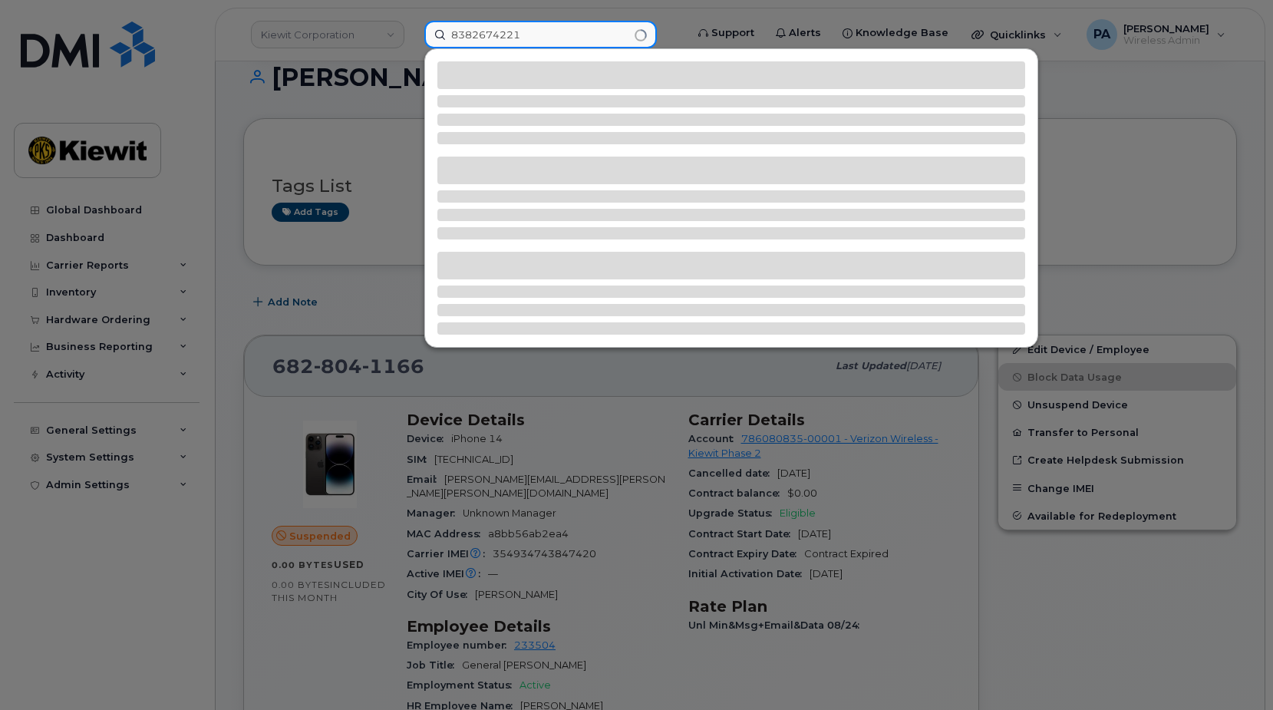
type input "8382674221"
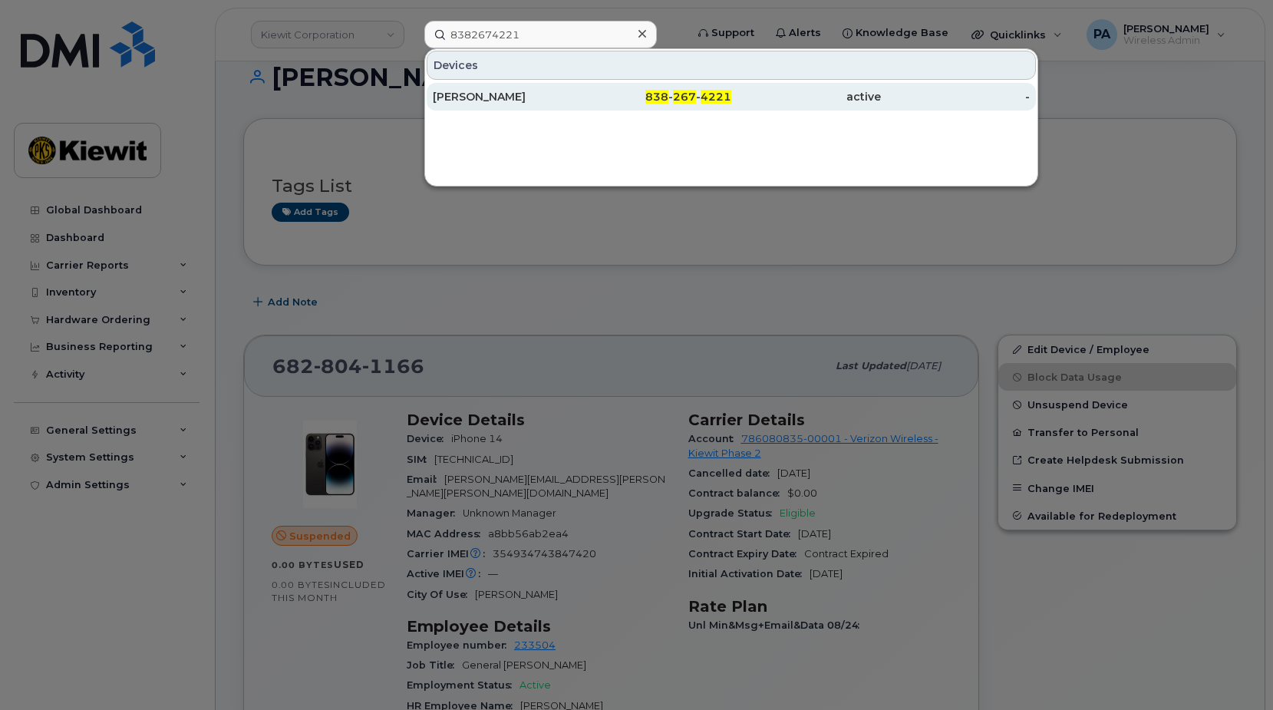
click at [713, 91] on span "4221" at bounding box center [715, 97] width 31 height 14
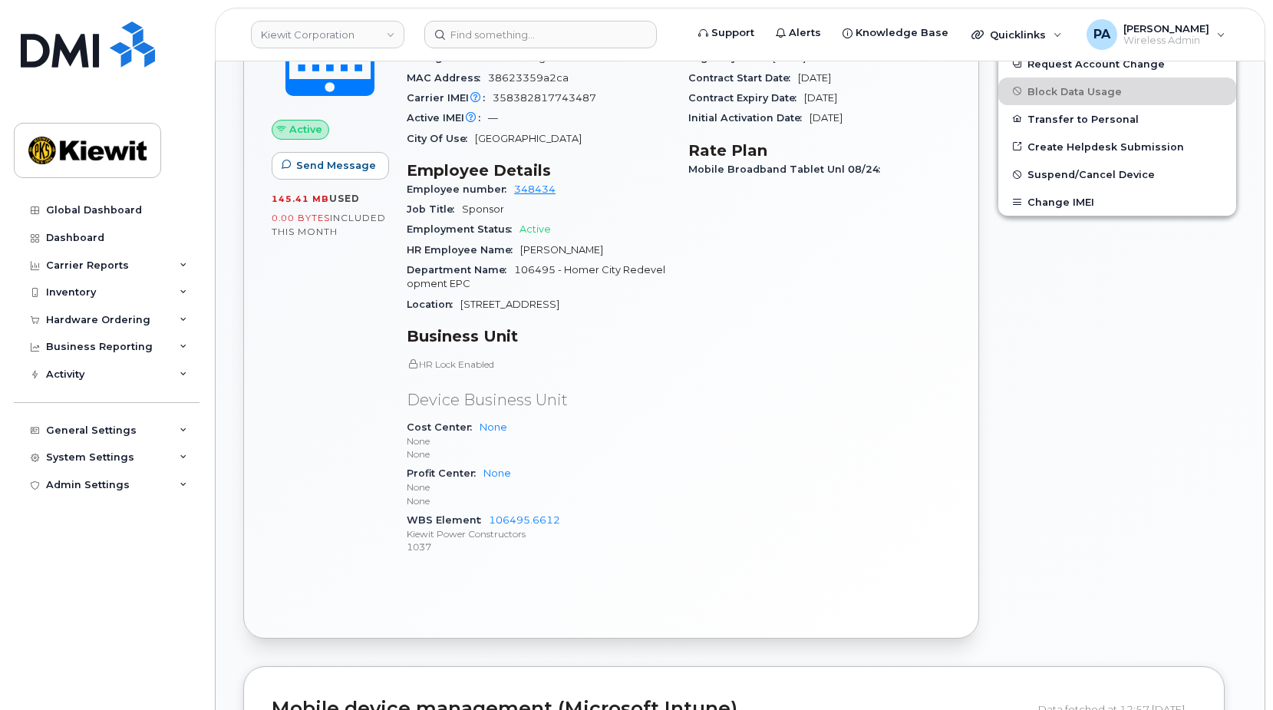
scroll to position [767, 0]
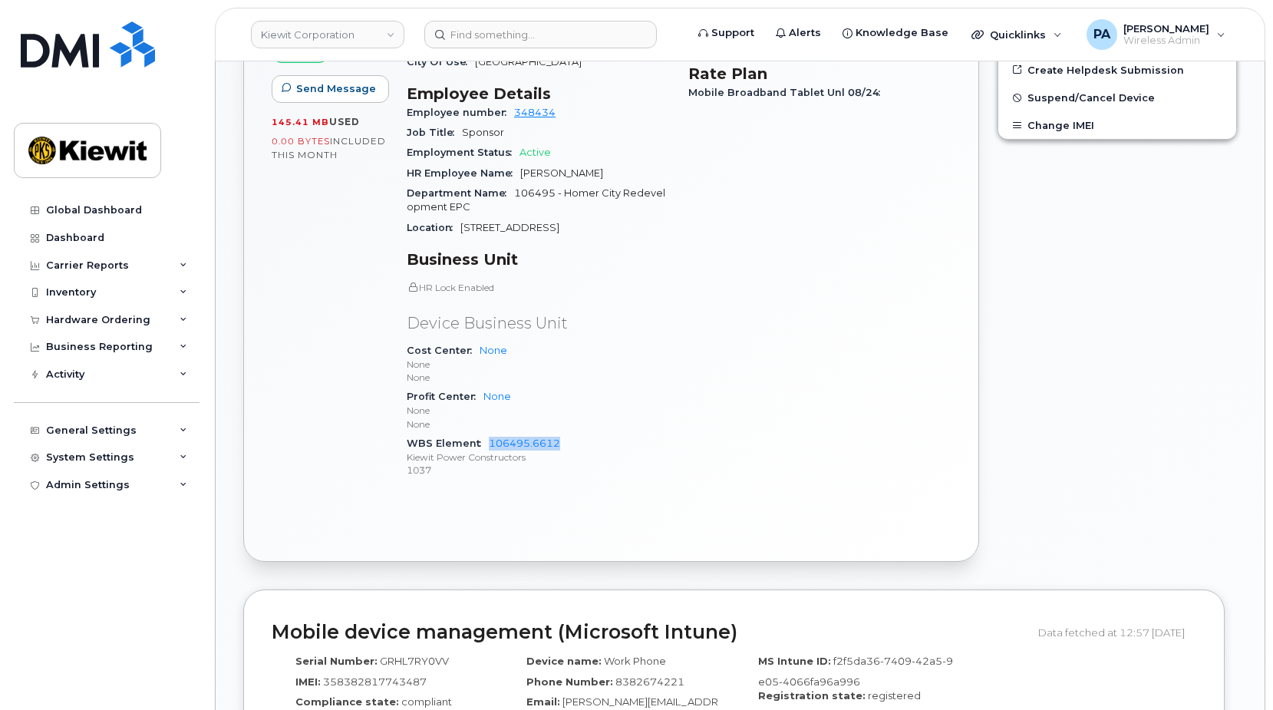
drag, startPoint x: 565, startPoint y: 433, endPoint x: 487, endPoint y: 430, distance: 78.3
click at [487, 433] on div "WBS Element 106495.6612 Kiewit Power Constructors 1037" at bounding box center [538, 456] width 263 height 47
copy link "106495.6612"
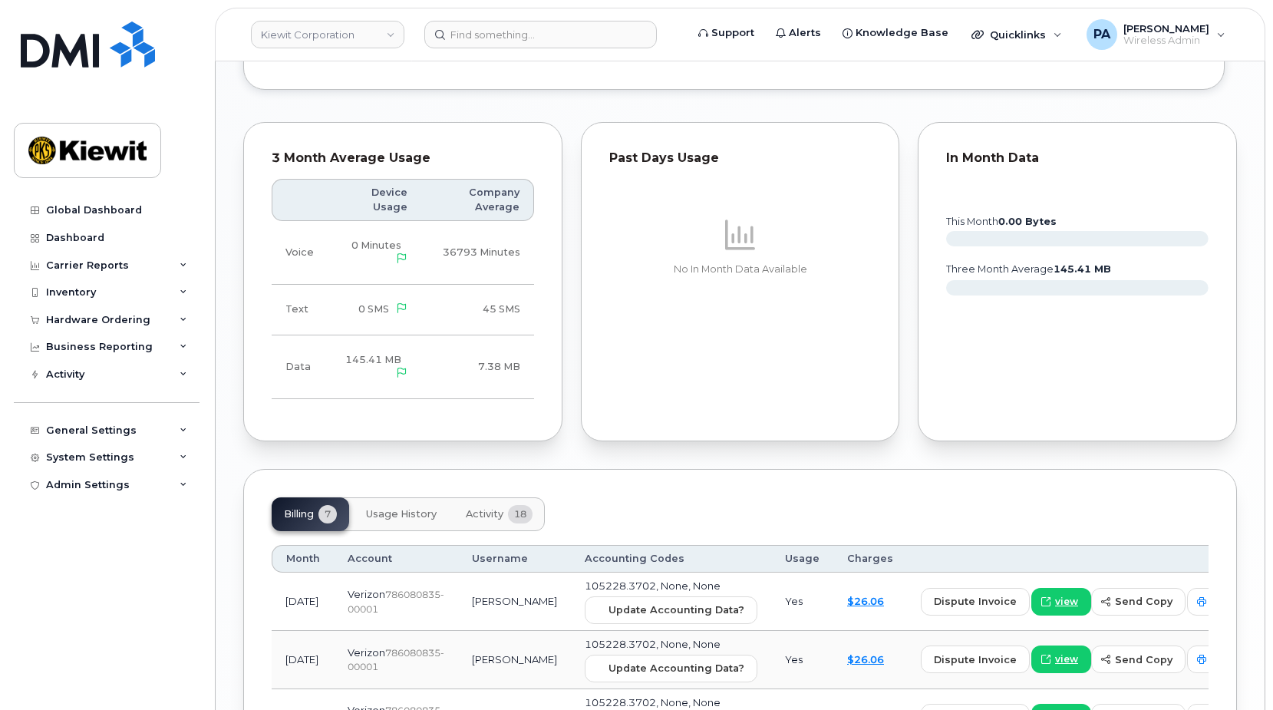
scroll to position [1765, 0]
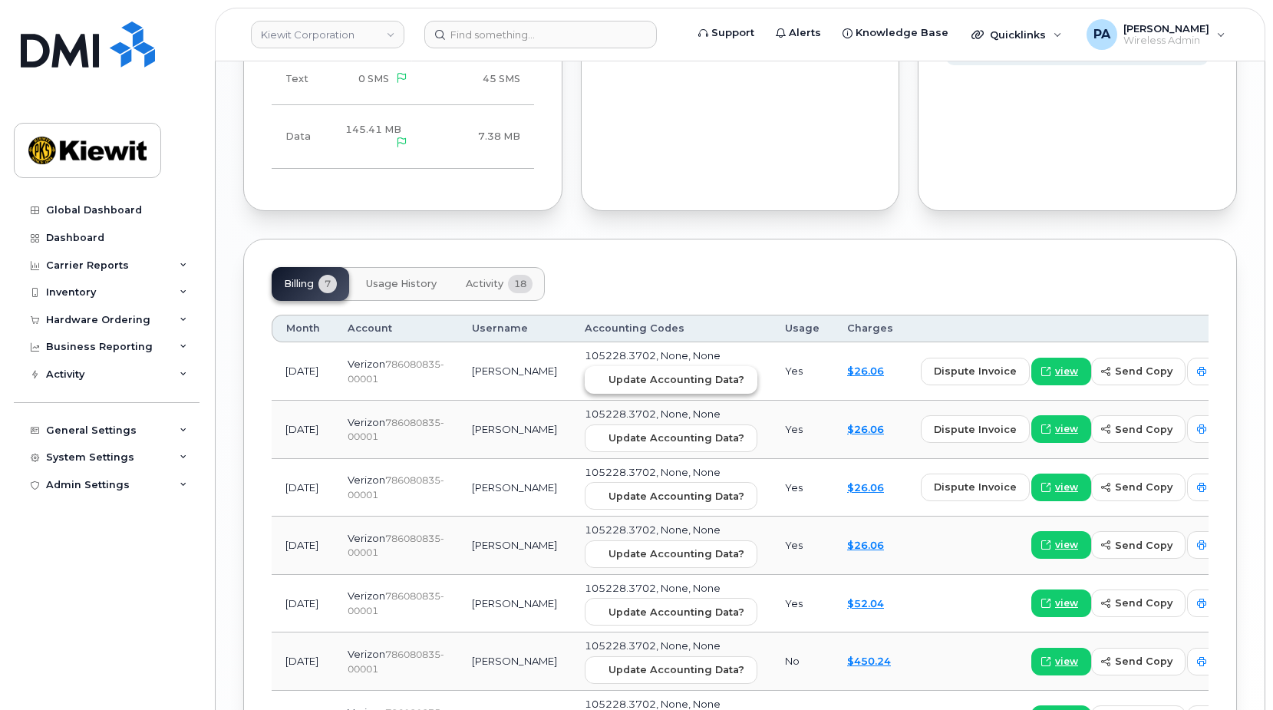
click at [629, 372] on span "Update Accounting Data?" at bounding box center [676, 379] width 136 height 15
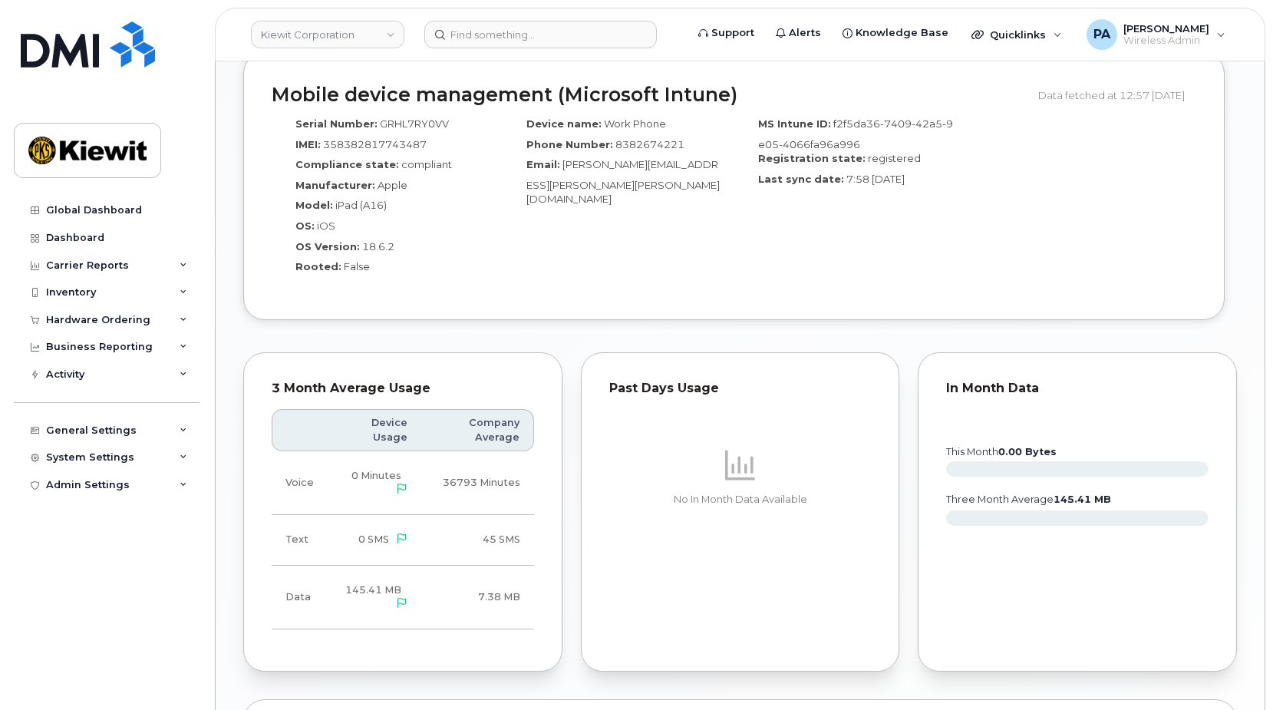
scroll to position [921, 0]
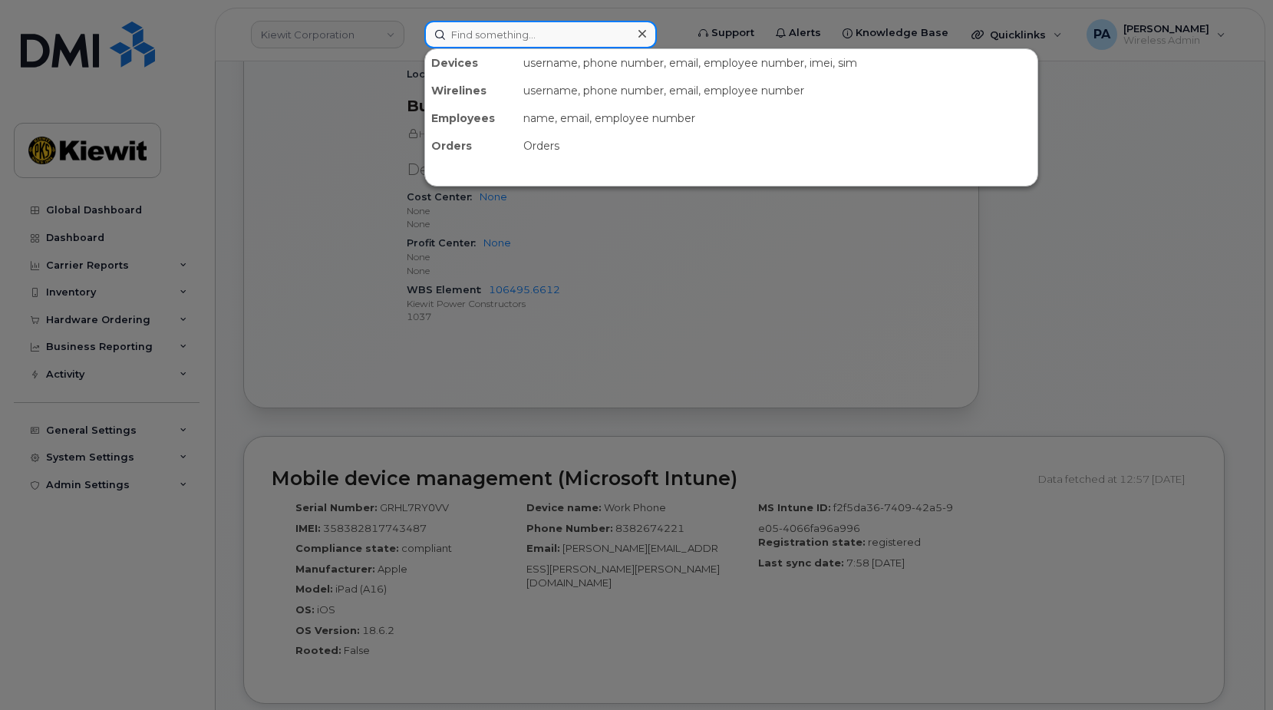
click at [516, 45] on input at bounding box center [540, 35] width 232 height 28
paste input "6828041166"
type input "6828041166"
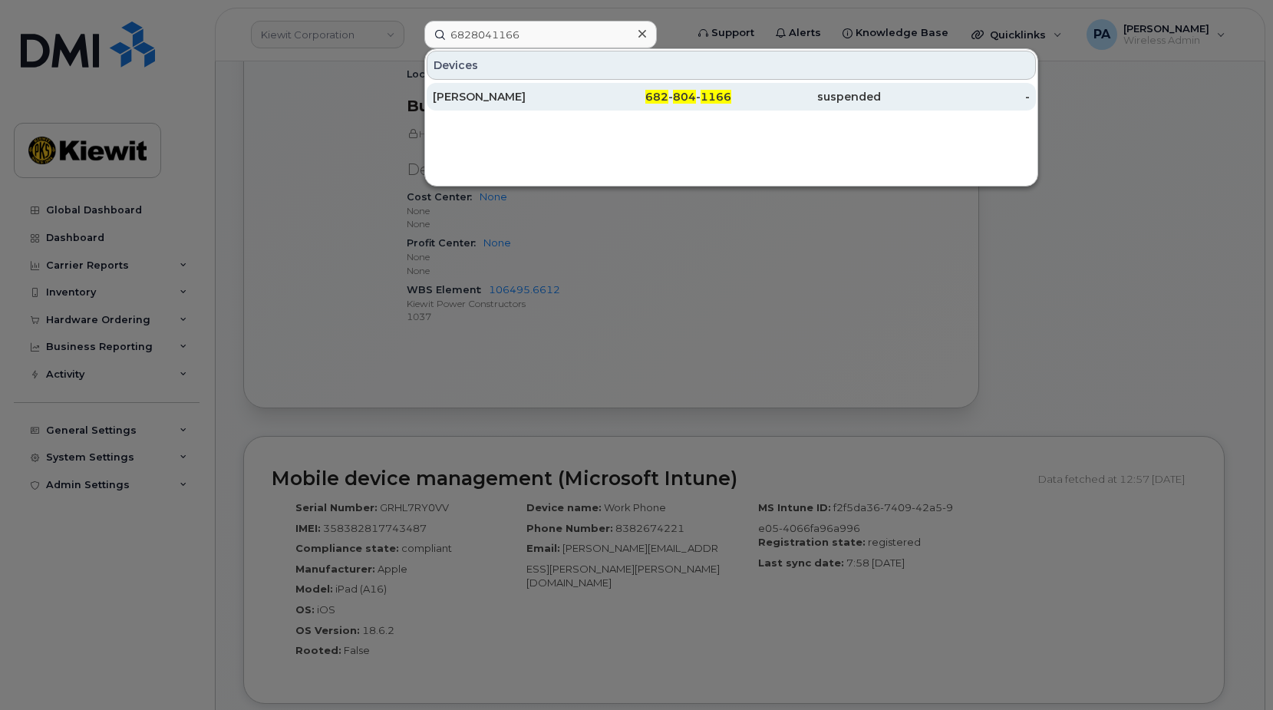
click at [475, 97] on div "LOUIS COLEMAN" at bounding box center [508, 96] width 150 height 15
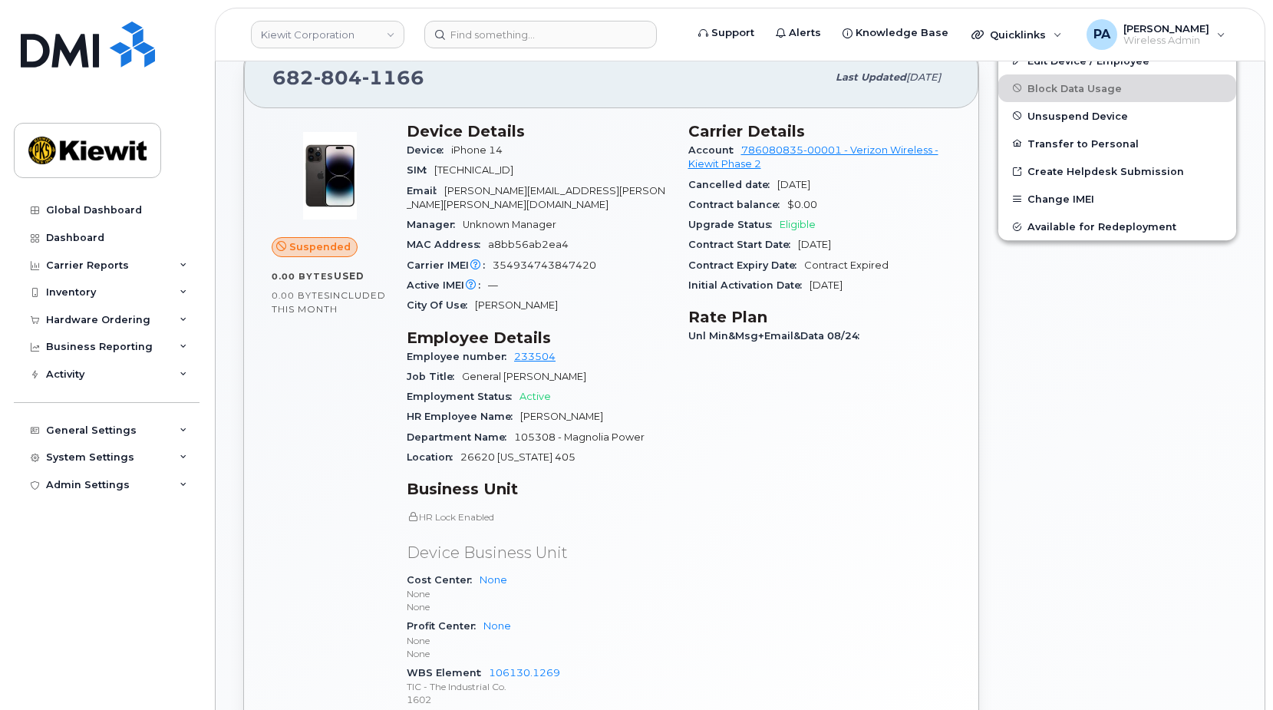
scroll to position [523, 0]
click at [528, 431] on span "105308 - Magnolia Power" at bounding box center [579, 437] width 130 height 12
copy span "105308"
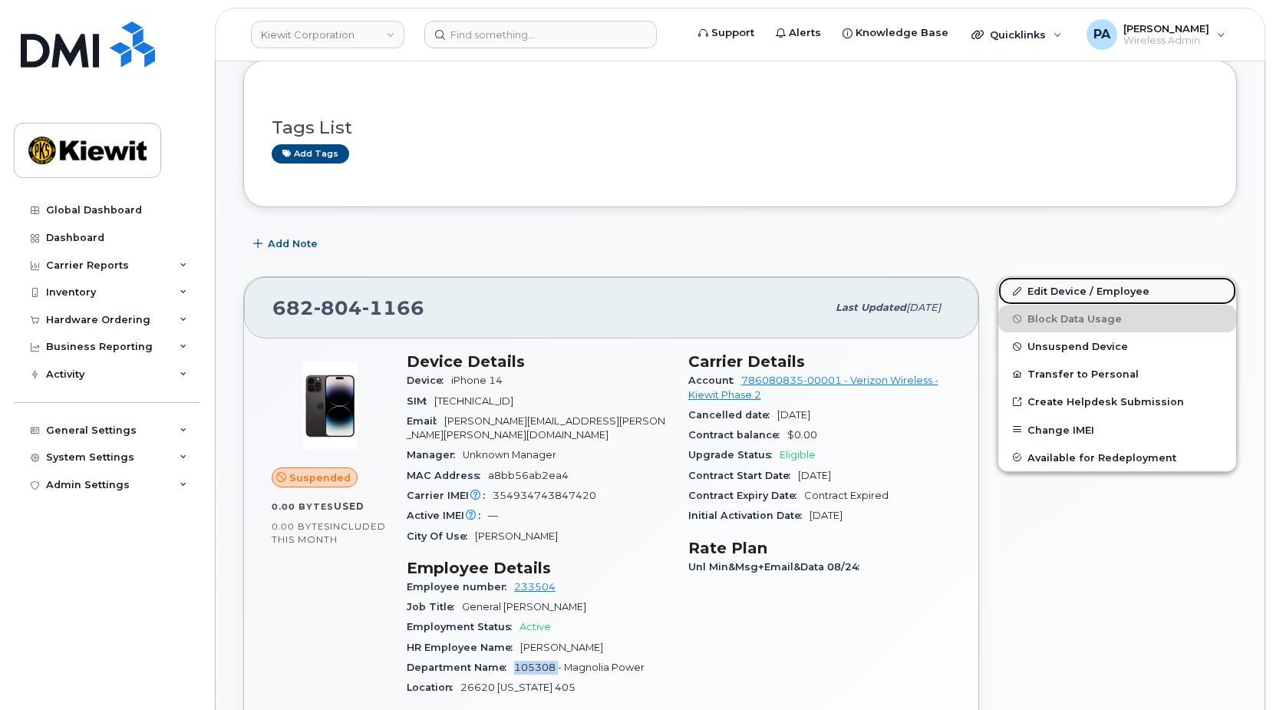
drag, startPoint x: 1096, startPoint y: 292, endPoint x: 1091, endPoint y: 282, distance: 10.7
click at [1096, 292] on link "Edit Device / Employee" at bounding box center [1117, 291] width 238 height 28
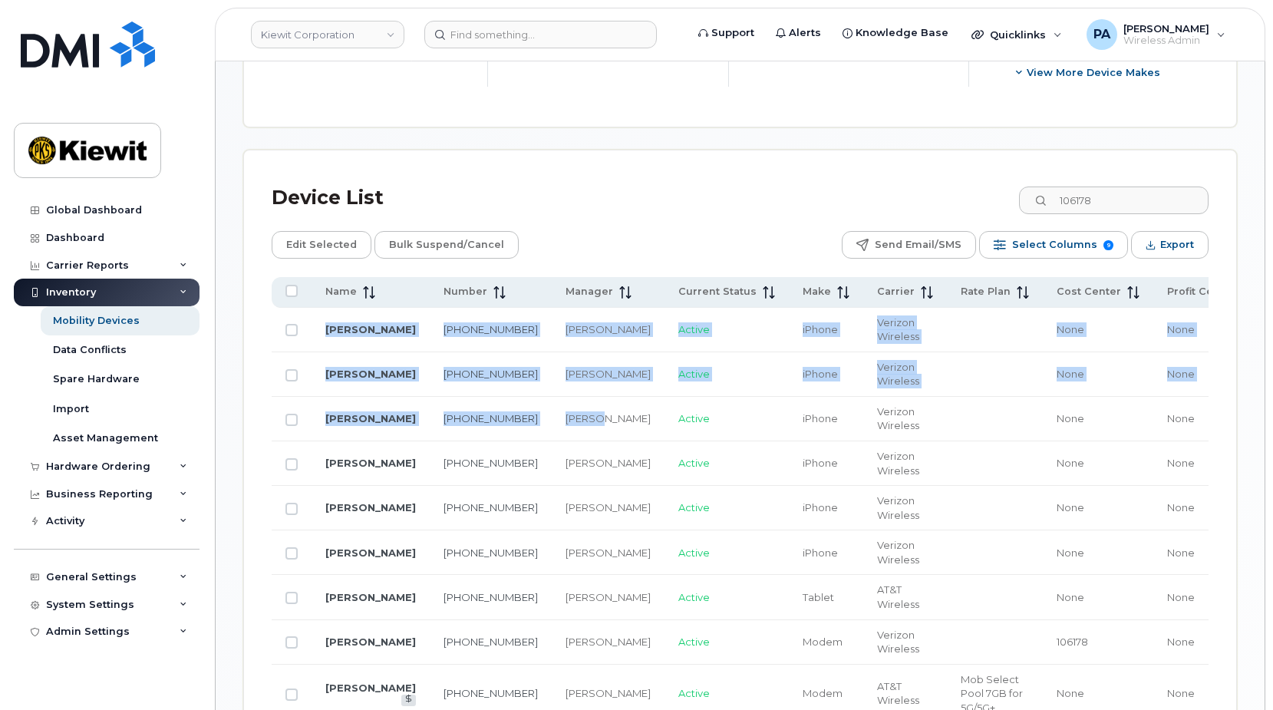
scroll to position [690, 0]
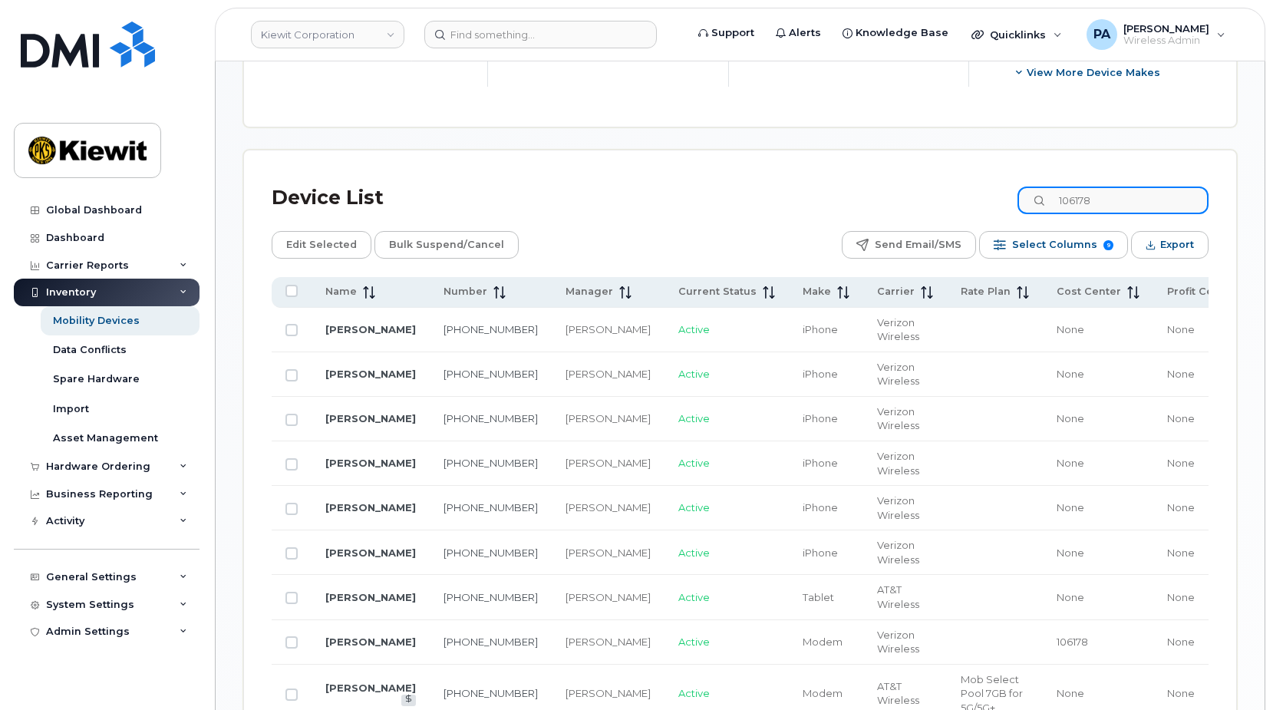
drag, startPoint x: 1138, startPoint y: 193, endPoint x: 940, endPoint y: 191, distance: 197.9
click at [944, 192] on div "Device List 106178" at bounding box center [740, 198] width 937 height 40
paste input "5308"
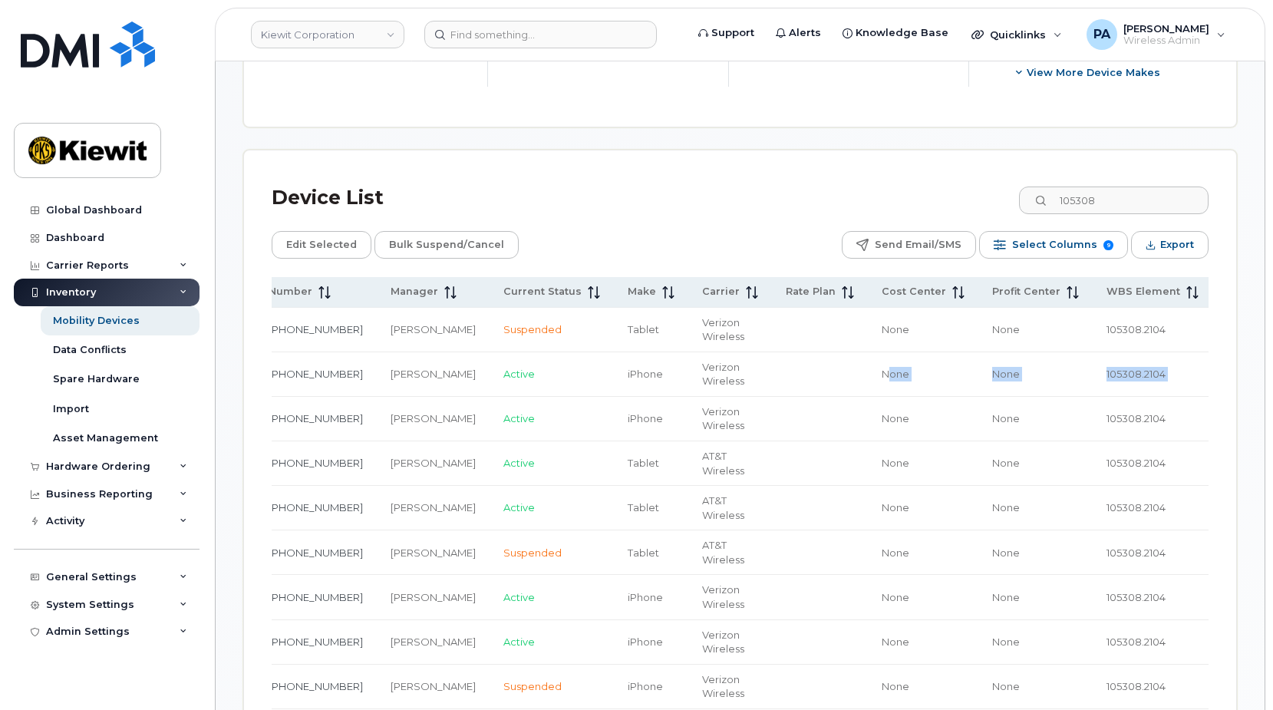
scroll to position [0, 209]
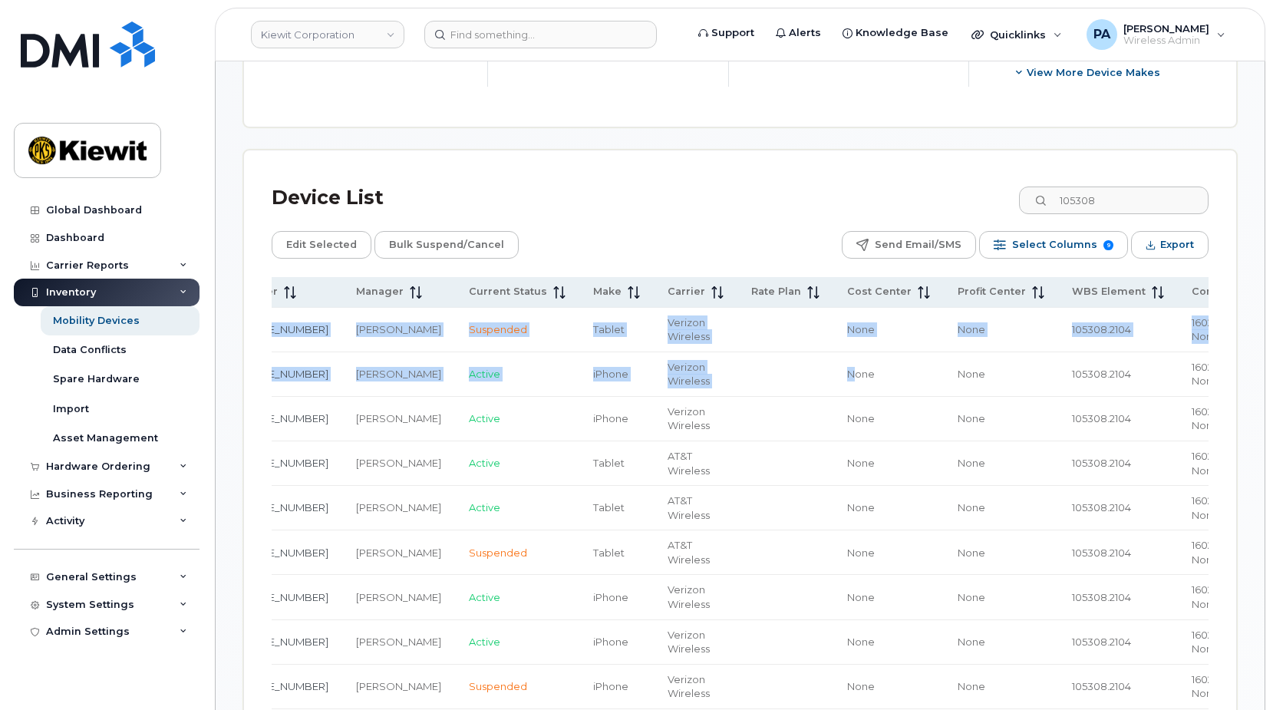
drag, startPoint x: 988, startPoint y: 371, endPoint x: 1232, endPoint y: 373, distance: 244.0
click at [1072, 372] on span "105308.2104" at bounding box center [1101, 373] width 59 height 12
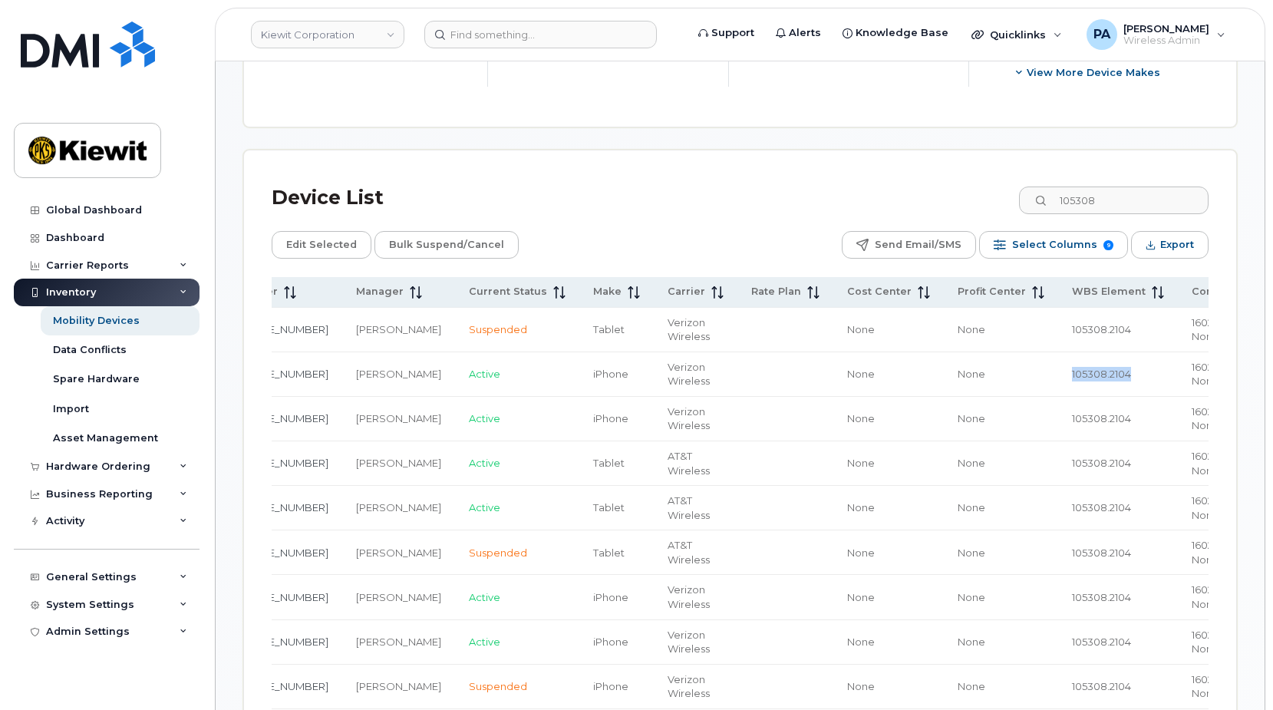
drag, startPoint x: 1031, startPoint y: 374, endPoint x: 977, endPoint y: 373, distance: 54.5
click at [1058, 373] on td "105308.2104" at bounding box center [1118, 374] width 120 height 44
copy span "105308.2104"
drag, startPoint x: 1135, startPoint y: 202, endPoint x: 910, endPoint y: 217, distance: 225.3
click at [910, 217] on div "Device List 105308" at bounding box center [740, 198] width 937 height 40
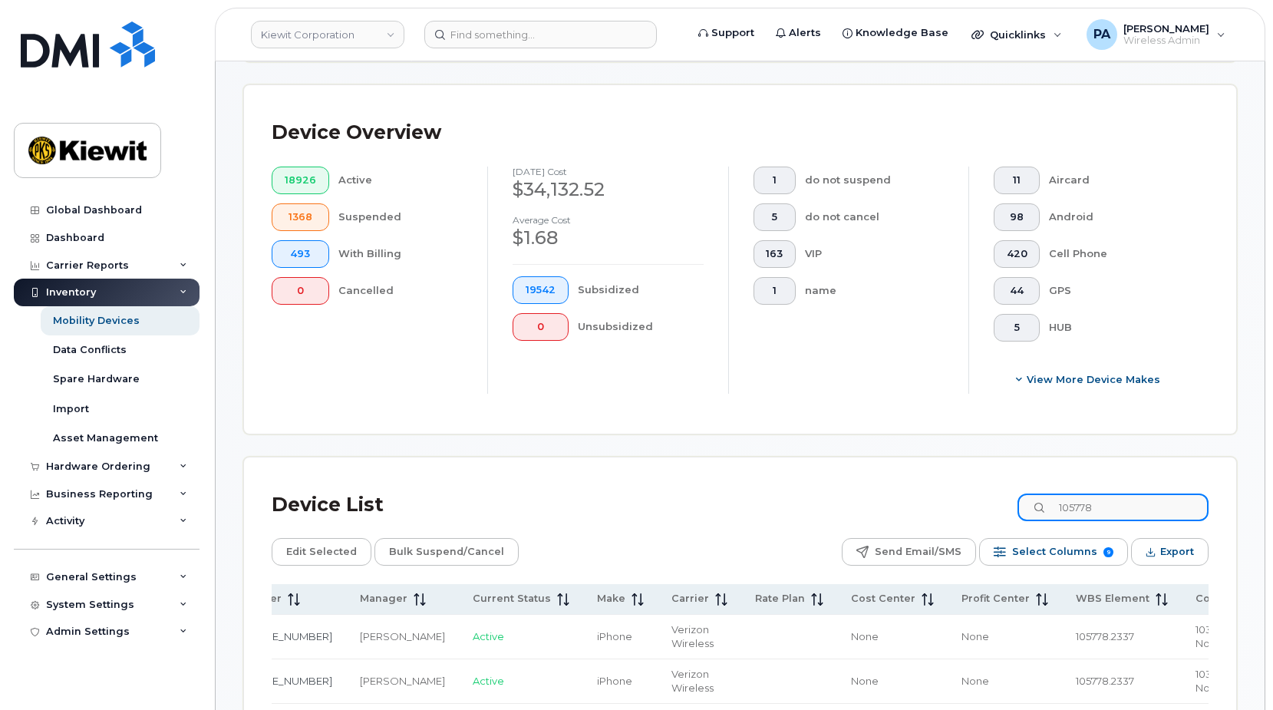
scroll to position [537, 0]
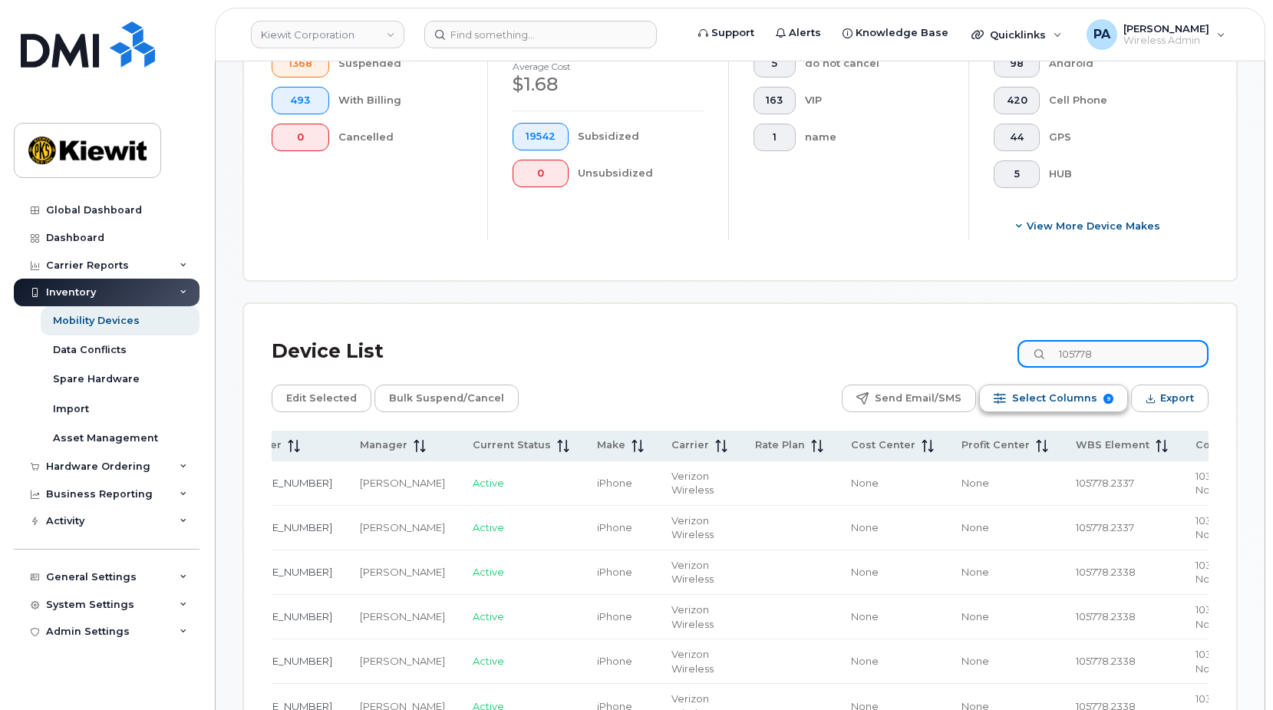
type input "105778"
click at [1064, 393] on span "Select Columns" at bounding box center [1054, 398] width 85 height 23
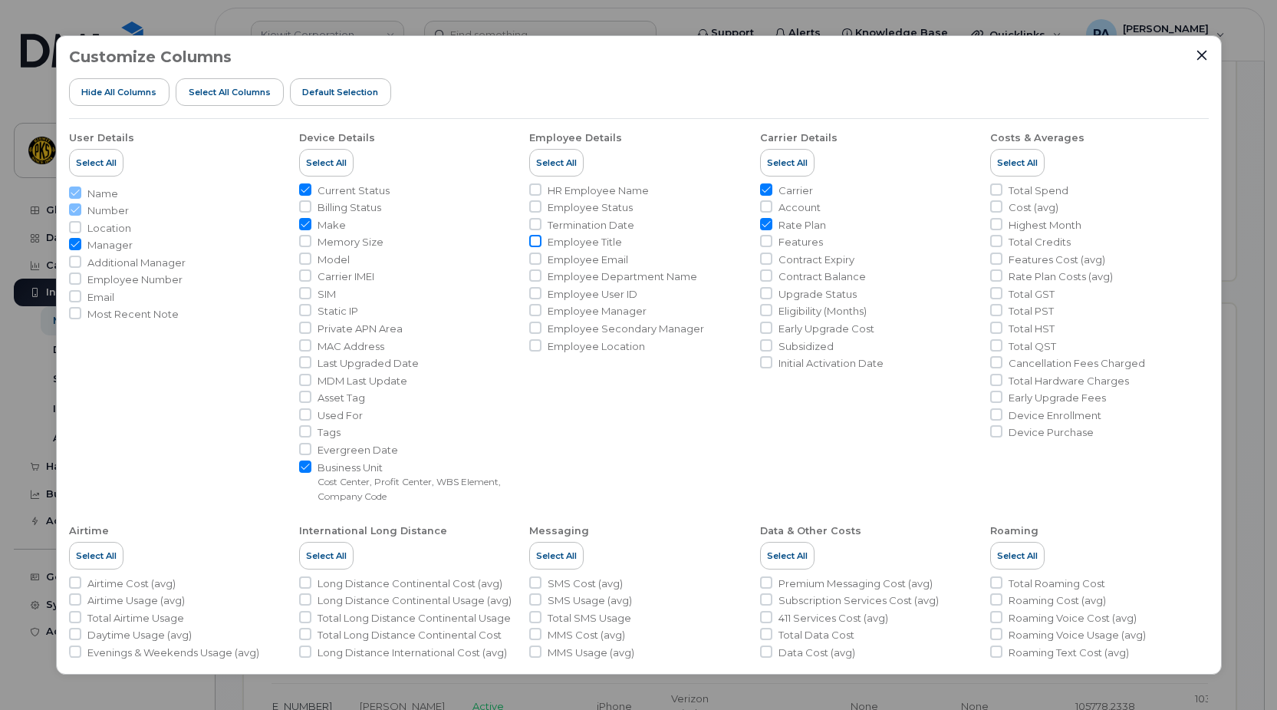
click at [535, 239] on input "Employee Title" at bounding box center [535, 241] width 12 height 12
checkbox input "true"
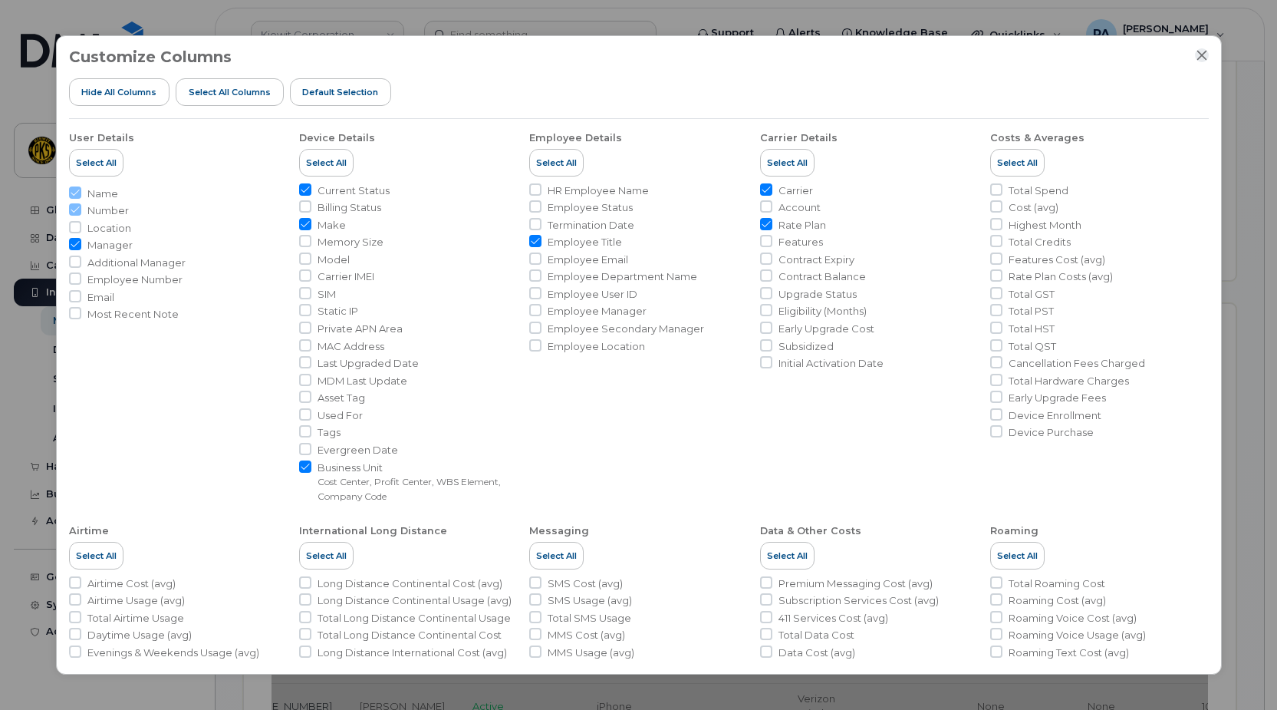
click at [1201, 55] on icon "Close" at bounding box center [1202, 55] width 12 height 12
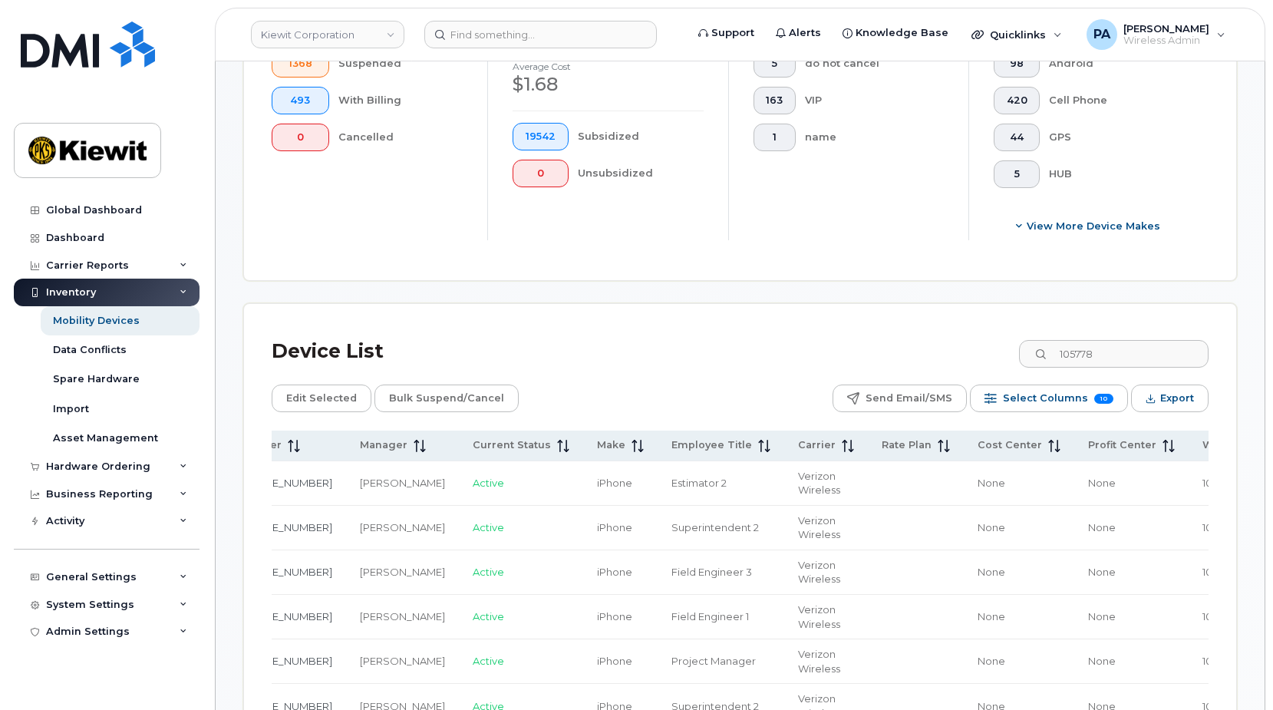
click at [827, 361] on div "Device List 105778" at bounding box center [740, 351] width 937 height 40
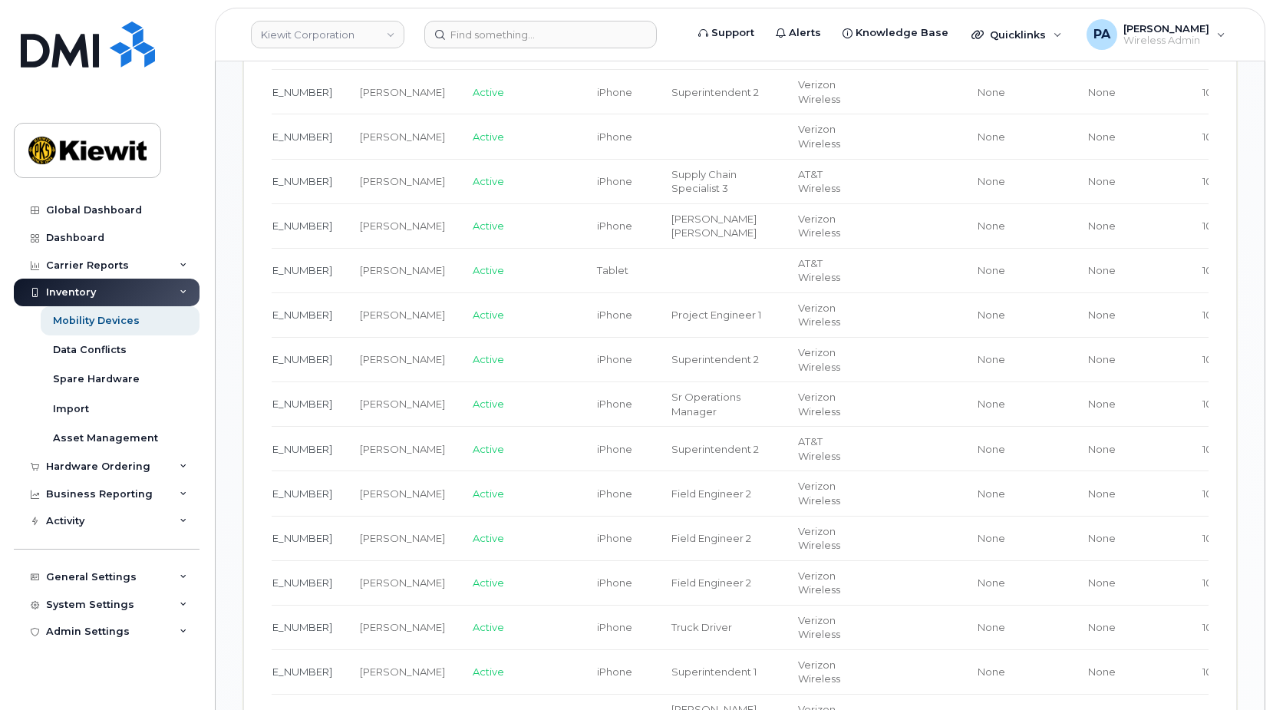
scroll to position [690, 0]
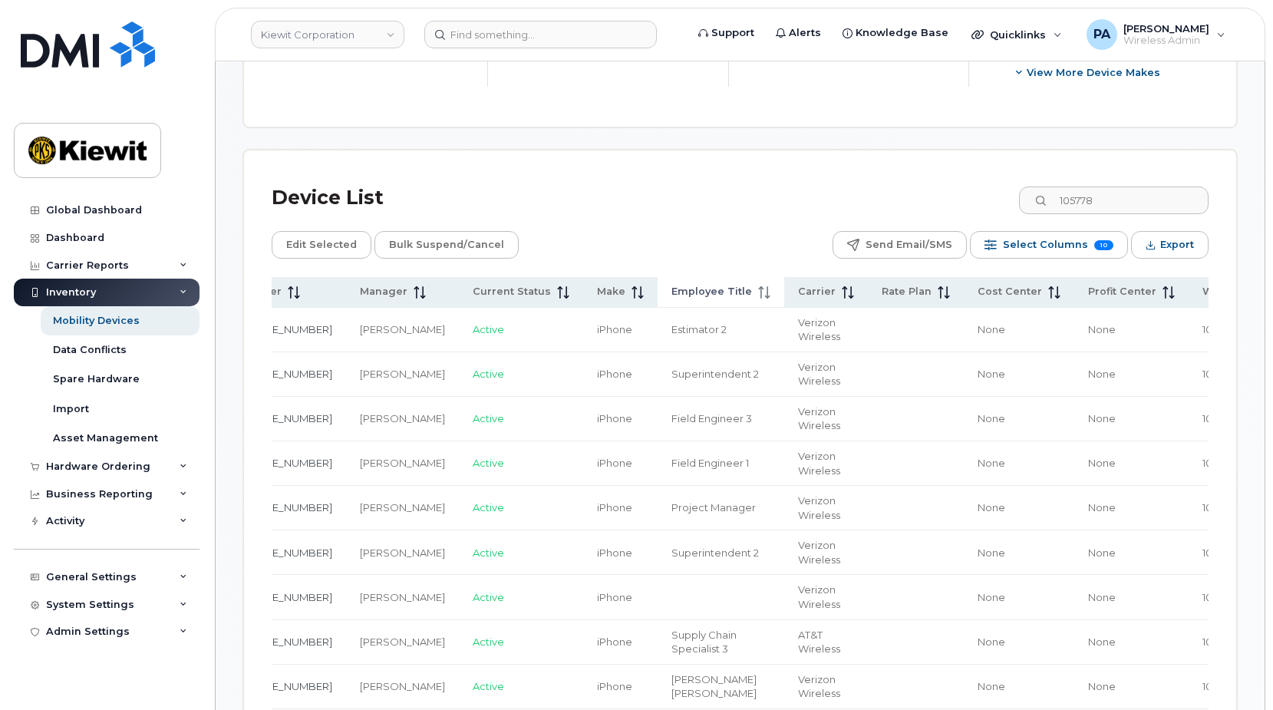
click at [671, 298] on span "Employee Title" at bounding box center [711, 292] width 81 height 14
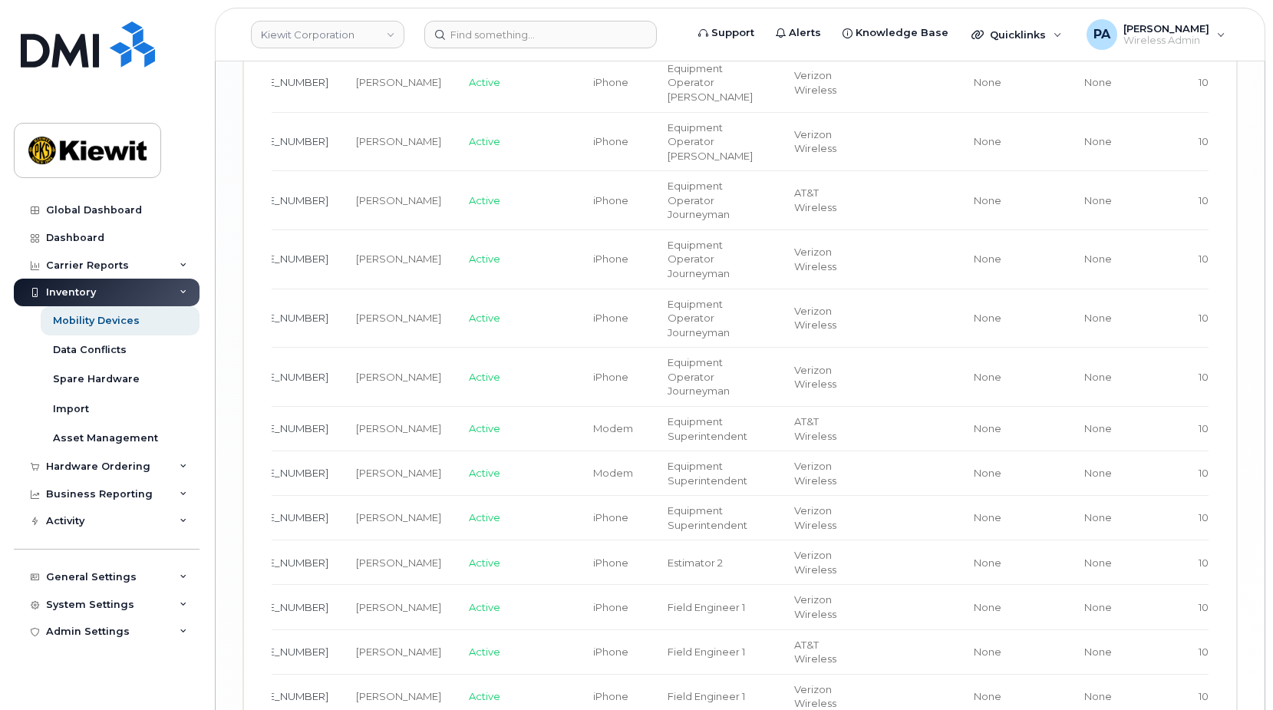
scroll to position [2749, 0]
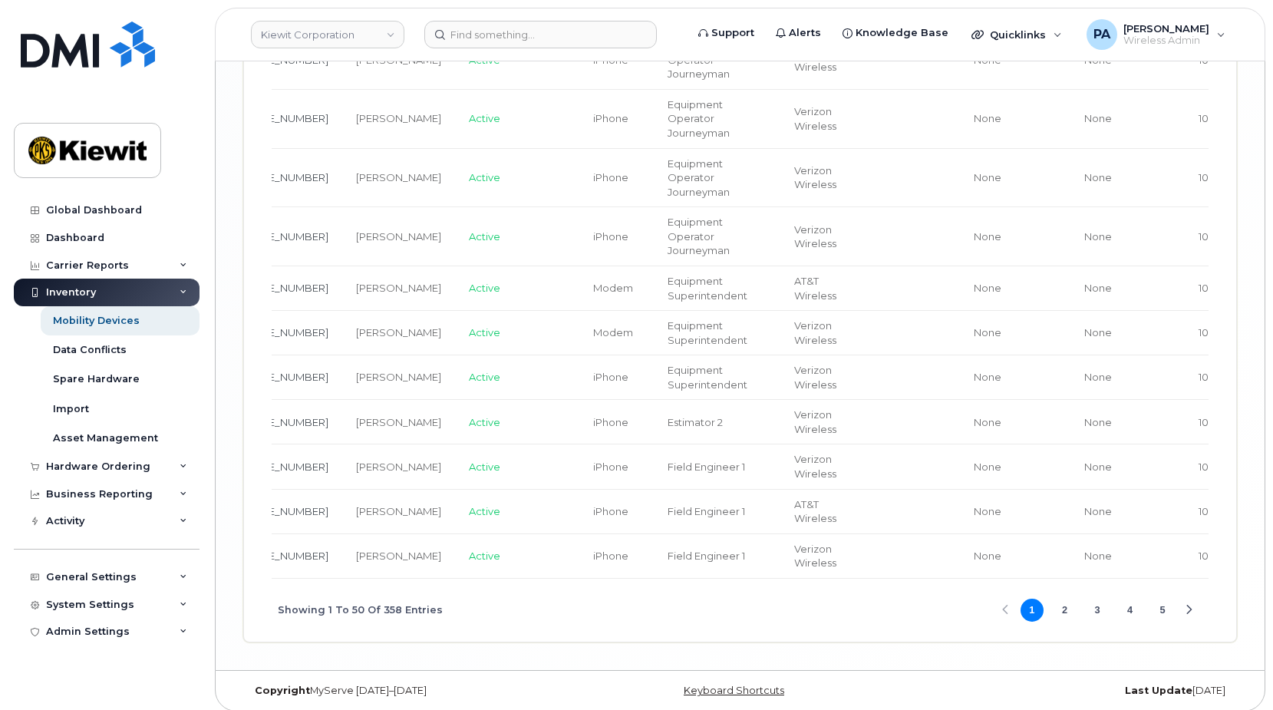
click at [1135, 599] on button "4" at bounding box center [1130, 609] width 23 height 23
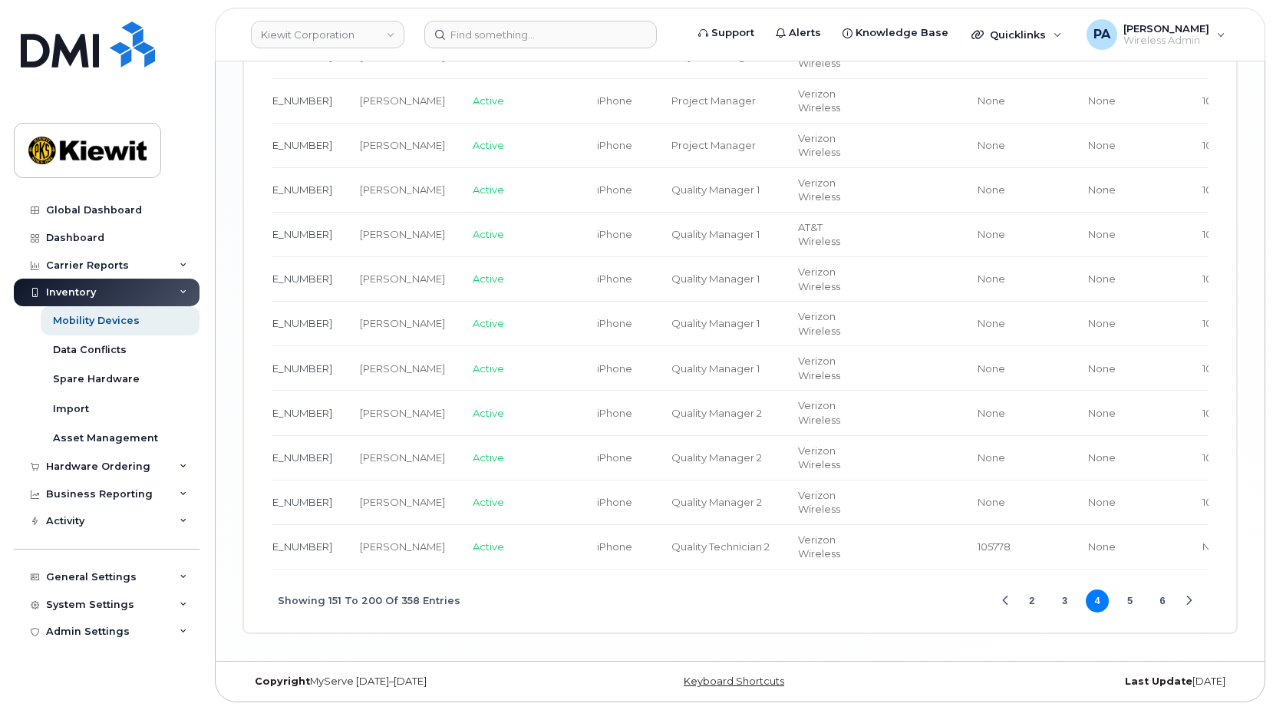
scroll to position [2677, 0]
click at [1129, 601] on button "5" at bounding box center [1130, 600] width 23 height 23
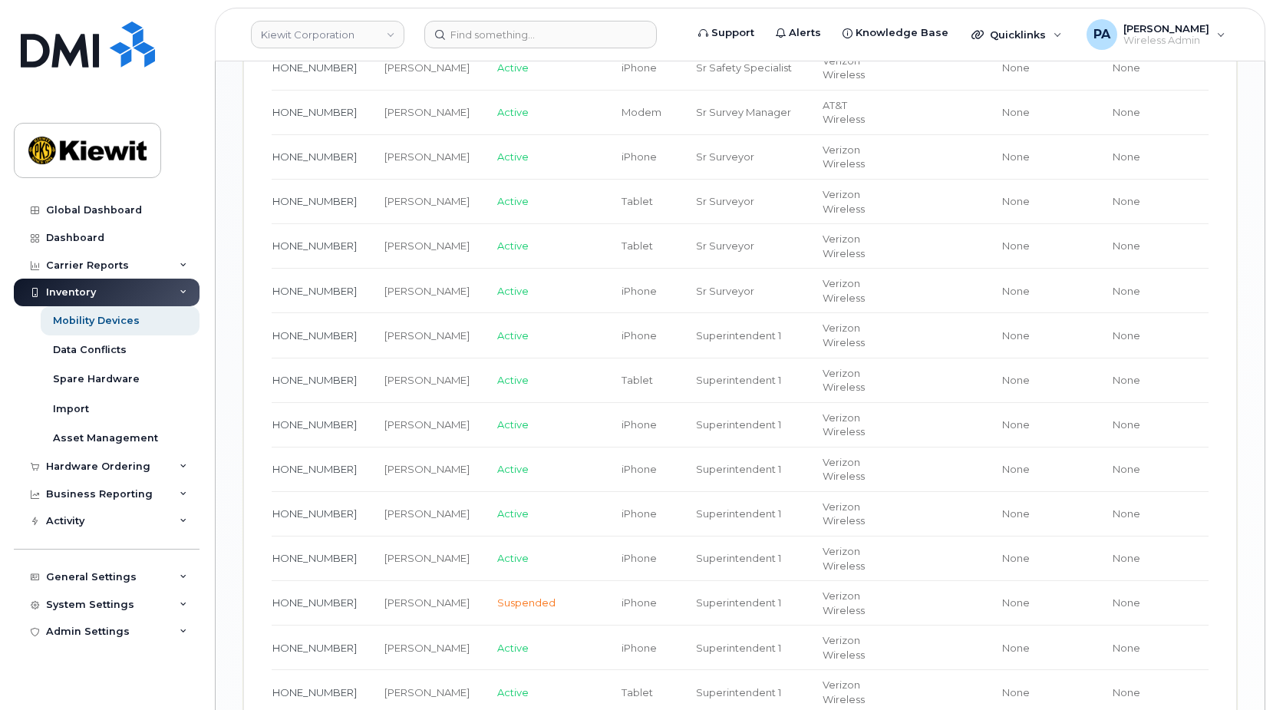
scroll to position [2049, 0]
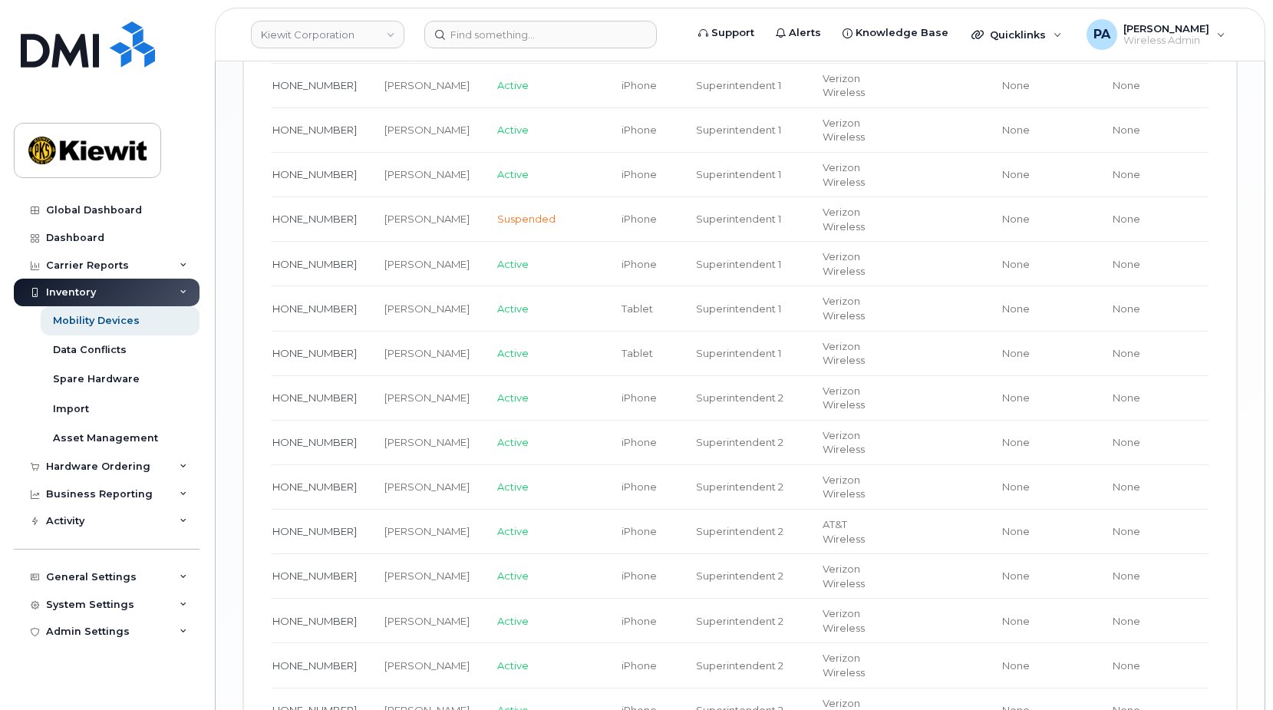
drag, startPoint x: 1176, startPoint y: 529, endPoint x: 1108, endPoint y: 532, distance: 68.3
click at [1213, 532] on td "105778.2338" at bounding box center [1273, 531] width 120 height 44
copy span "105778.2338"
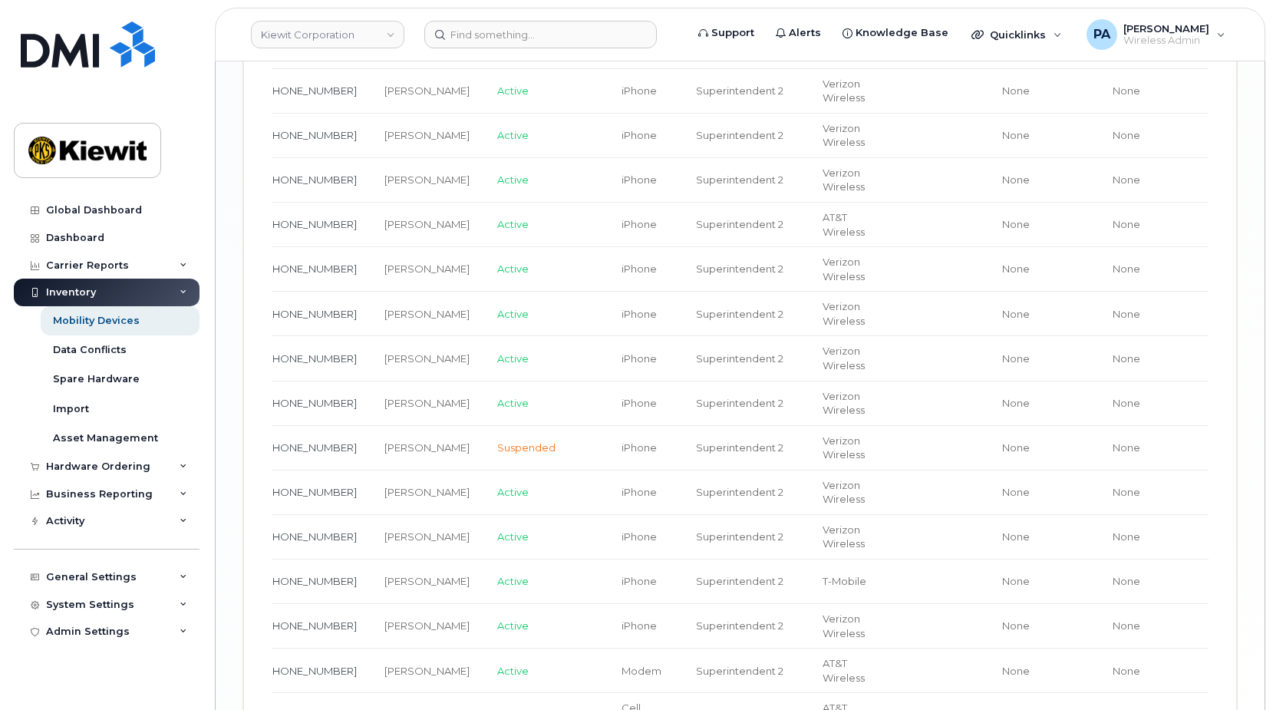
scroll to position [2663, 0]
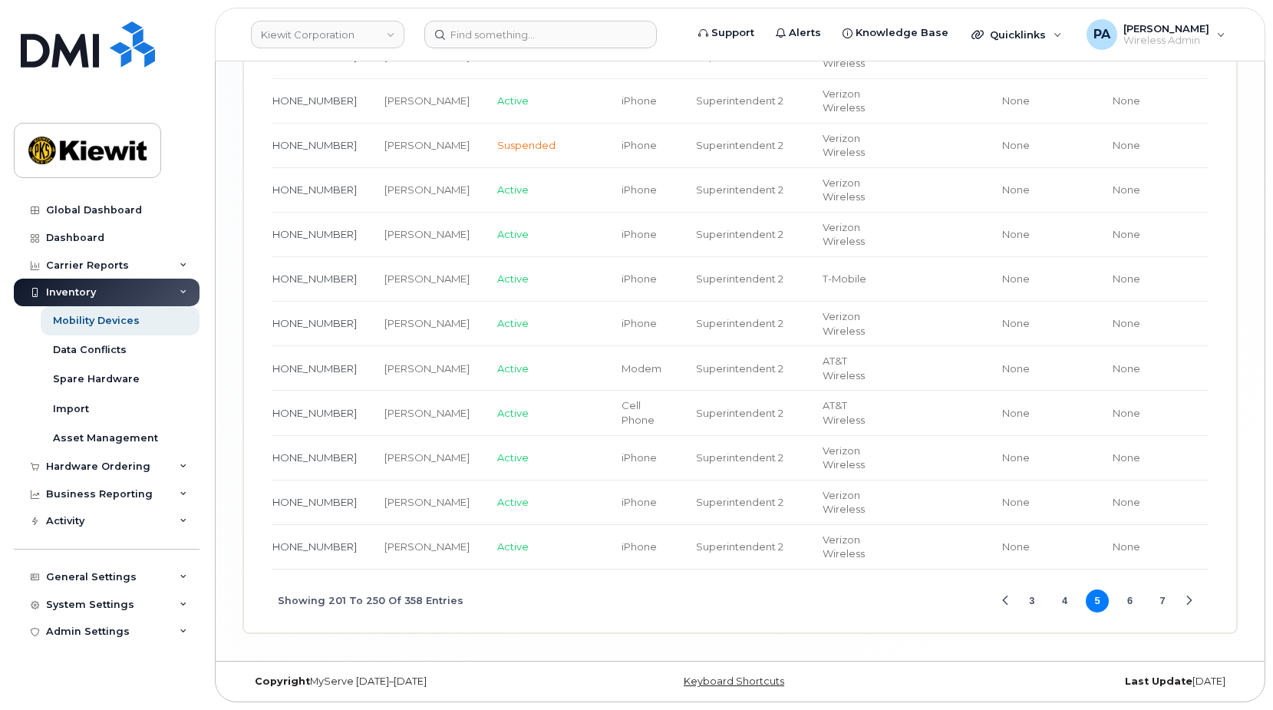
click at [1059, 596] on button "4" at bounding box center [1064, 600] width 23 height 23
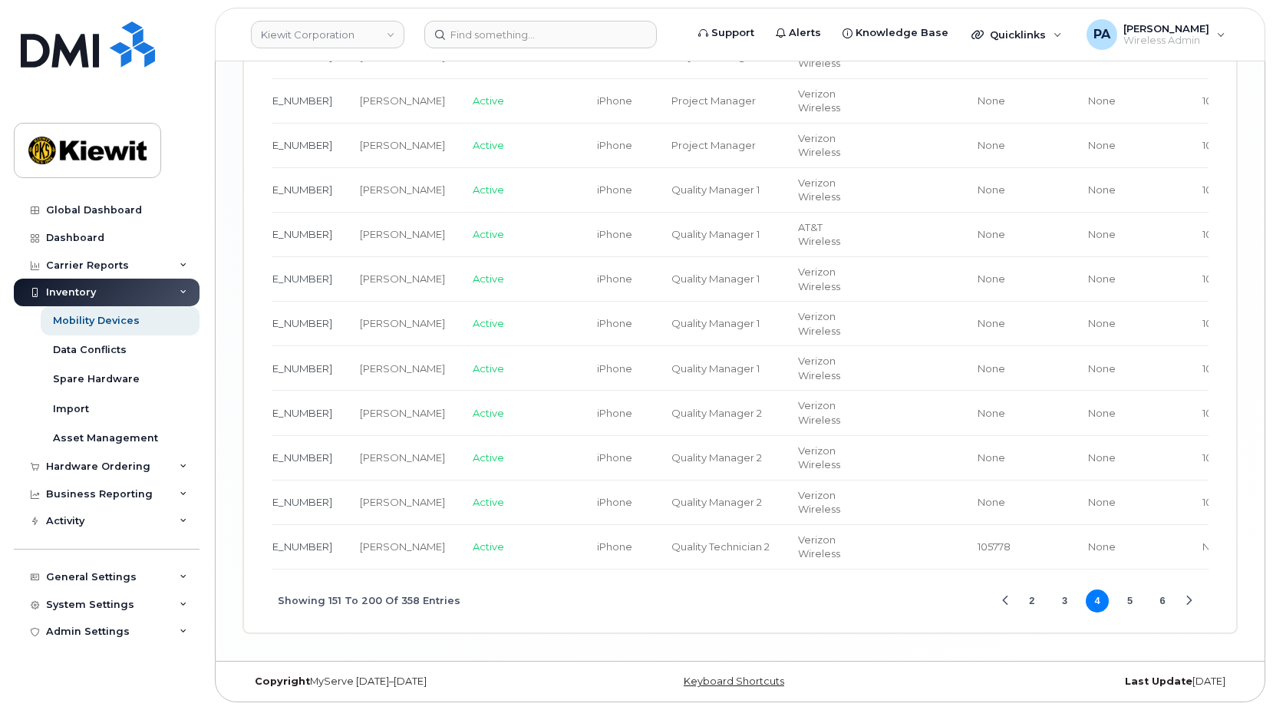
scroll to position [0, 0]
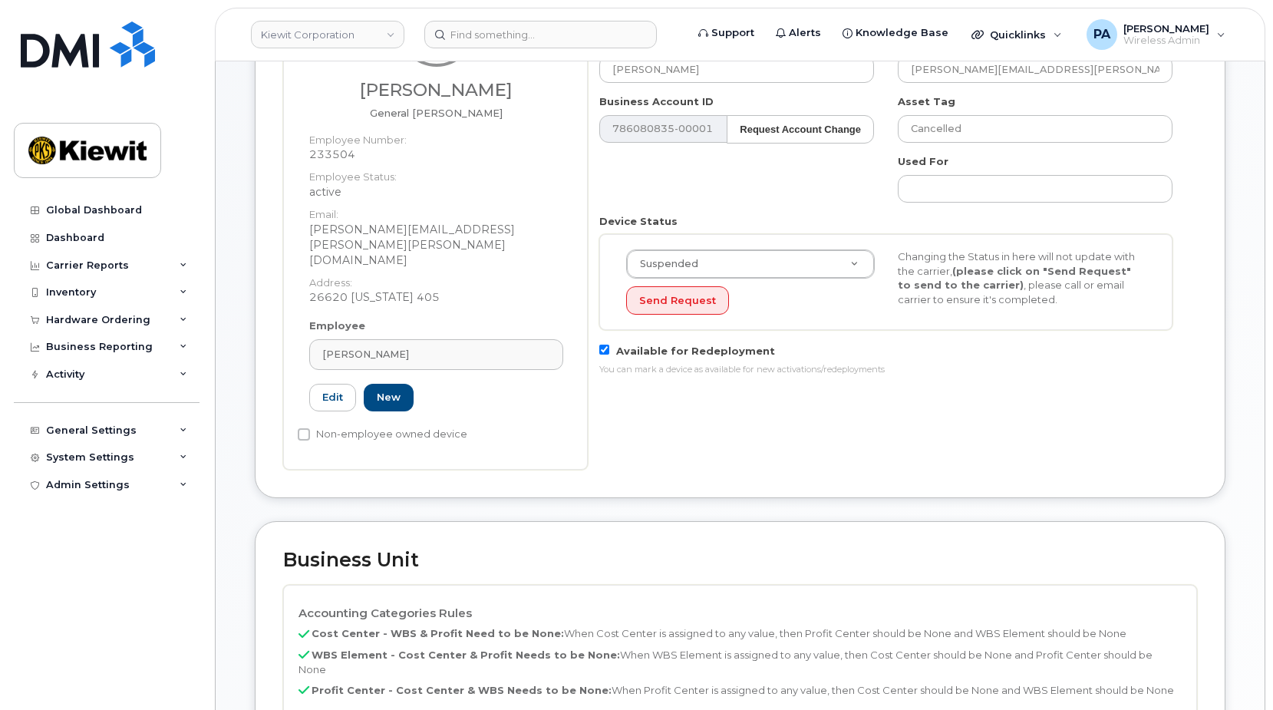
scroll to position [460, 0]
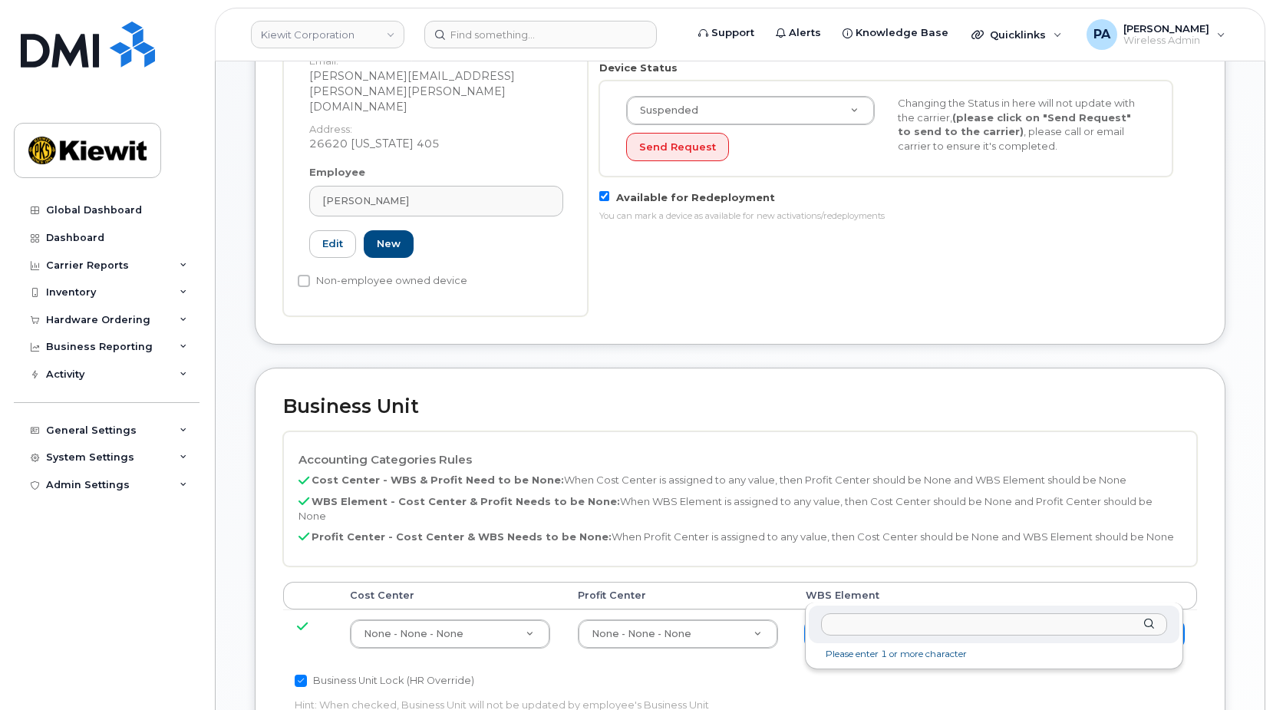
type input "105308.2104"
type input "30175624"
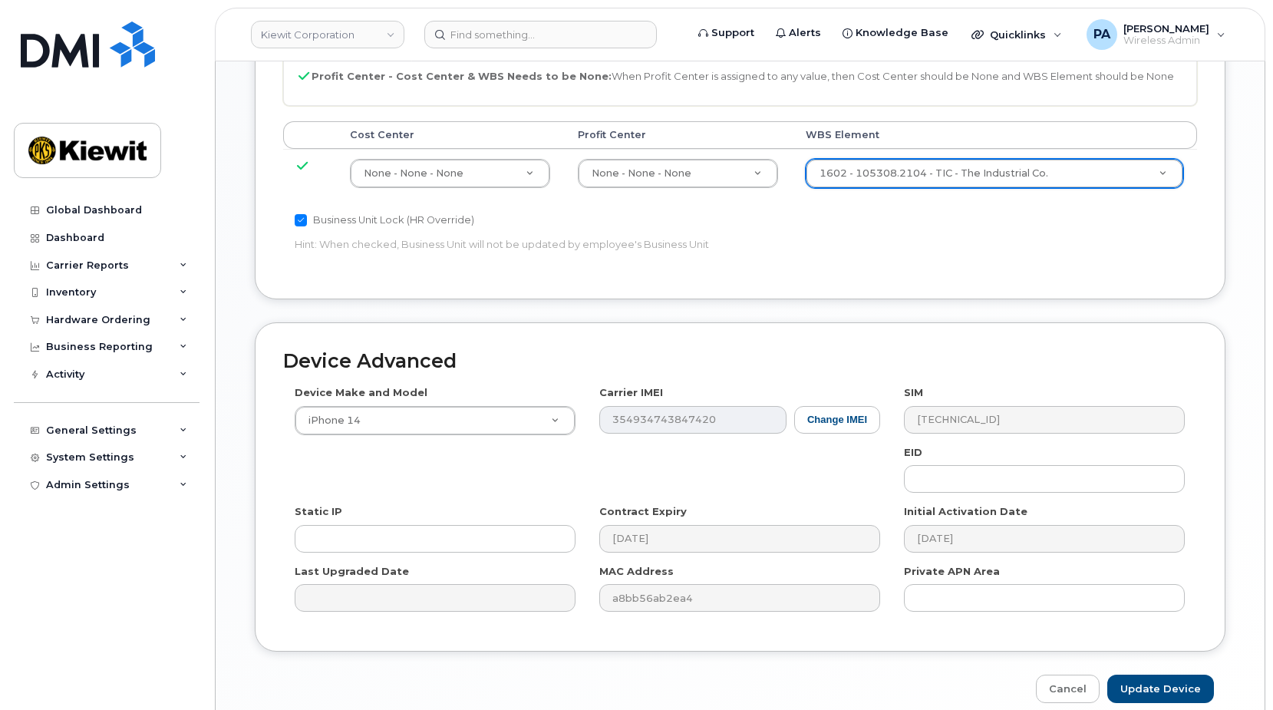
scroll to position [946, 0]
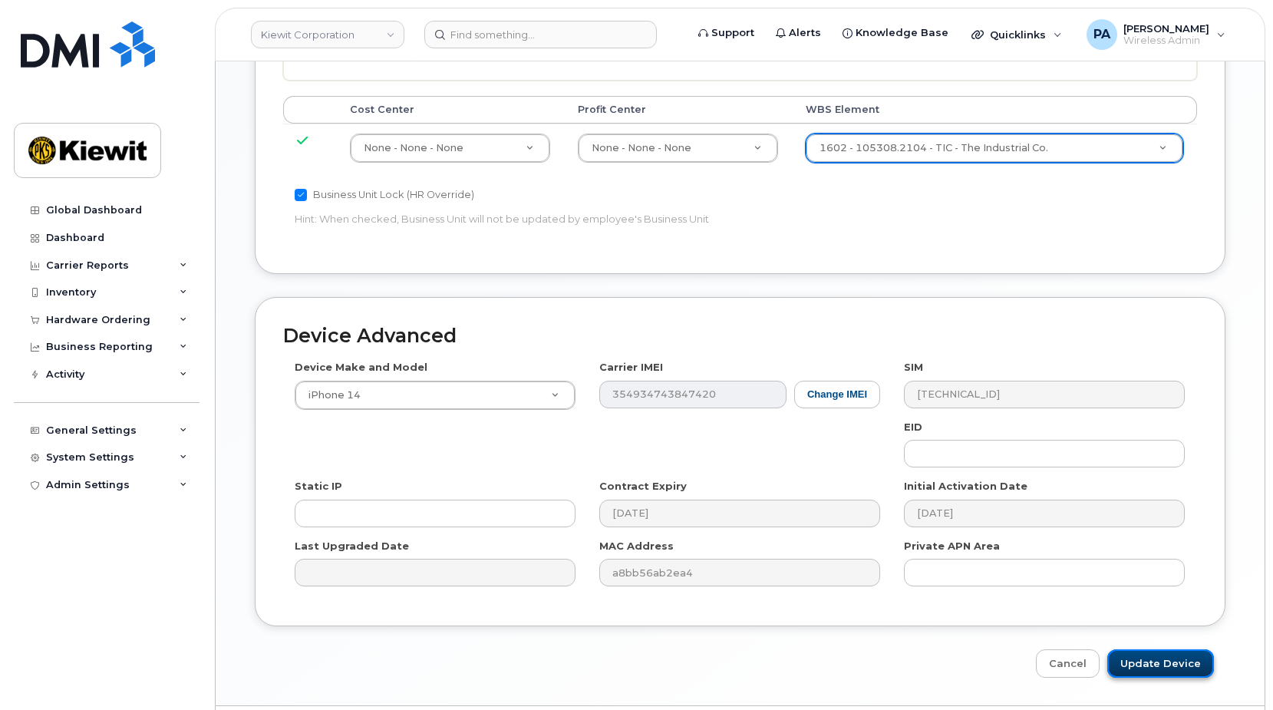
click at [1176, 649] on input "Update Device" at bounding box center [1160, 663] width 107 height 28
type input "Saving..."
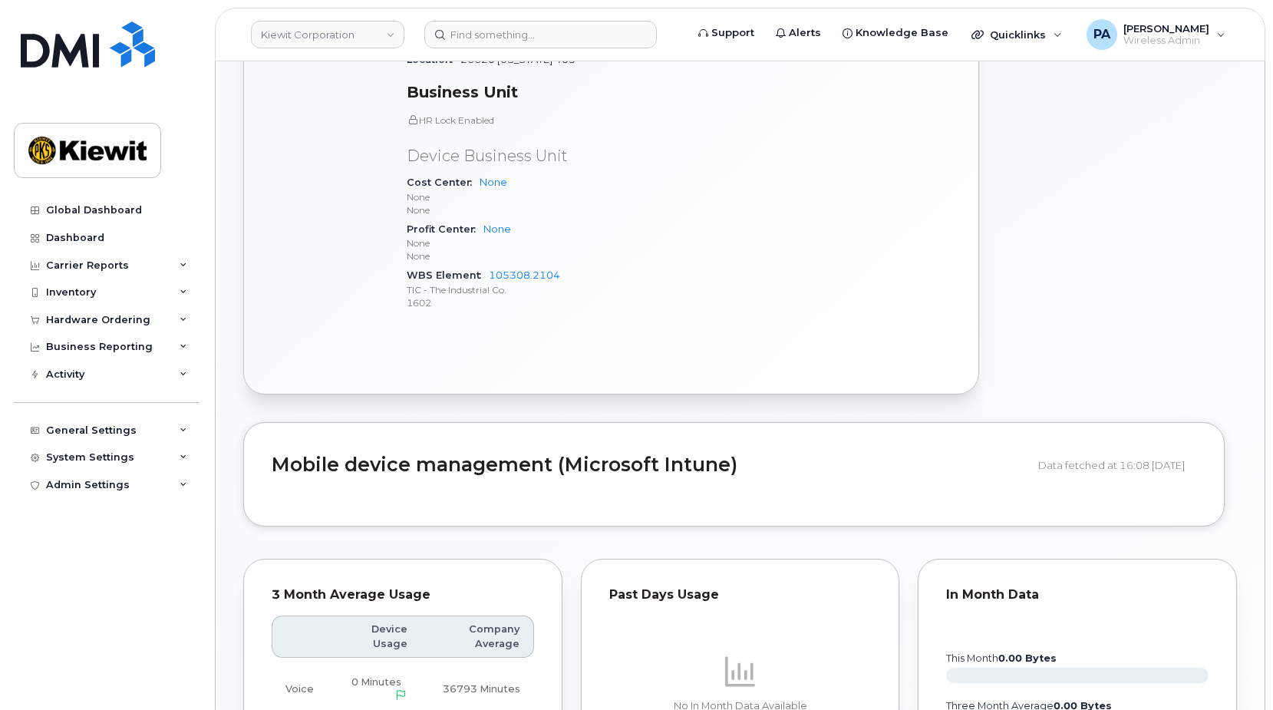
scroll to position [1381, 0]
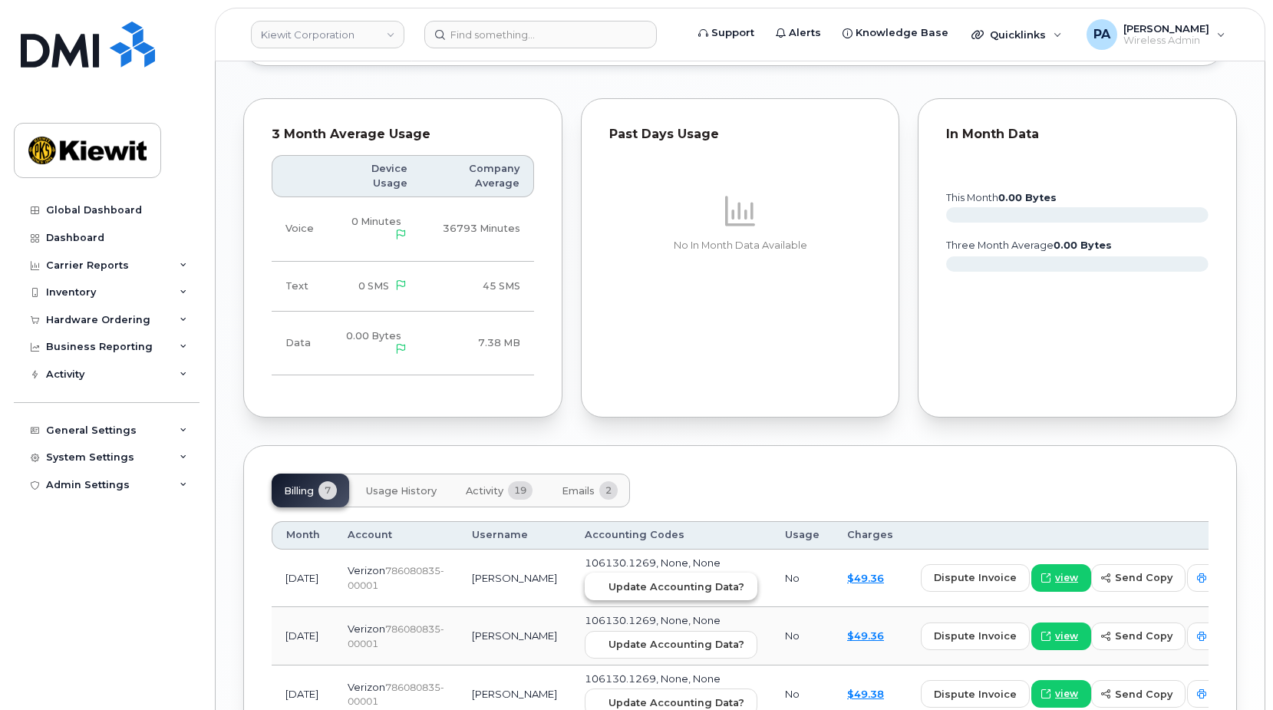
click at [645, 579] on span "Update Accounting Data?" at bounding box center [676, 586] width 136 height 15
click at [479, 41] on input at bounding box center [540, 35] width 232 height 28
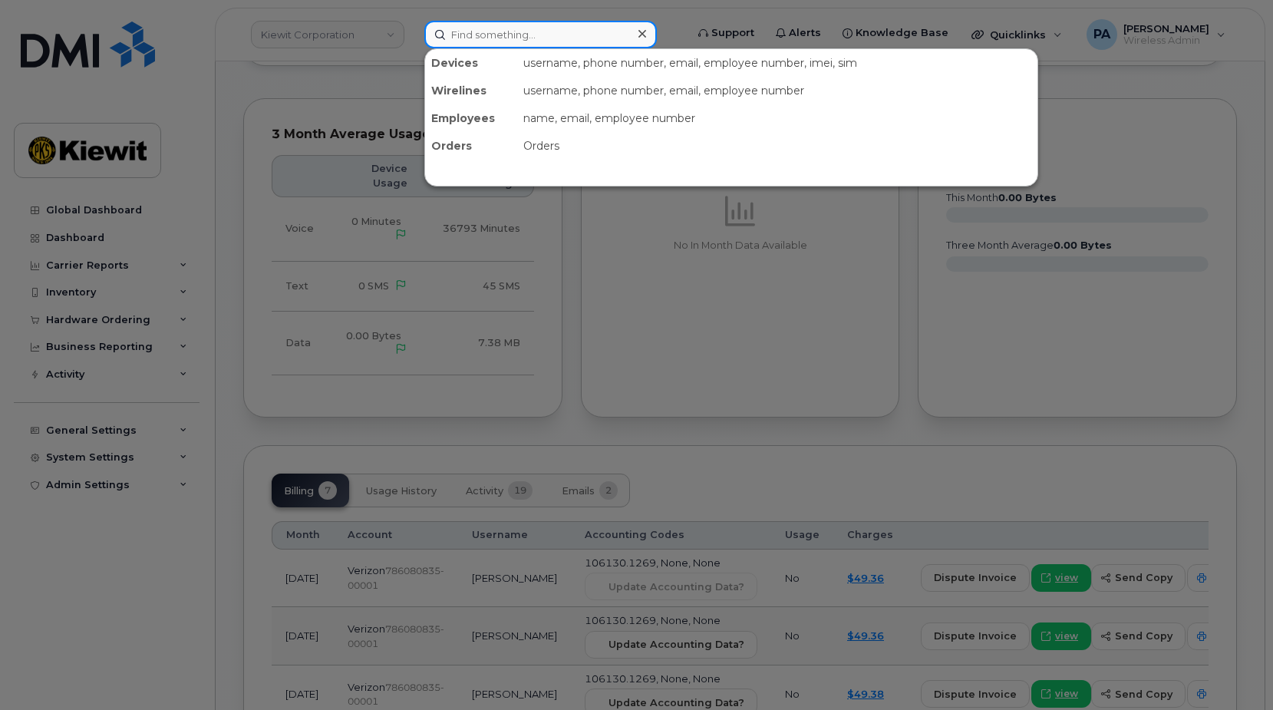
paste input "6026160399"
type input "6026160399"
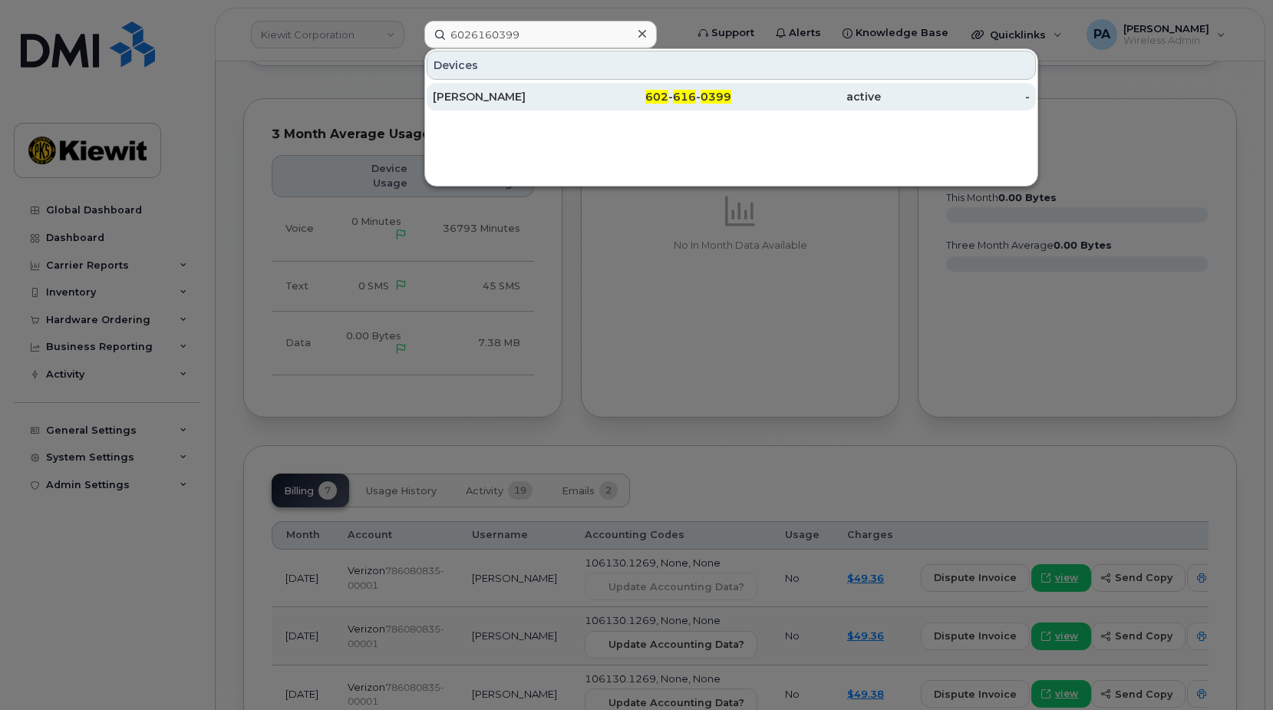
click at [522, 101] on div "[PERSON_NAME]" at bounding box center [508, 96] width 150 height 15
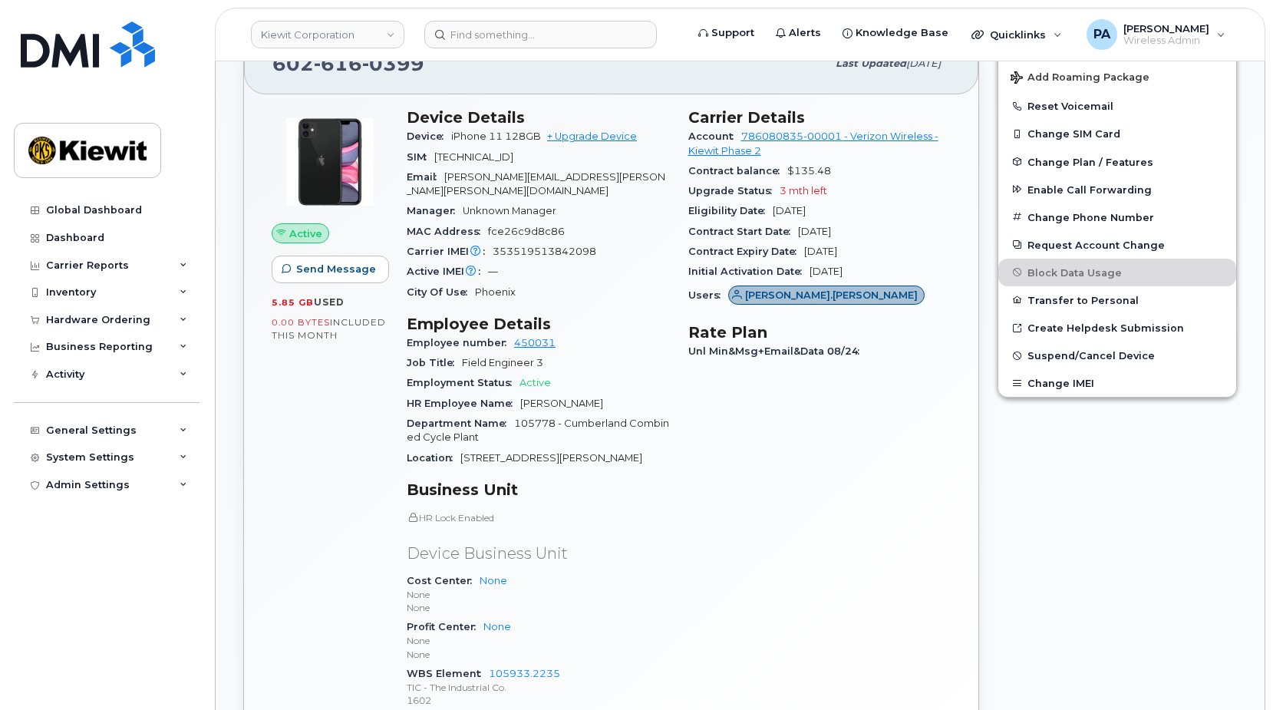
scroll to position [767, 0]
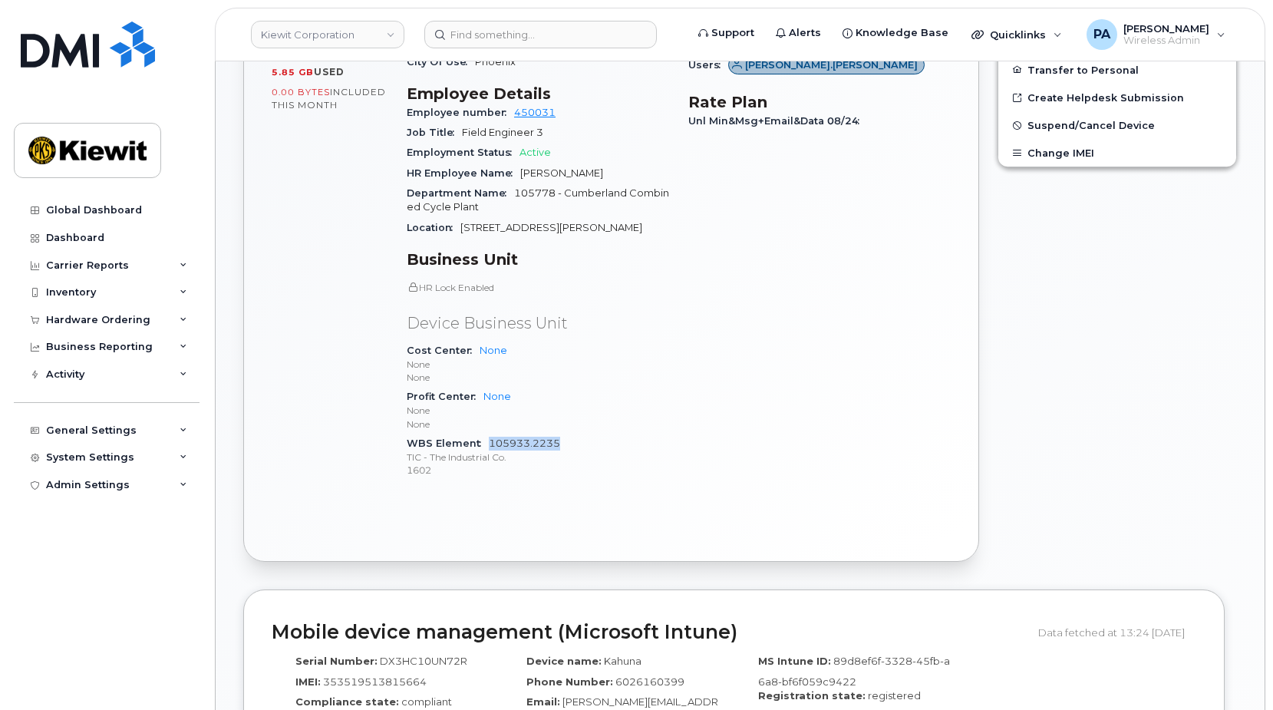
drag, startPoint x: 568, startPoint y: 425, endPoint x: 488, endPoint y: 426, distance: 80.6
click at [488, 433] on div "WBS Element 105933.2235 TIC - The Industrial Co. 1602" at bounding box center [538, 456] width 263 height 47
copy link "105933.2235"
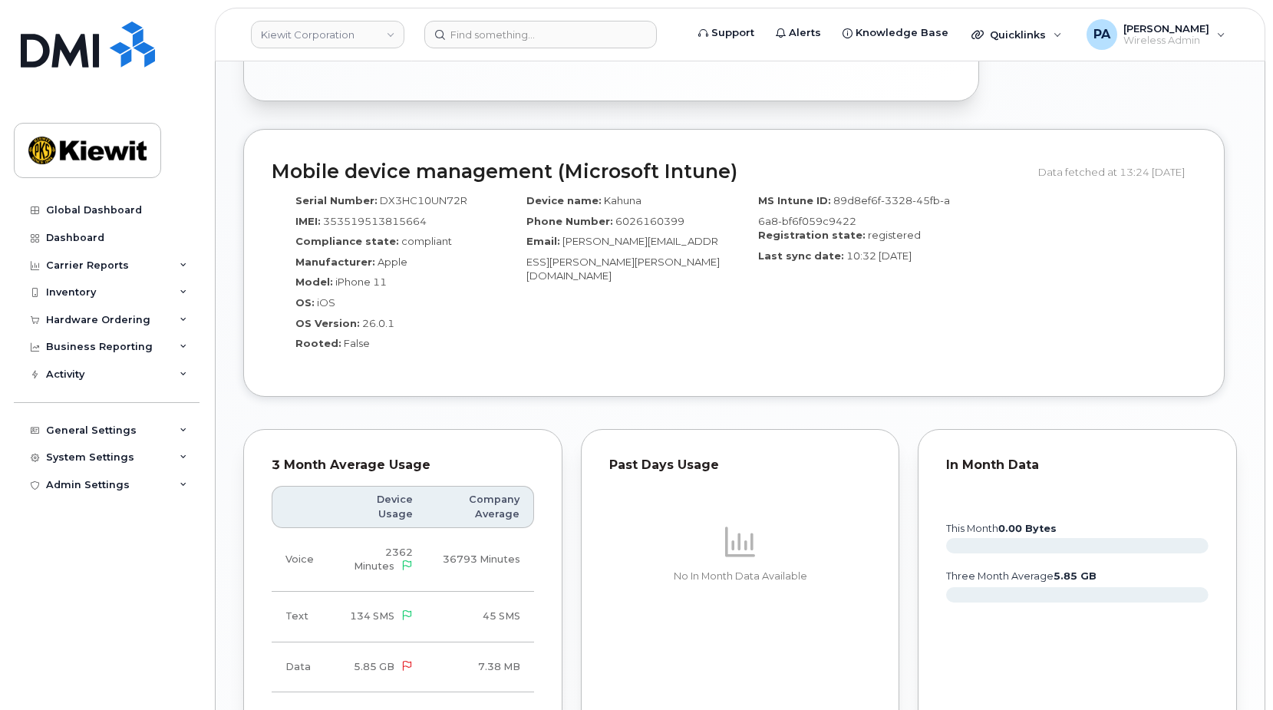
scroll to position [1611, 0]
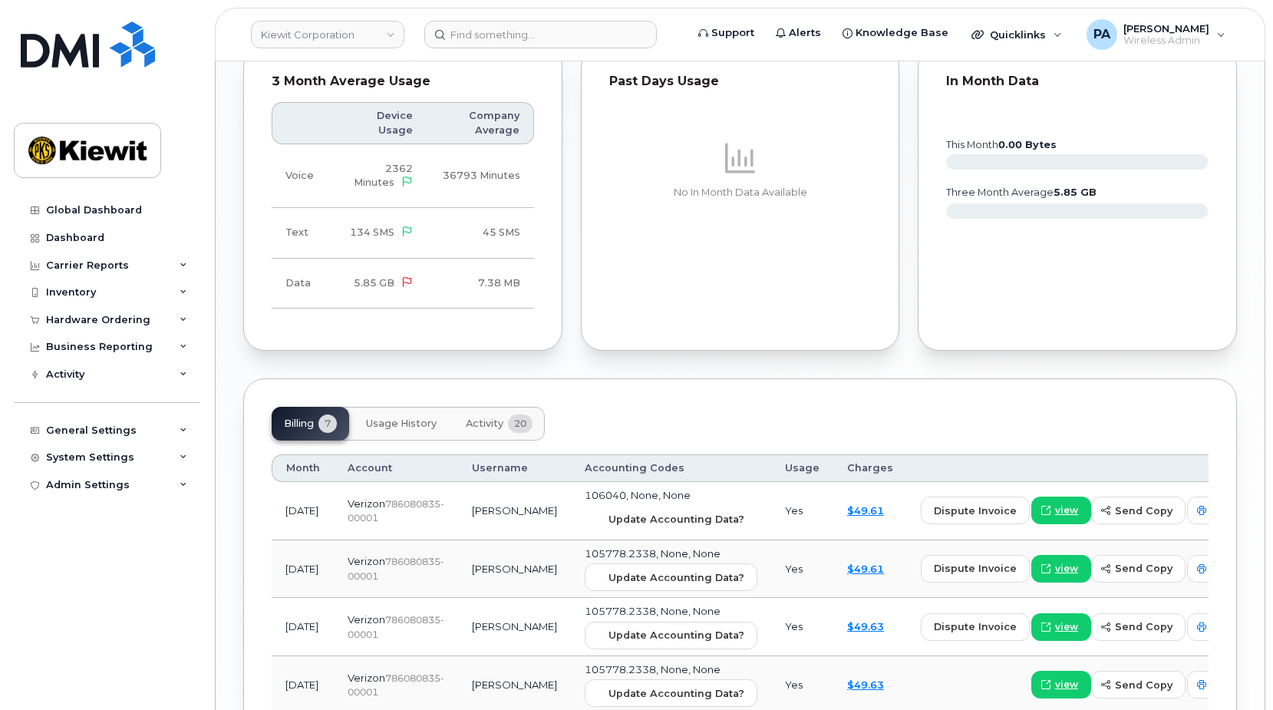
drag, startPoint x: 653, startPoint y: 503, endPoint x: 715, endPoint y: 63, distance: 444.0
click at [653, 512] on span "Update Accounting Data?" at bounding box center [676, 519] width 136 height 15
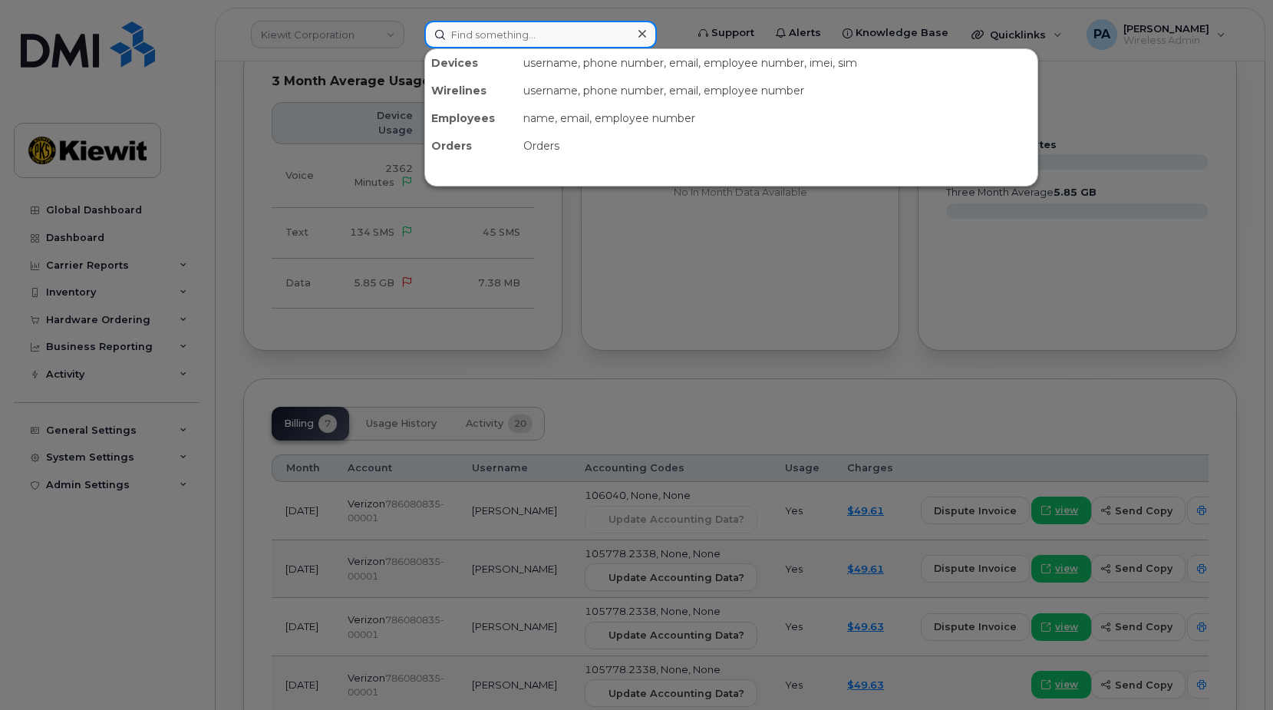
click at [532, 44] on input at bounding box center [540, 35] width 232 height 28
paste input "6625221148"
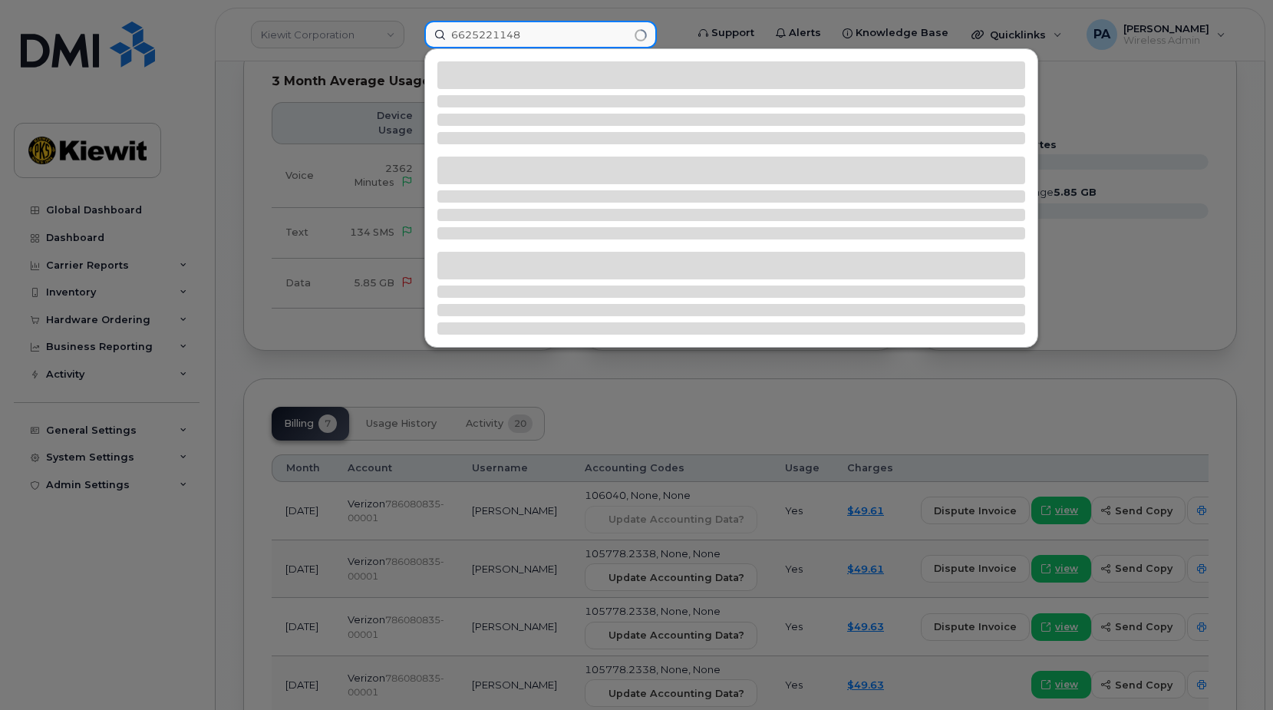
type input "6625221148"
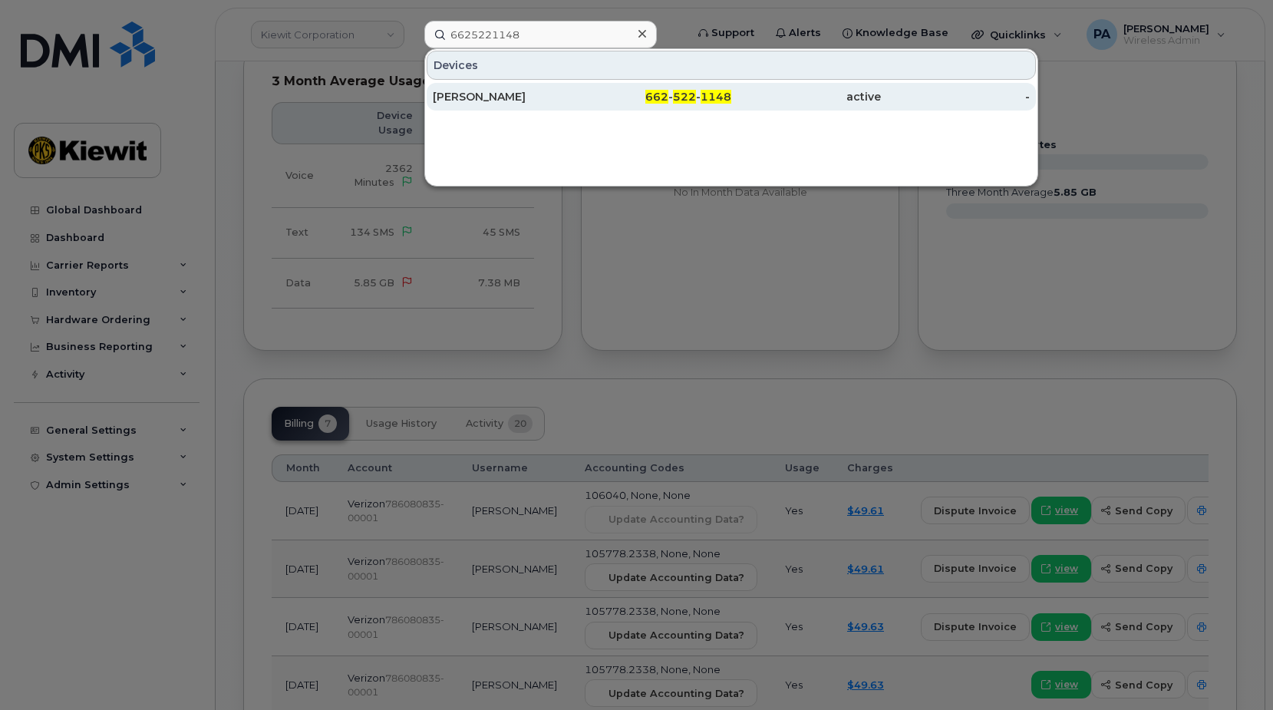
click at [489, 95] on div "[PERSON_NAME]" at bounding box center [508, 96] width 150 height 15
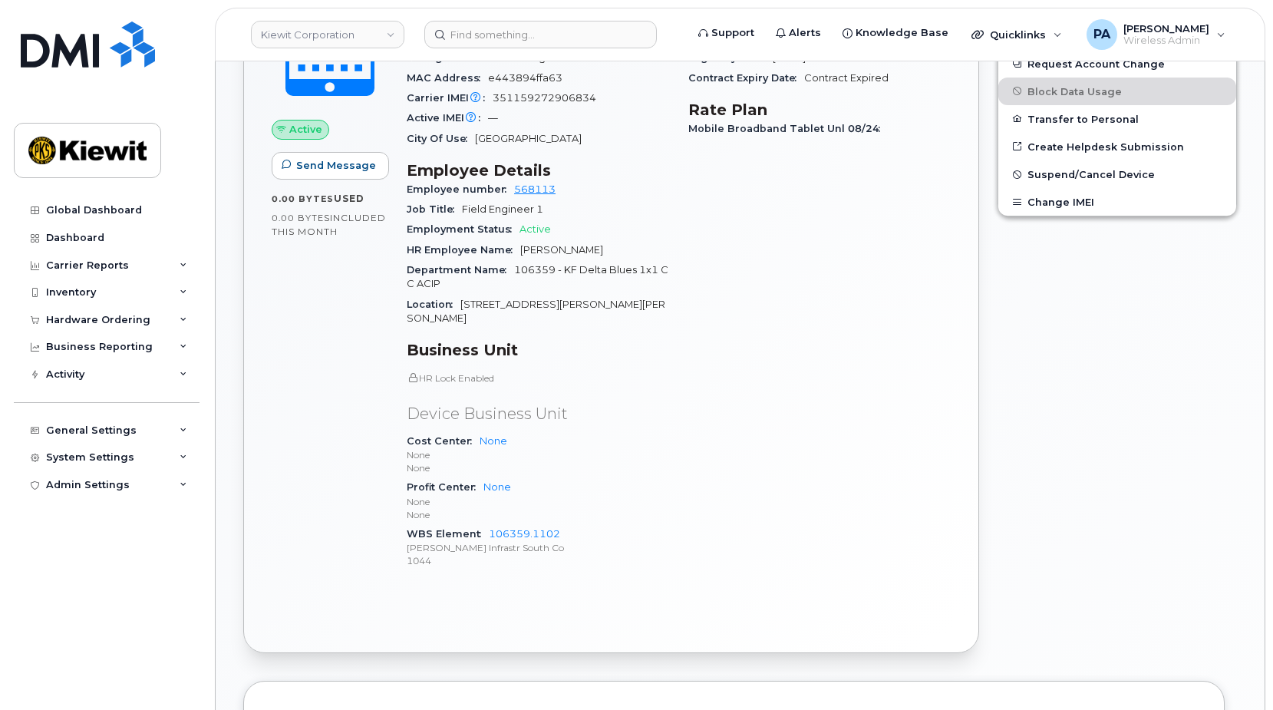
scroll to position [767, 0]
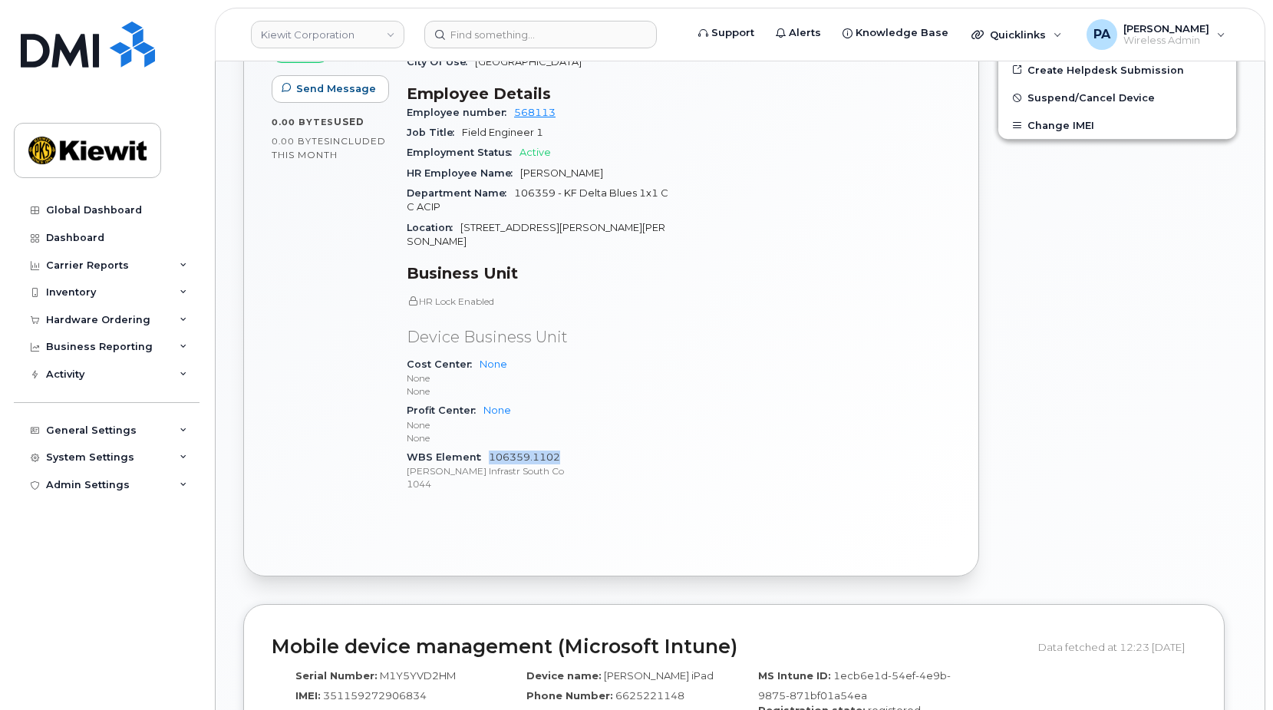
drag, startPoint x: 585, startPoint y: 430, endPoint x: 489, endPoint y: 429, distance: 95.9
click at [489, 447] on div "WBS Element 106359.1102 [PERSON_NAME] Infrastr South Co 1044" at bounding box center [538, 470] width 263 height 47
copy link "106359.1102"
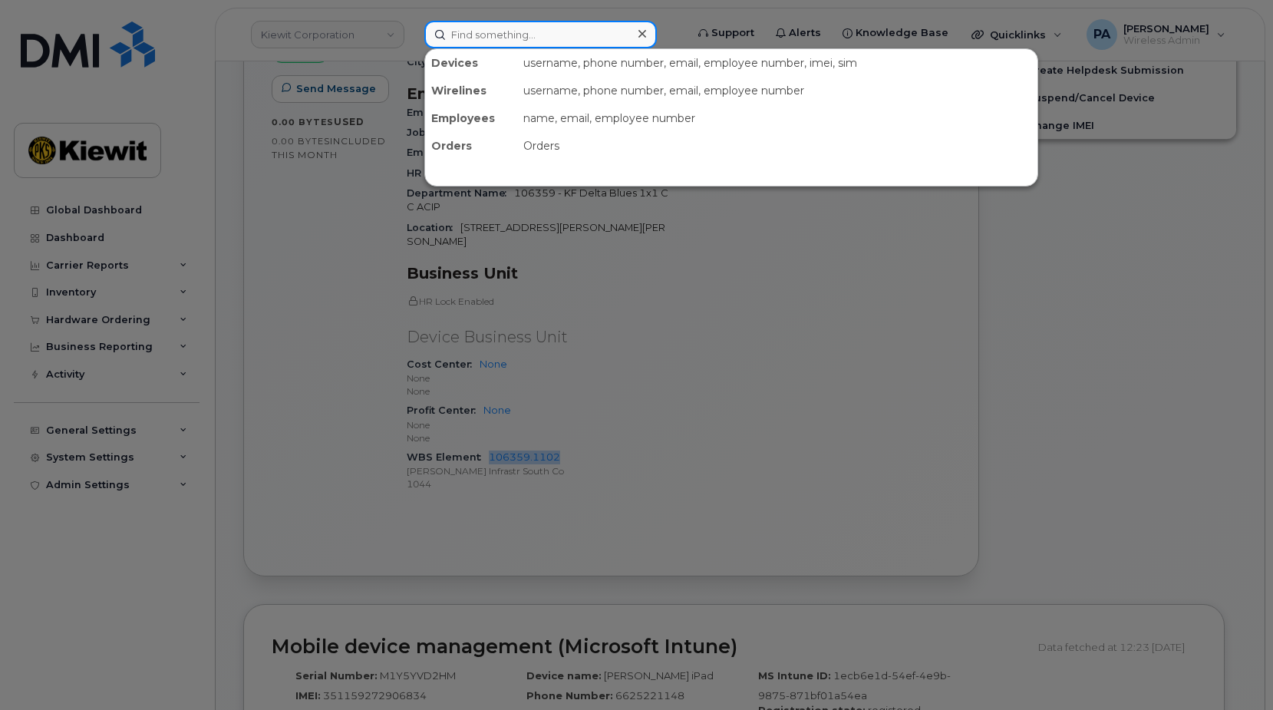
click at [494, 30] on input at bounding box center [540, 35] width 232 height 28
paste input "9127820781"
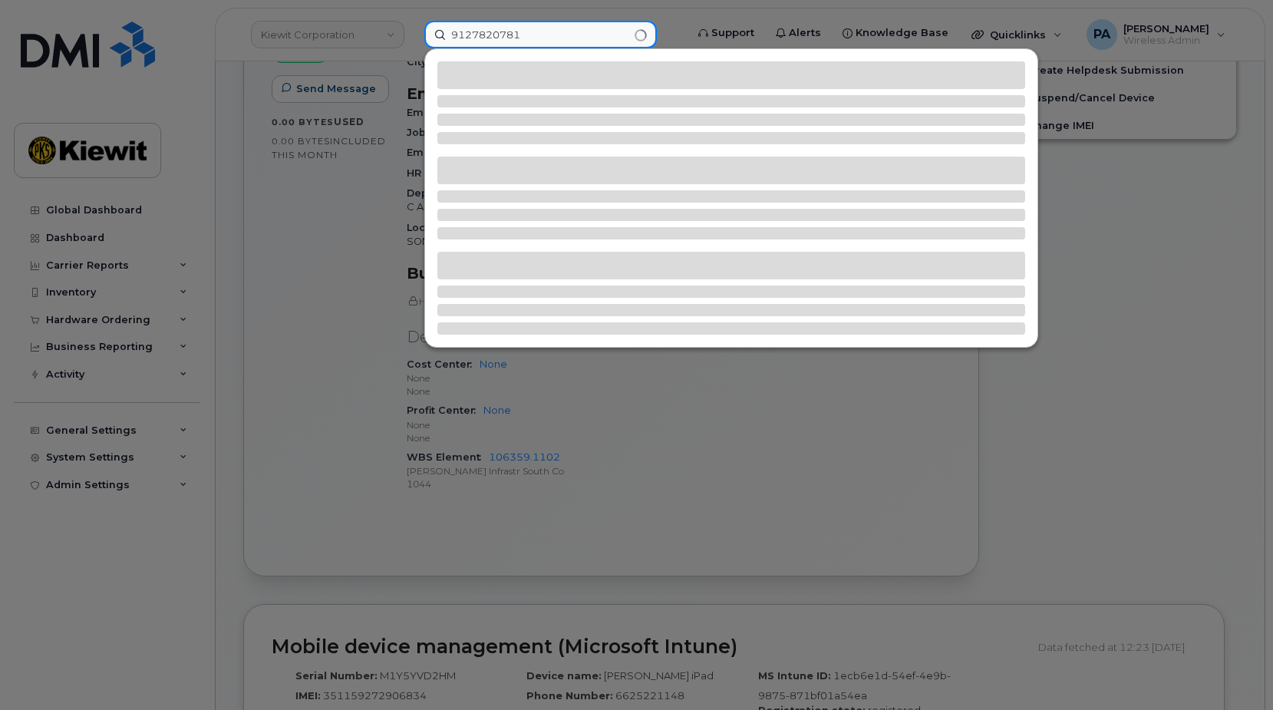
type input "9127820781"
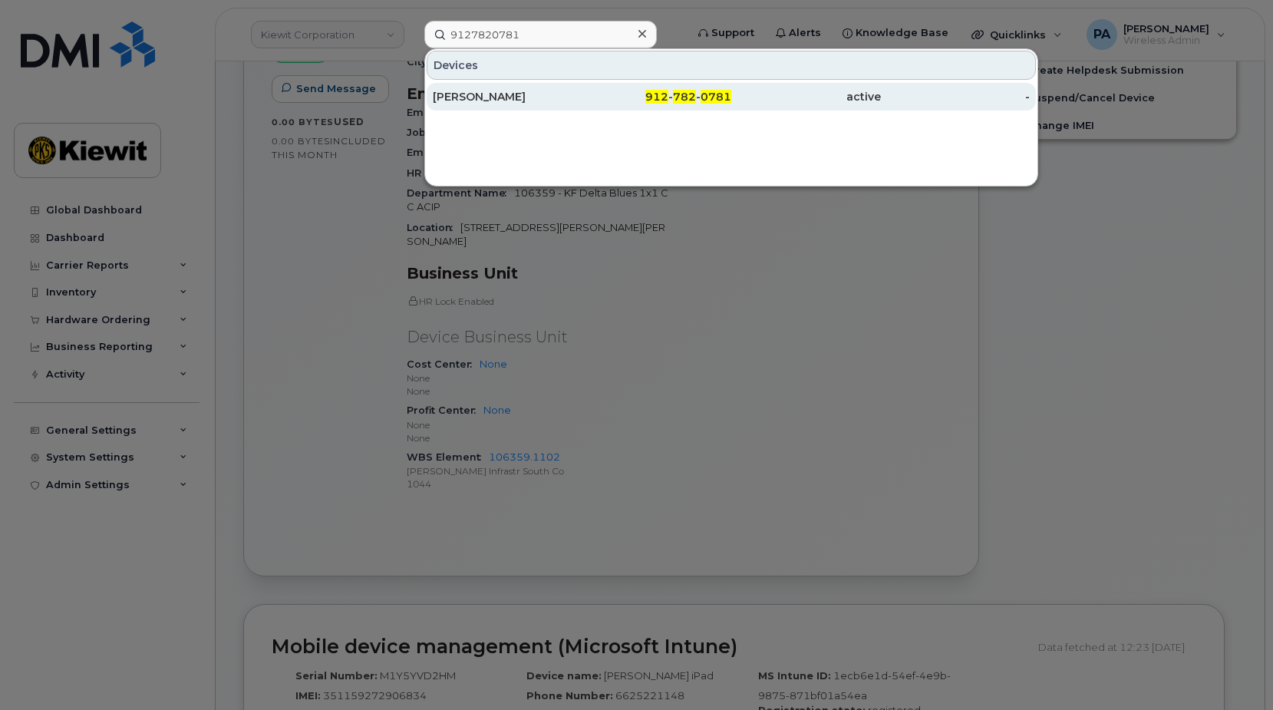
click at [532, 104] on div "[PERSON_NAME]" at bounding box center [508, 96] width 150 height 15
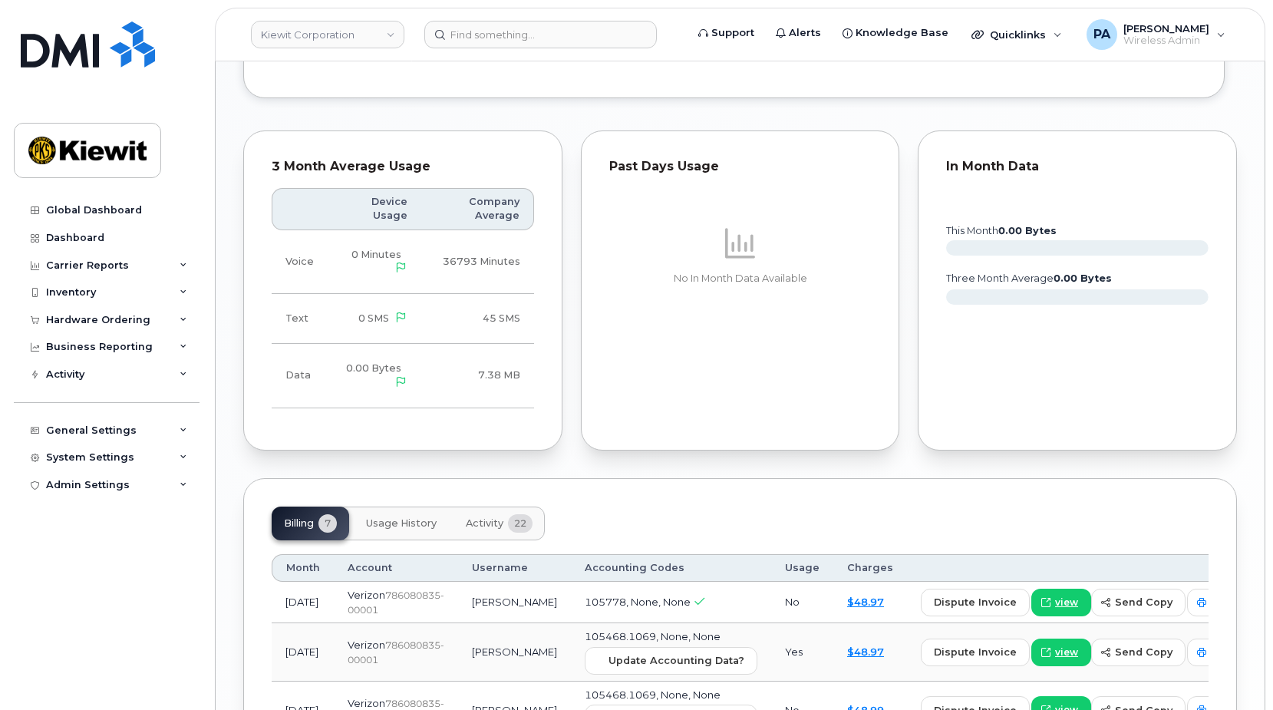
scroll to position [1688, 0]
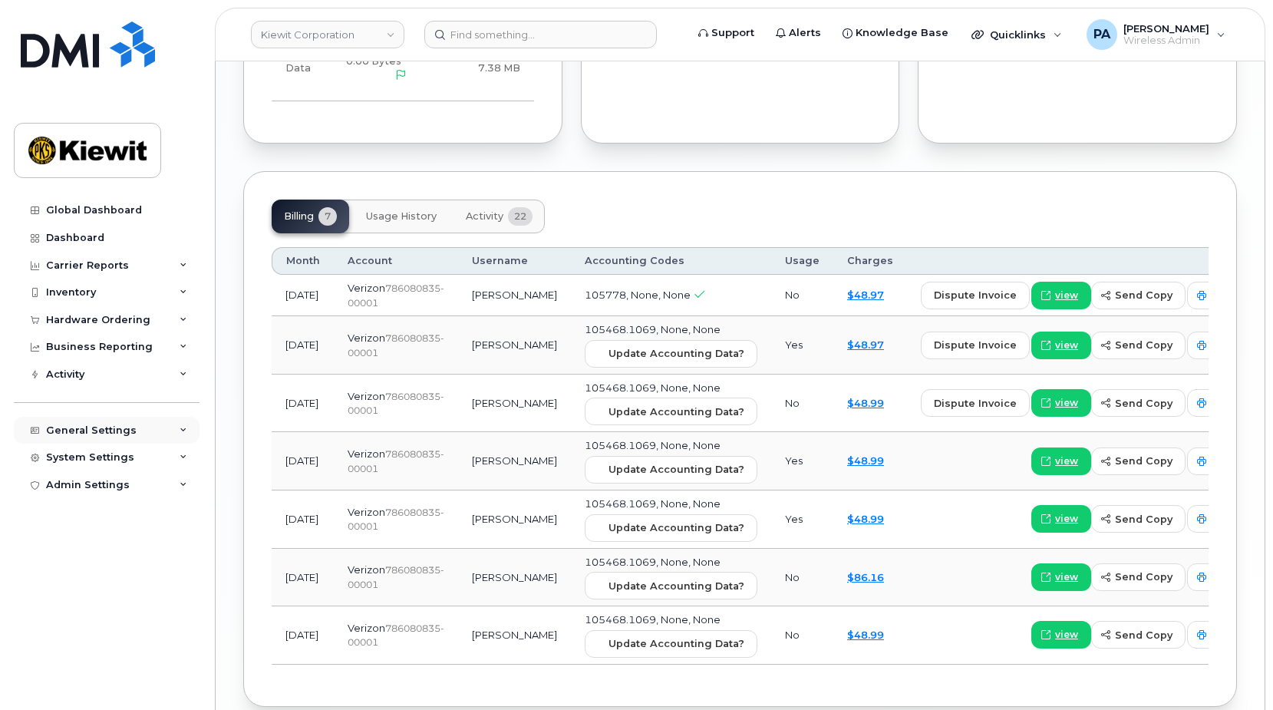
click at [120, 424] on div "General Settings" at bounding box center [91, 430] width 91 height 12
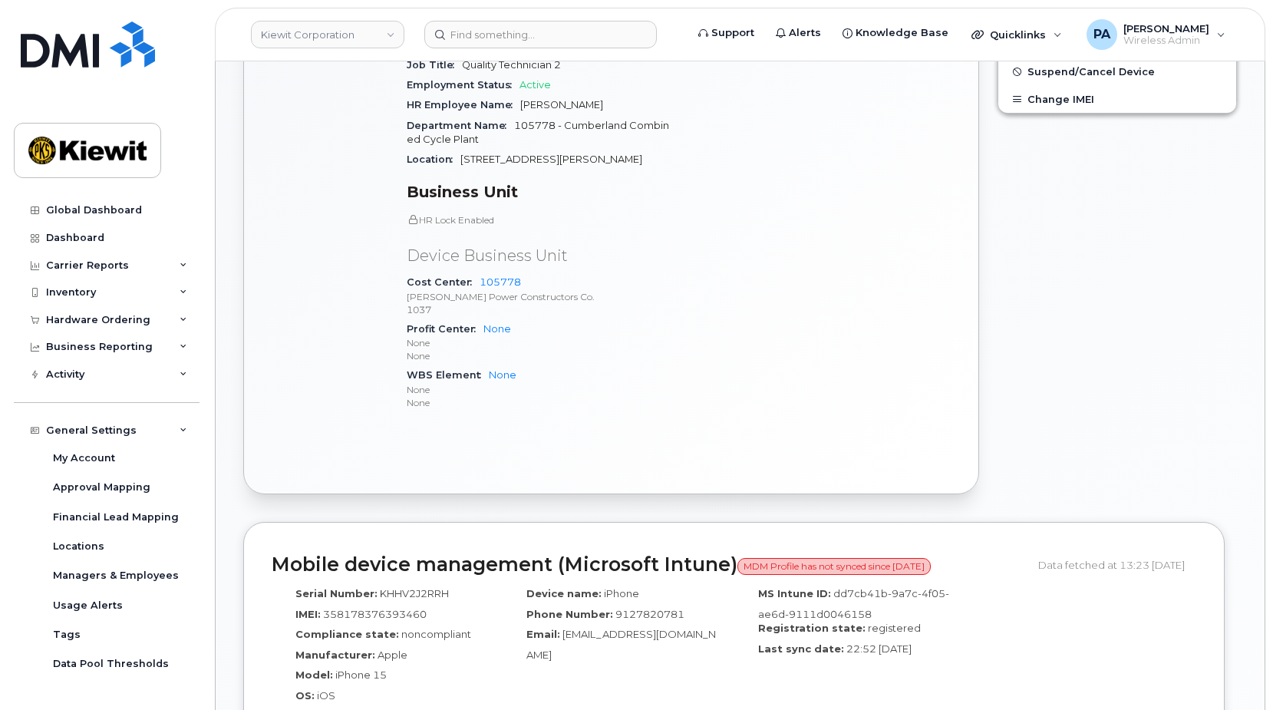
scroll to position [384, 0]
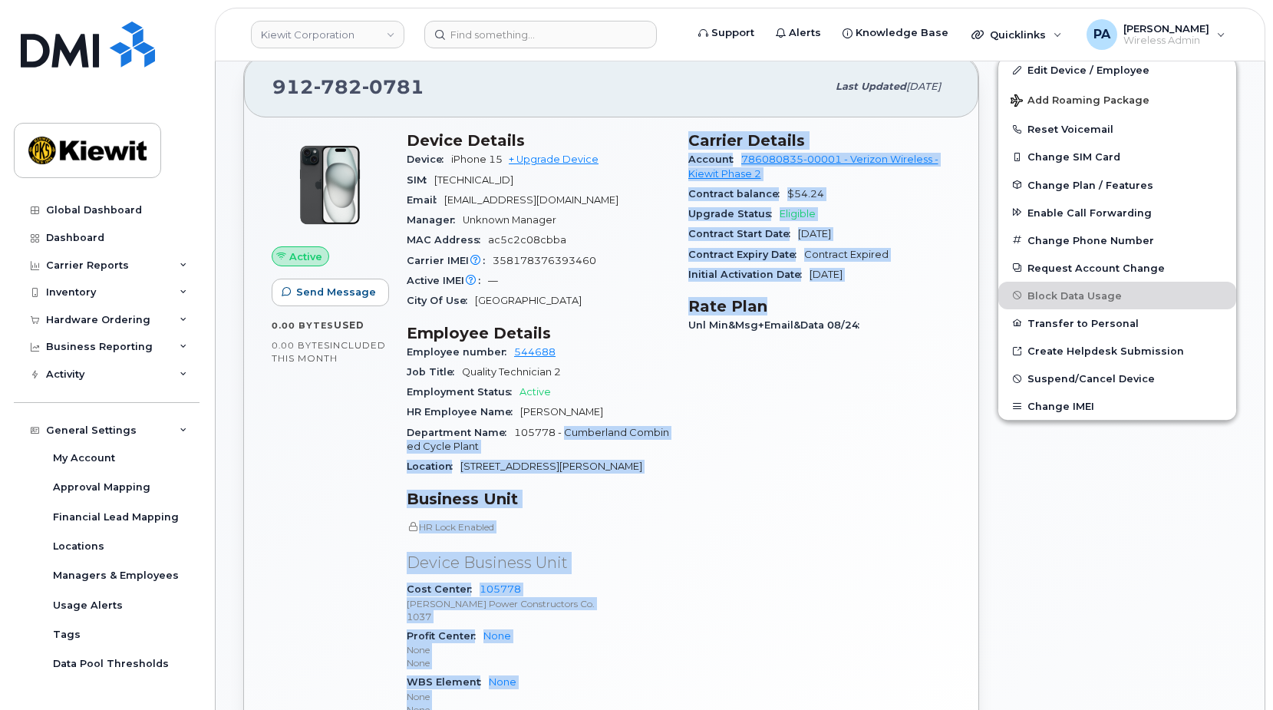
drag, startPoint x: 567, startPoint y: 432, endPoint x: 671, endPoint y: 437, distance: 104.4
click at [671, 437] on div "Device Details Device iPhone 15 + Upgrade Device SIM 89148000010999425770 Email…" at bounding box center [538, 431] width 282 height 618
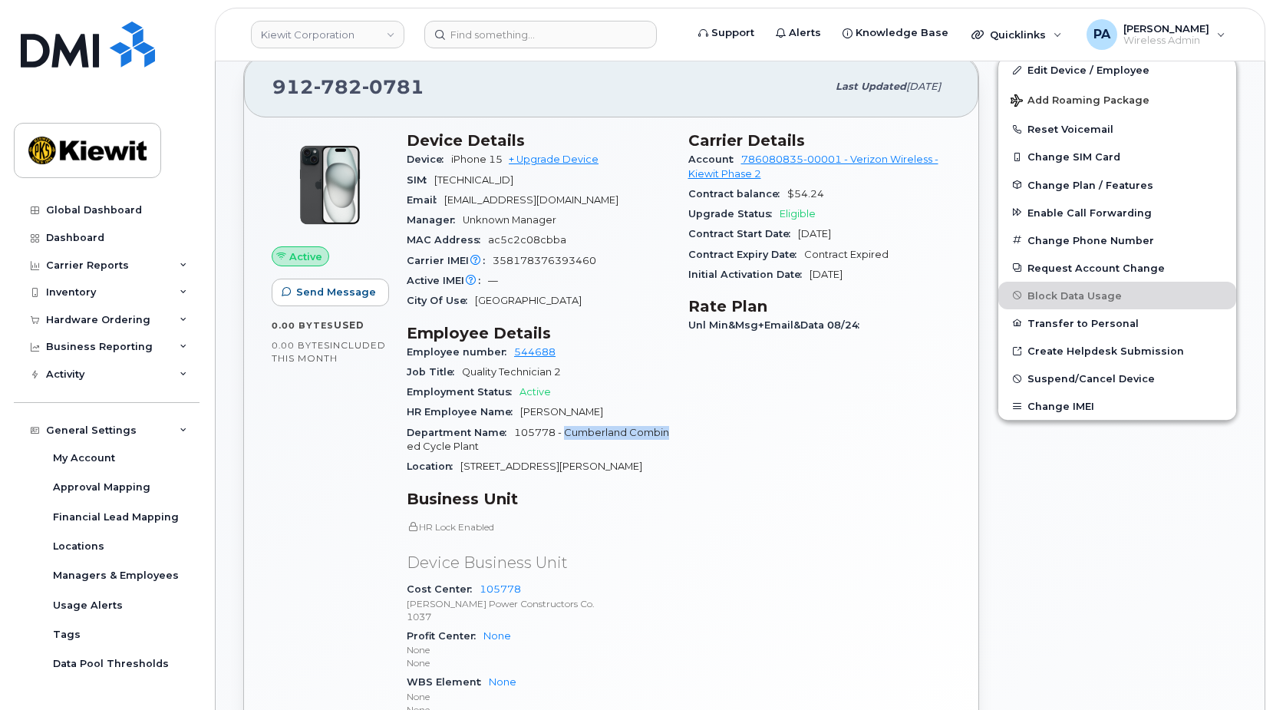
drag, startPoint x: 671, startPoint y: 437, endPoint x: 596, endPoint y: 434, distance: 75.2
click at [596, 434] on span "105778 - Cumberland Combined Cycle Plant" at bounding box center [538, 439] width 262 height 25
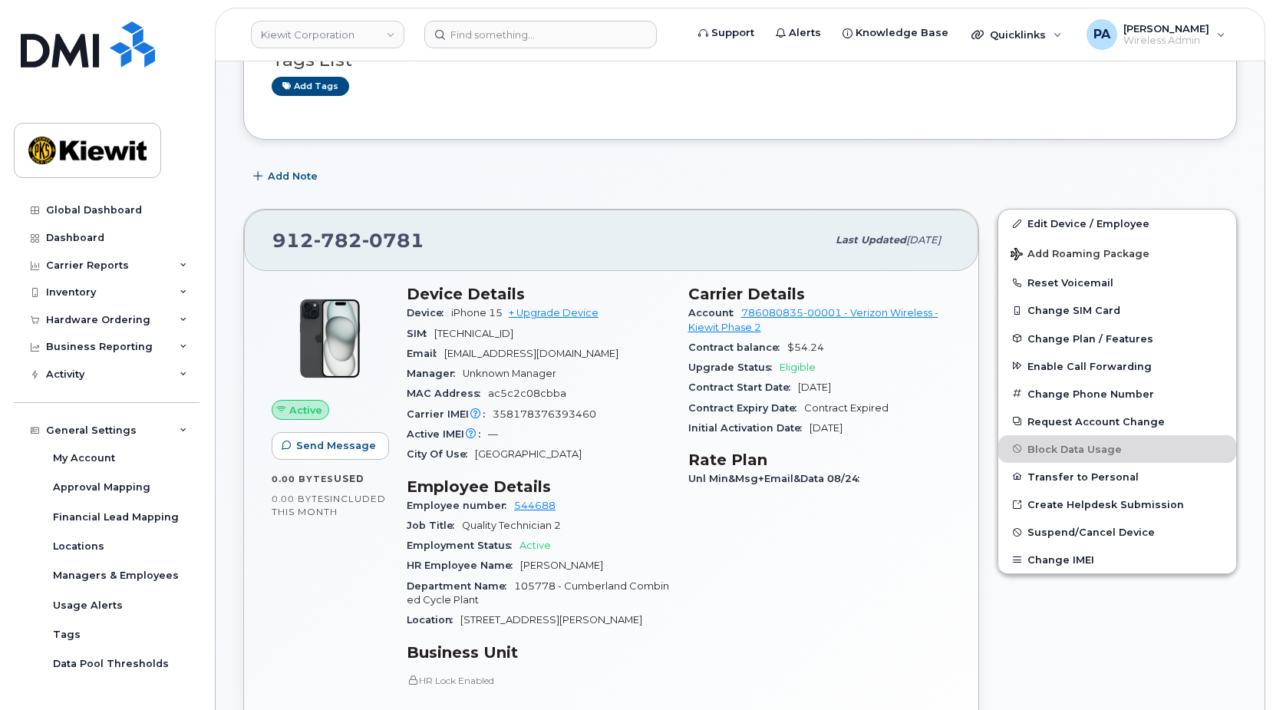
scroll to position [153, 0]
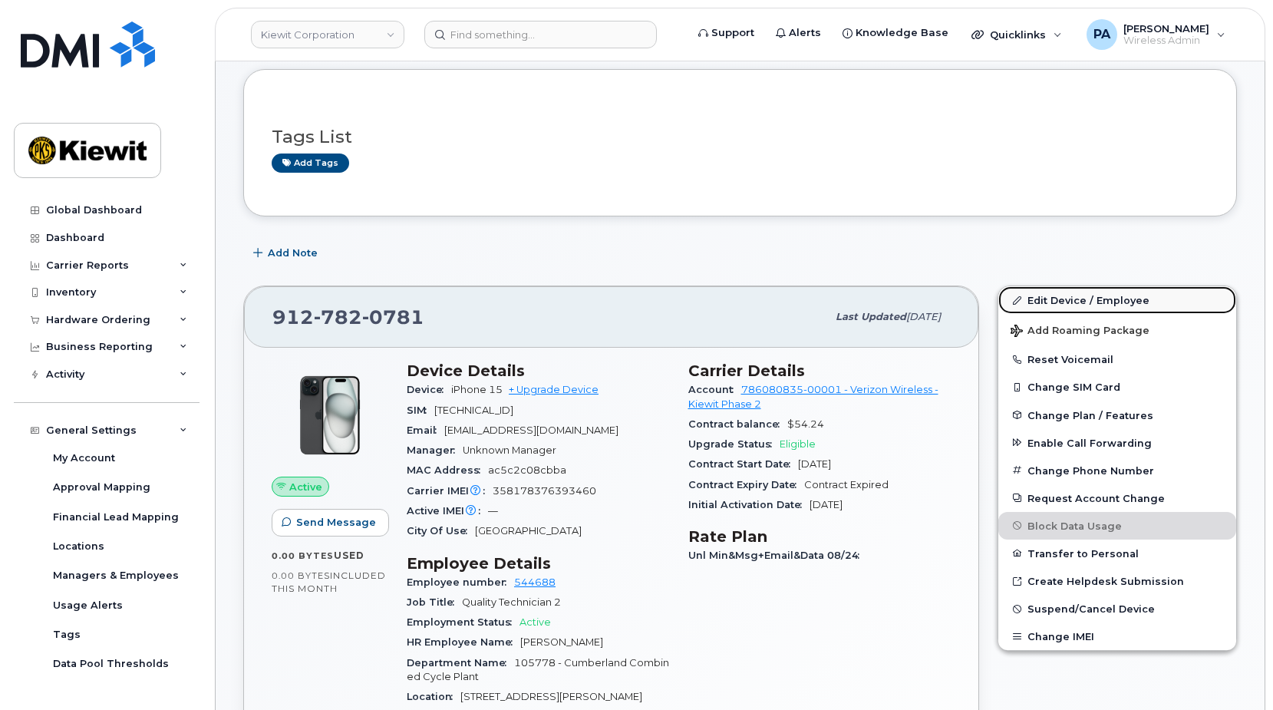
click at [1066, 302] on link "Edit Device / Employee" at bounding box center [1117, 300] width 238 height 28
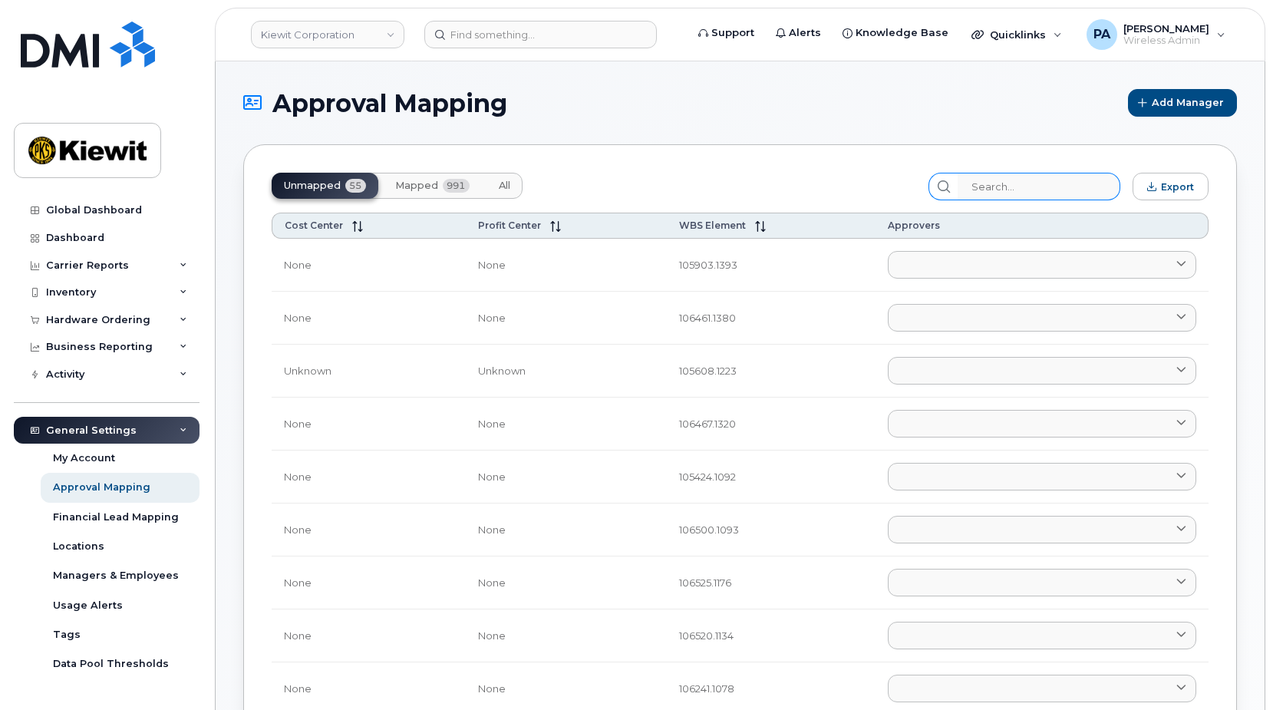
drag, startPoint x: 508, startPoint y: 188, endPoint x: 964, endPoint y: 196, distance: 455.8
click at [508, 187] on span "All" at bounding box center [505, 186] width 12 height 12
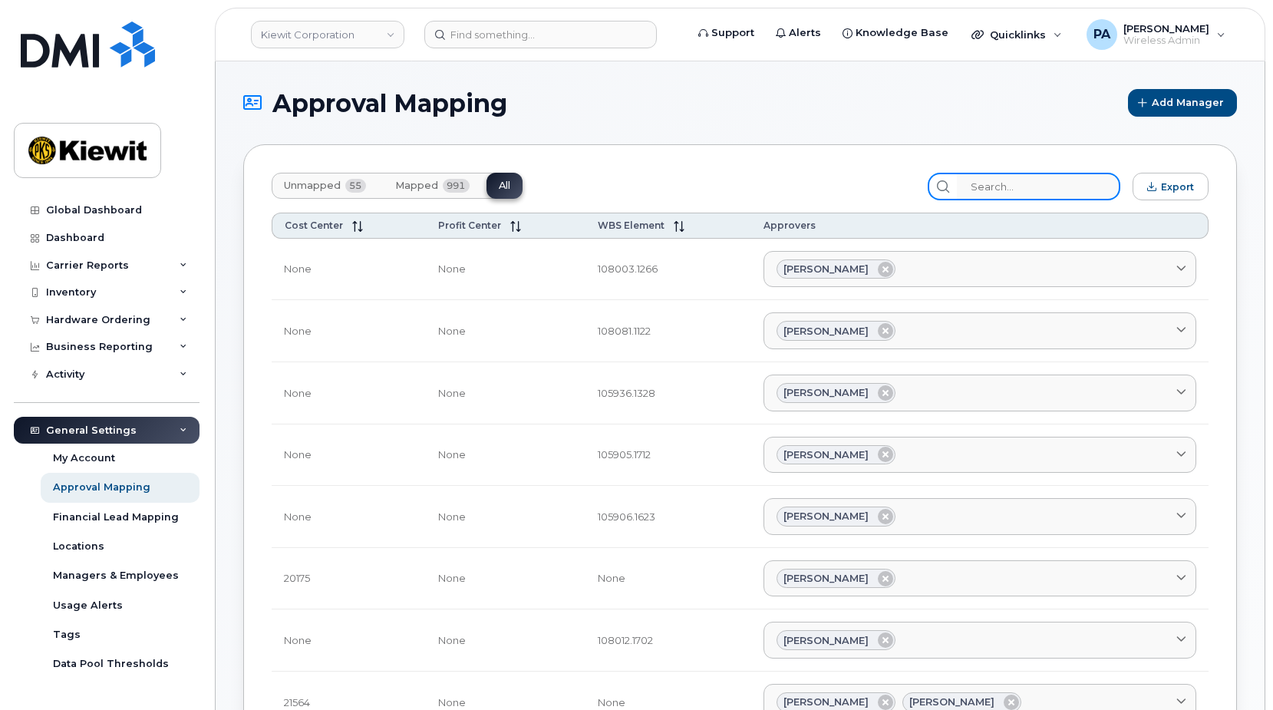
click at [1041, 191] on input "search" at bounding box center [1038, 187] width 163 height 28
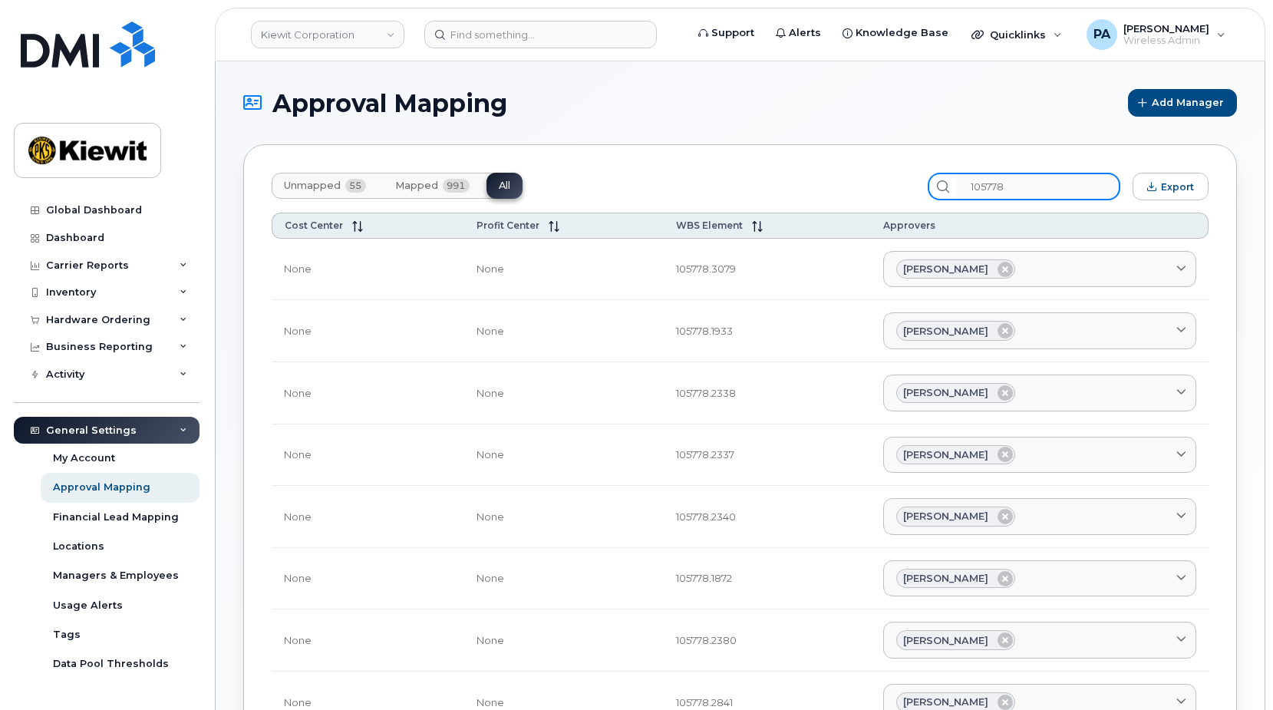
type input "105778"
click at [680, 167] on div "Unmapped 55 Mapped 991 All 105778 Export Cost Center Profit Center WBS Element …" at bounding box center [740, 565] width 994 height 842
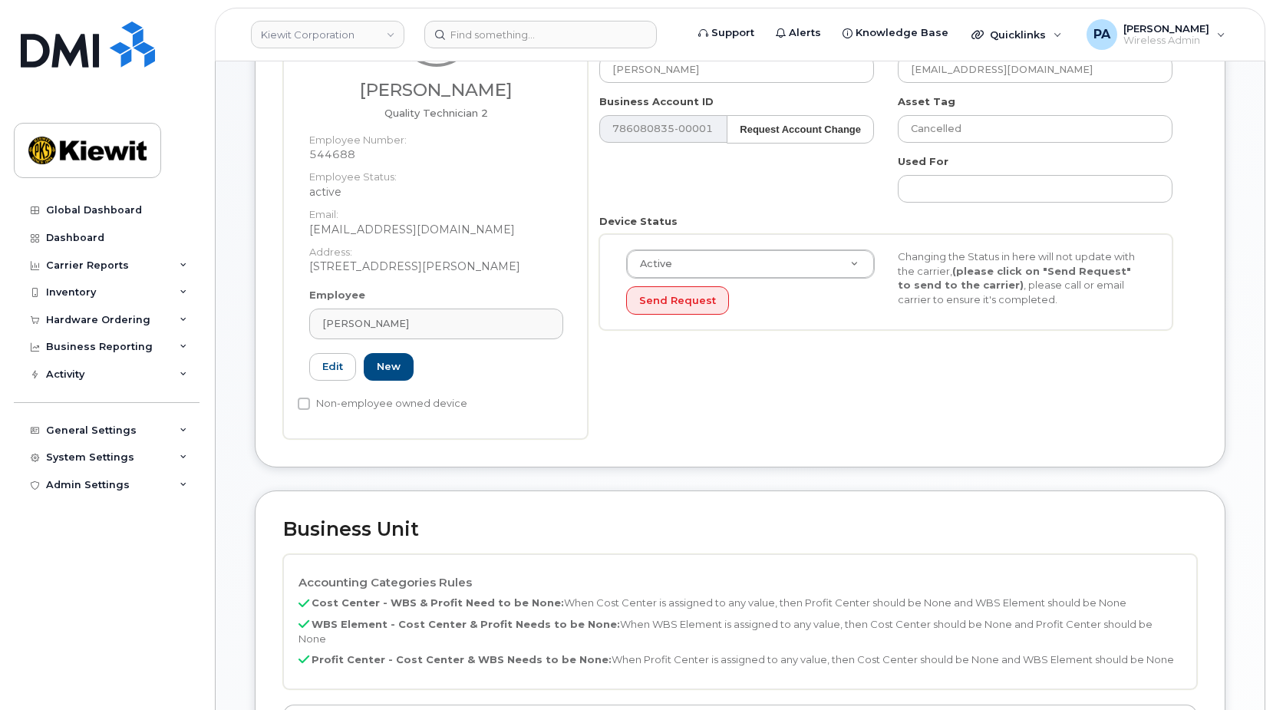
scroll to position [384, 0]
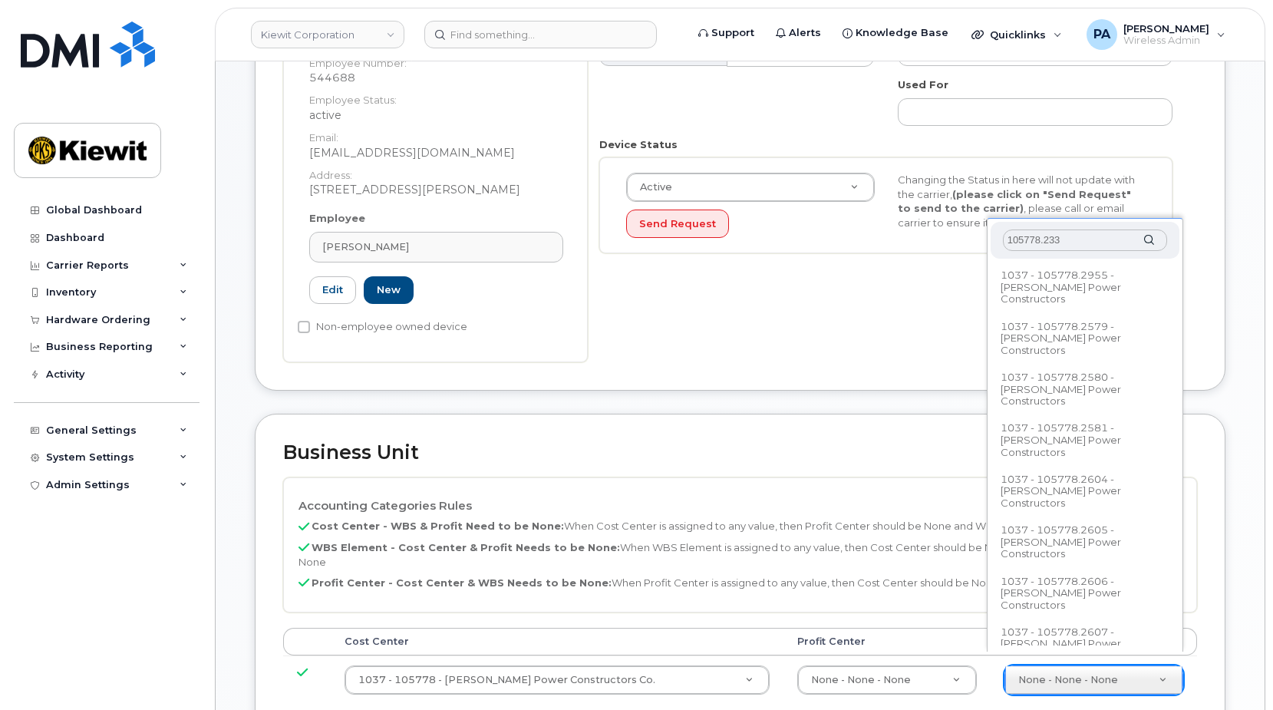
type input "105778.2338"
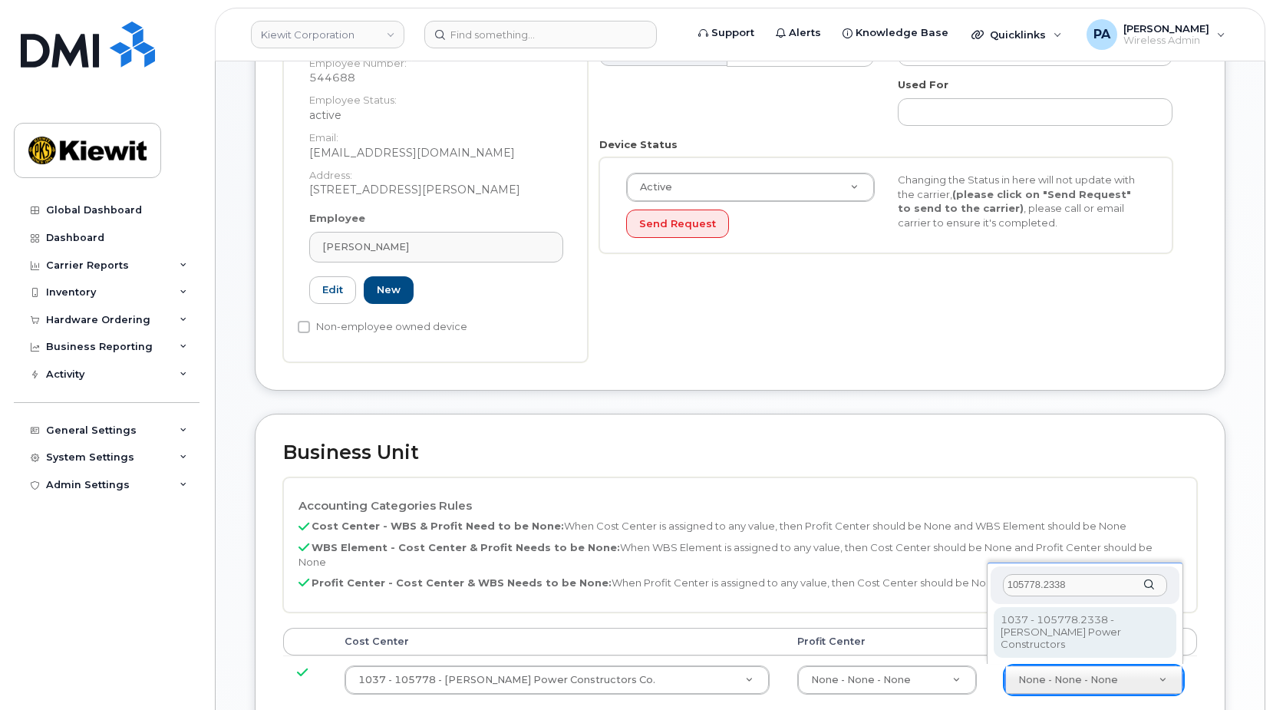
type input "29937949"
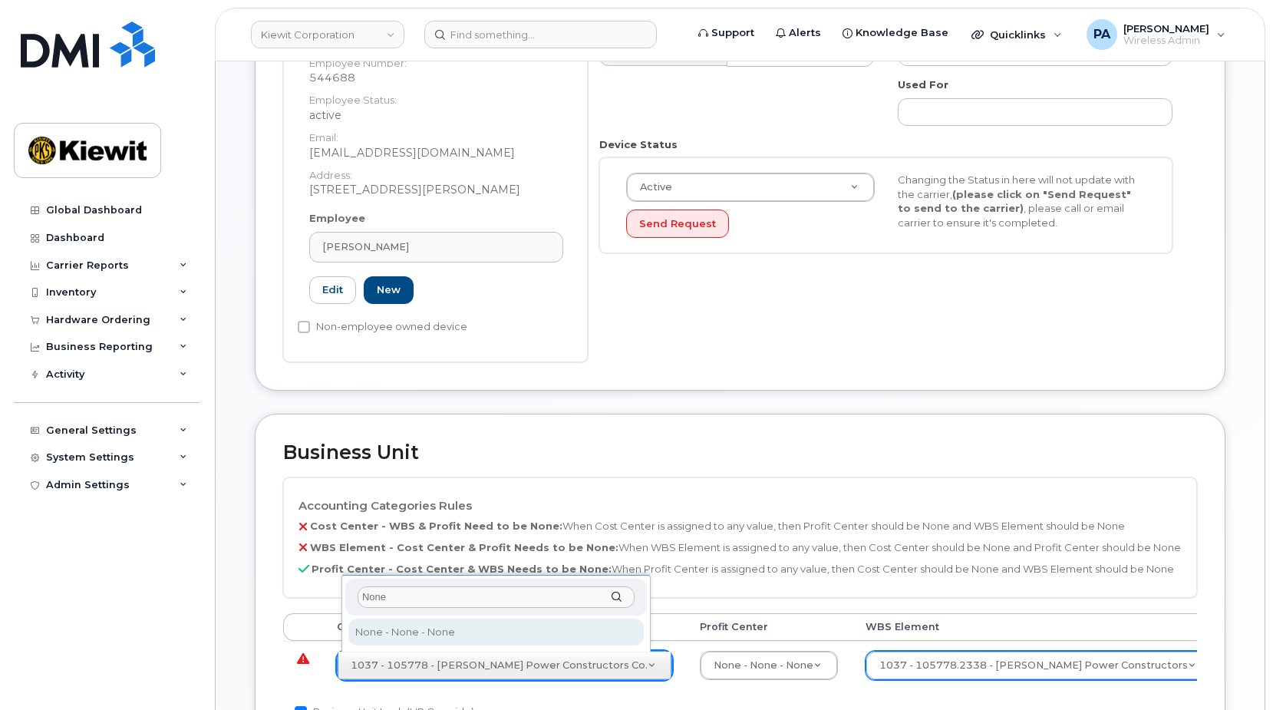
type input "None"
type input "29629358"
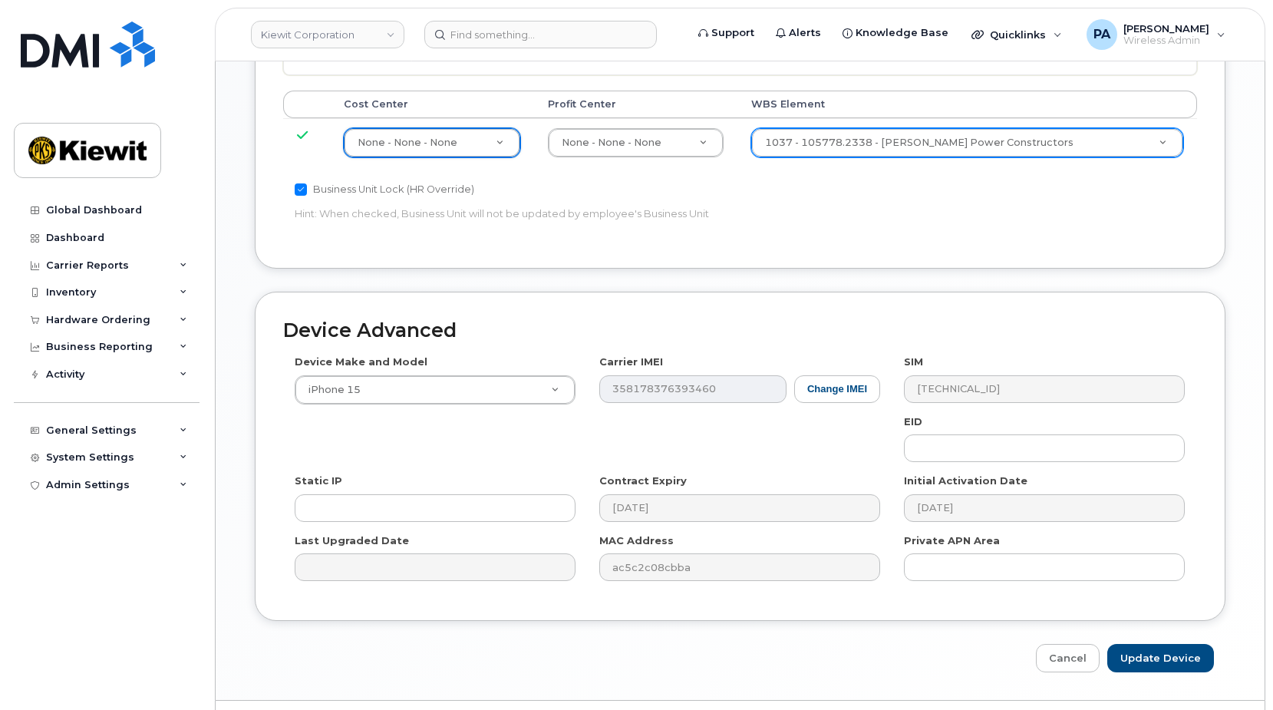
scroll to position [946, 0]
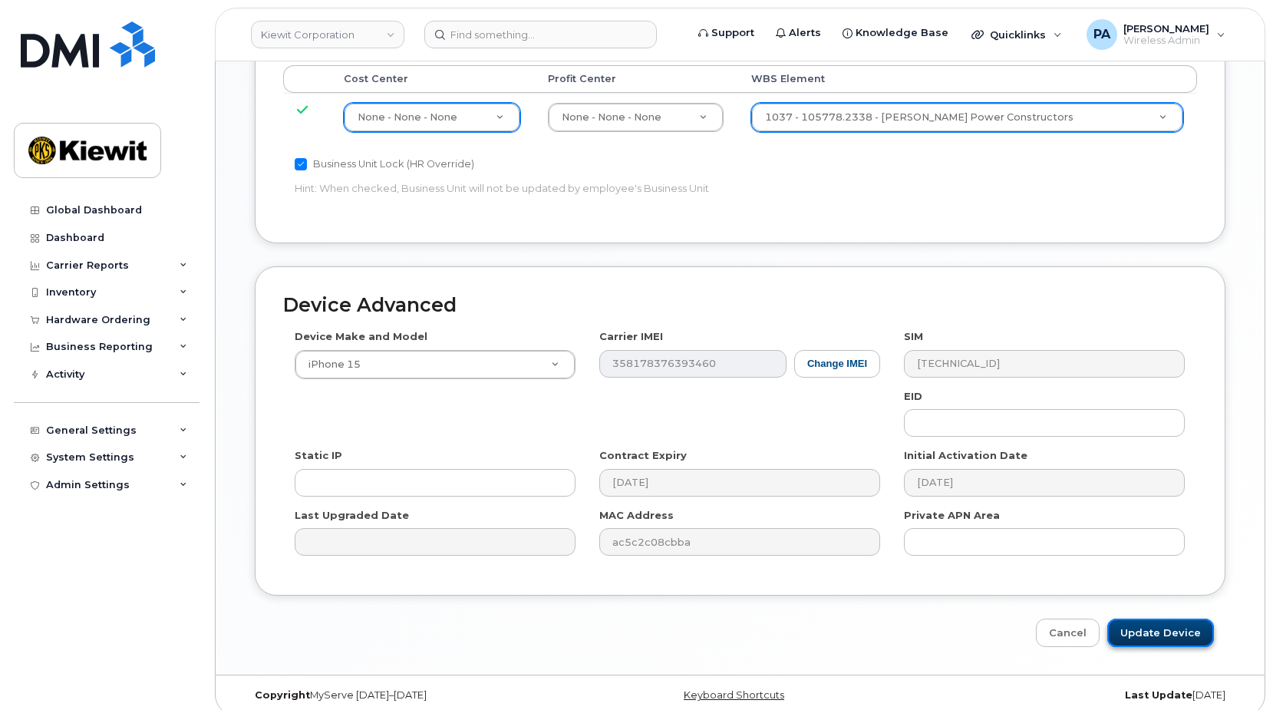
click at [1135, 619] on input "Update Device" at bounding box center [1160, 632] width 107 height 28
type input "Saving..."
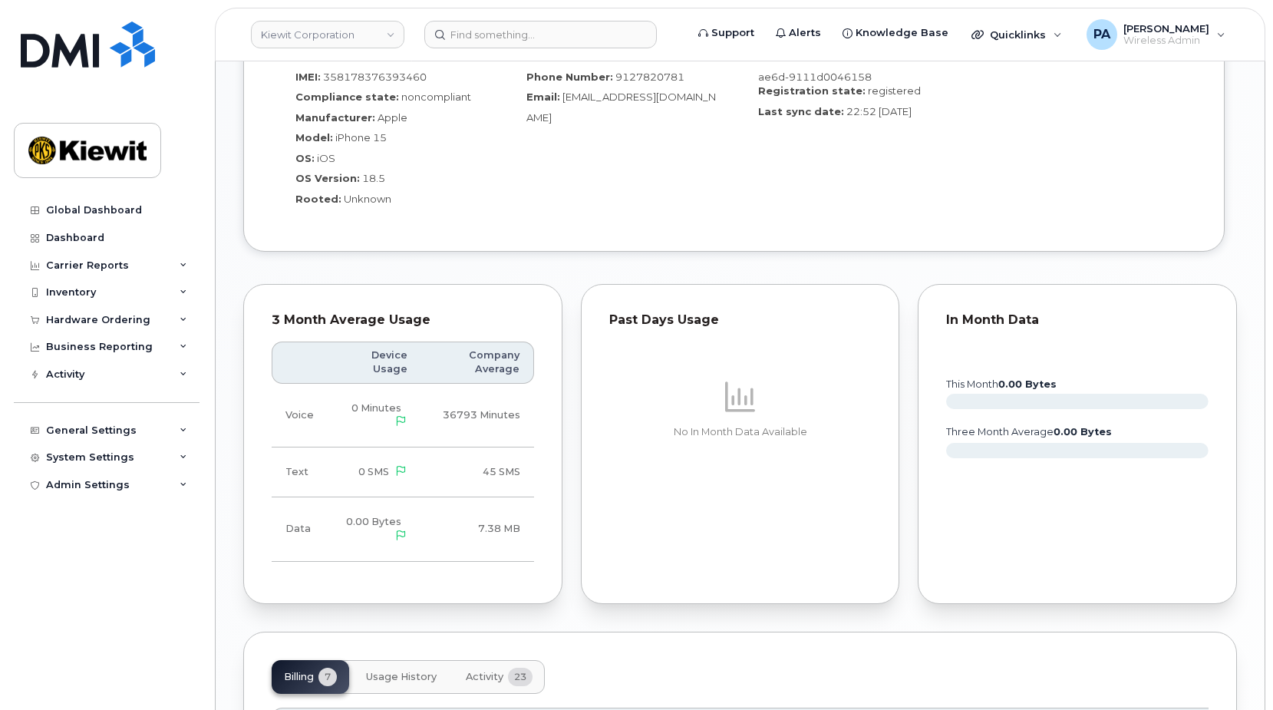
scroll to position [1381, 0]
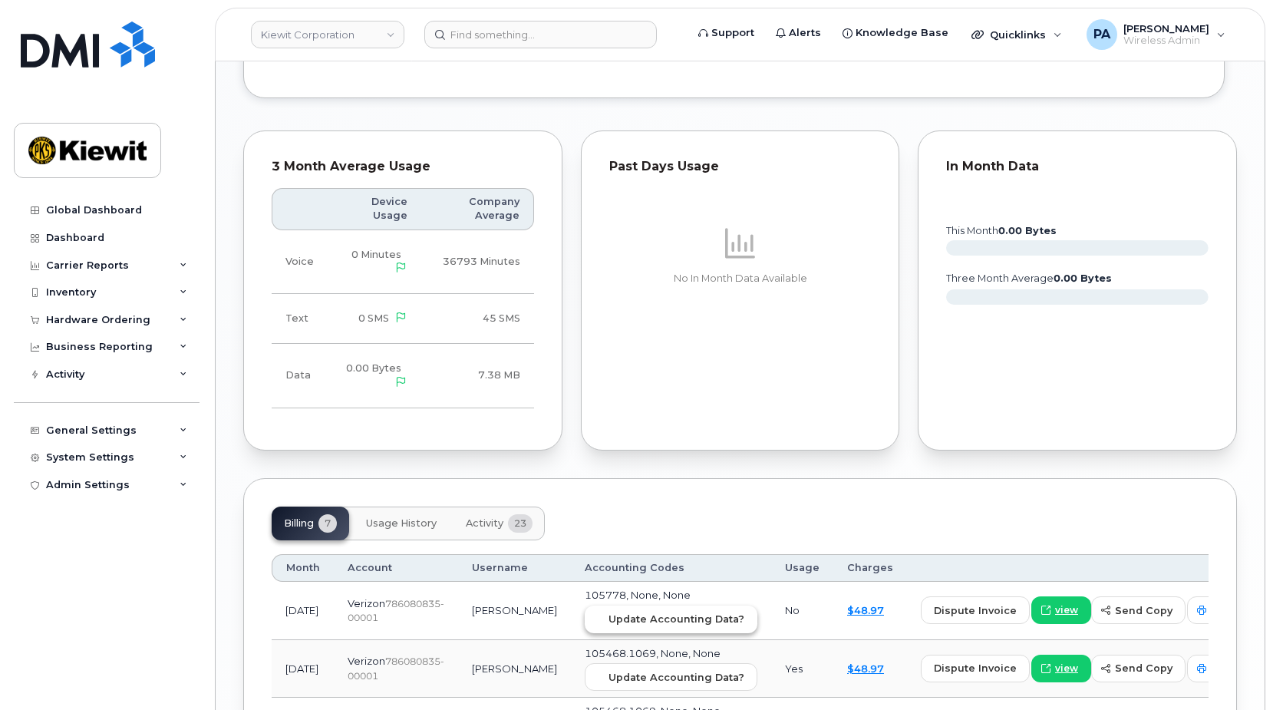
click at [667, 622] on span "Update Accounting Data?" at bounding box center [676, 618] width 136 height 15
